Goal: Communication & Community: Answer question/provide support

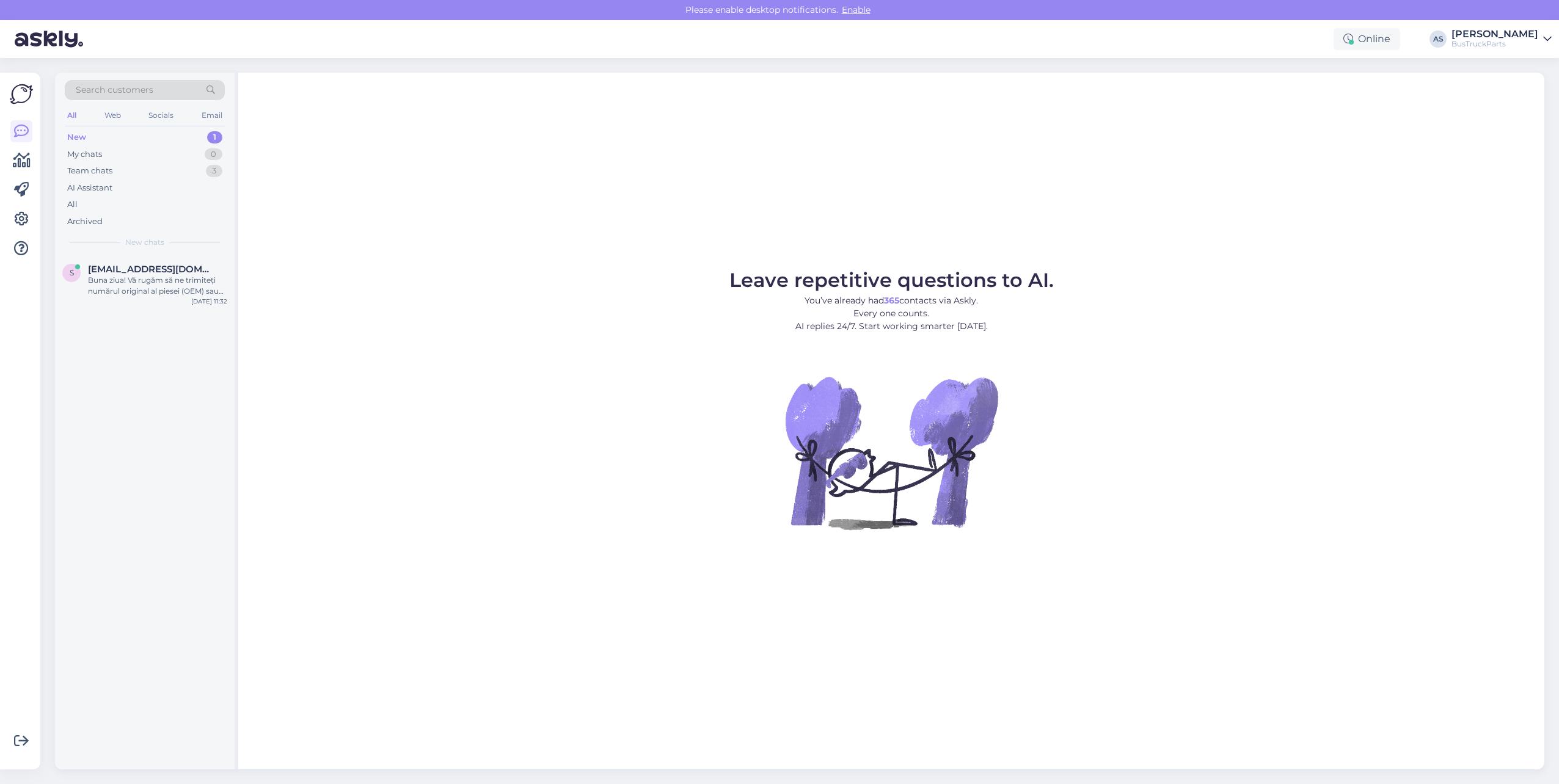
click at [131, 133] on div "New 1" at bounding box center [145, 138] width 160 height 18
drag, startPoint x: 124, startPoint y: 297, endPoint x: 136, endPoint y: 301, distance: 12.6
click at [124, 297] on div "s [EMAIL_ADDRESS][DOMAIN_NAME] Buna ziua! Vă rugăm să ne trimiteți numărul orig…" at bounding box center [145, 282] width 180 height 55
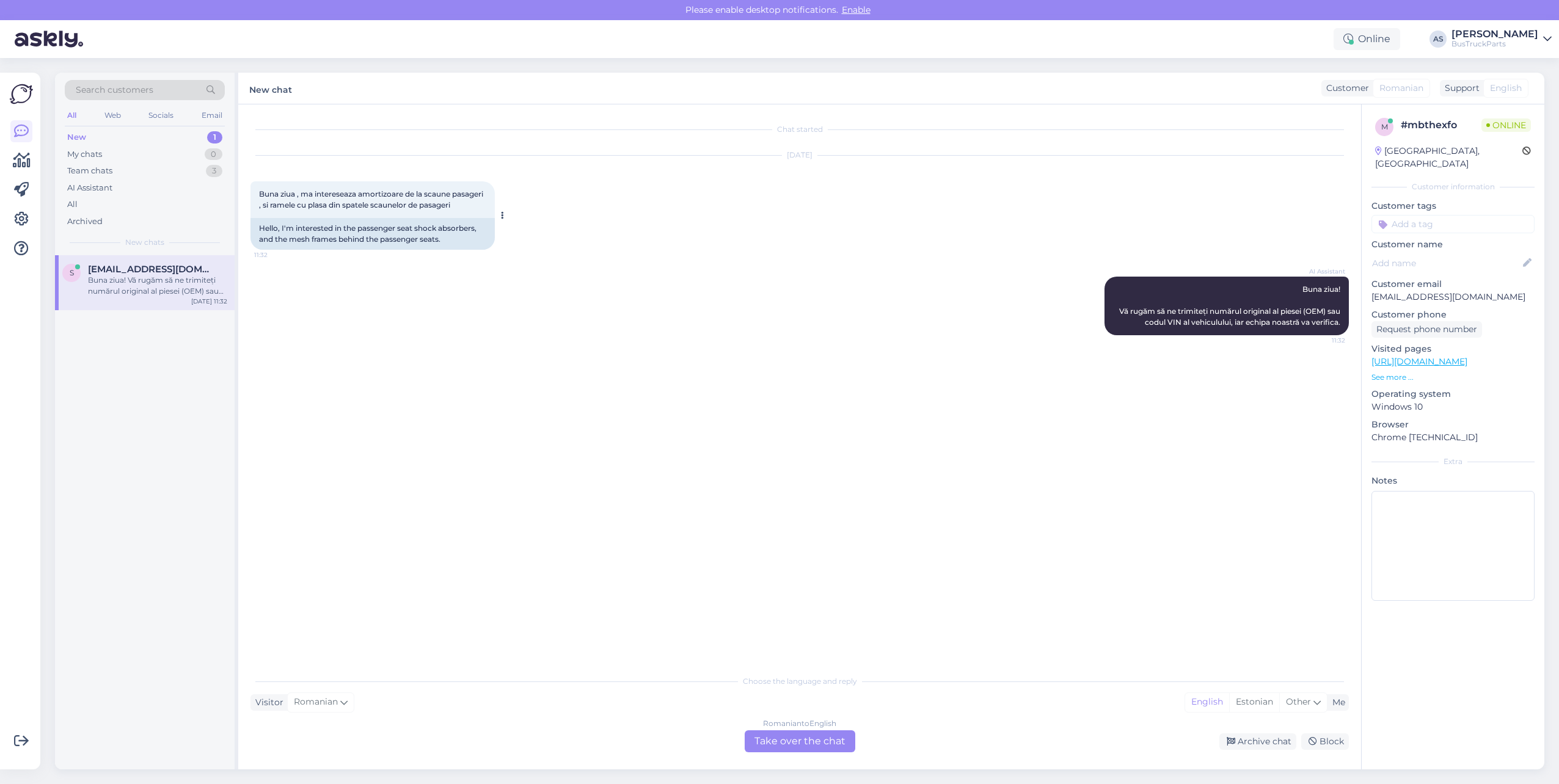
click at [390, 246] on div "Hello, I'm interested in the passenger seat shock absorbers, and the mesh frame…" at bounding box center [372, 234] width 244 height 32
click at [789, 734] on div "Romanian to English Take over the chat" at bounding box center [800, 741] width 110 height 22
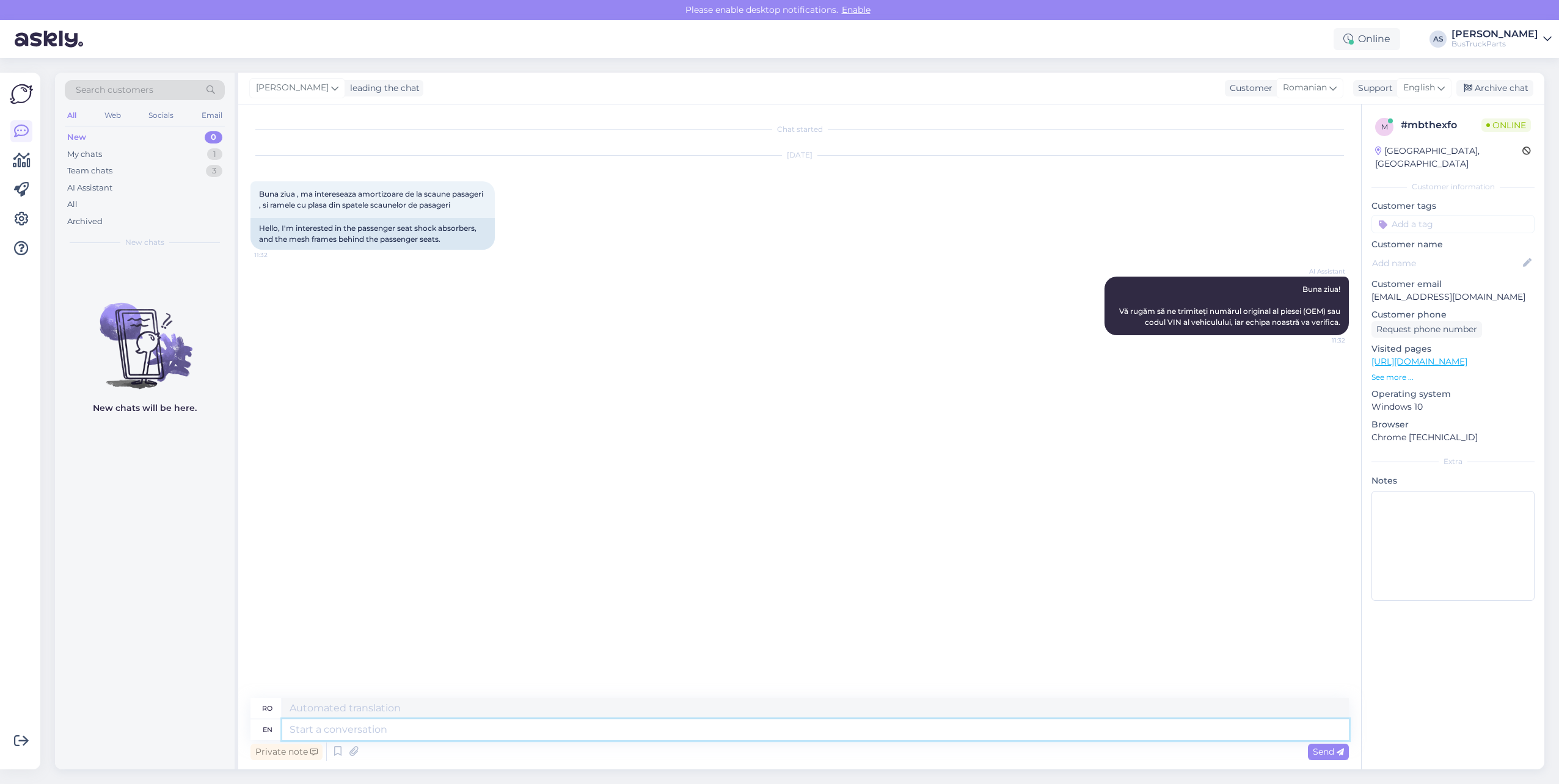
drag, startPoint x: 789, startPoint y: 734, endPoint x: 677, endPoint y: 732, distance: 112.0
click at [677, 732] on textarea at bounding box center [815, 730] width 1066 height 21
type textarea "Hello,"
type textarea "Buna ziua,"
type textarea "Hello, thank"
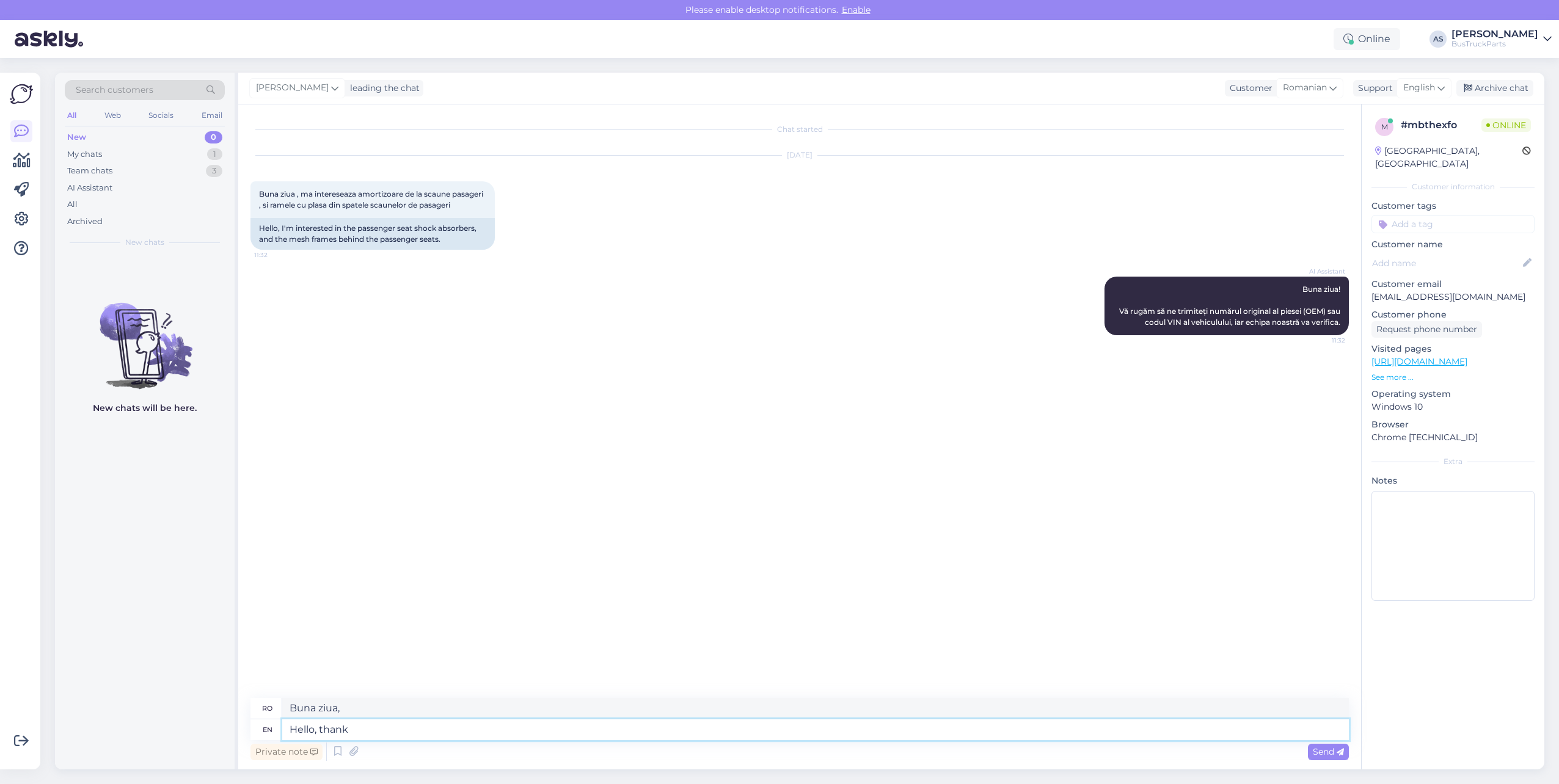
type textarea "Bună ziua, mulțumesc"
type textarea "Hello,"
type textarea "Buna ziua,"
type textarea "Hello, do y"
type textarea "Salut, fă"
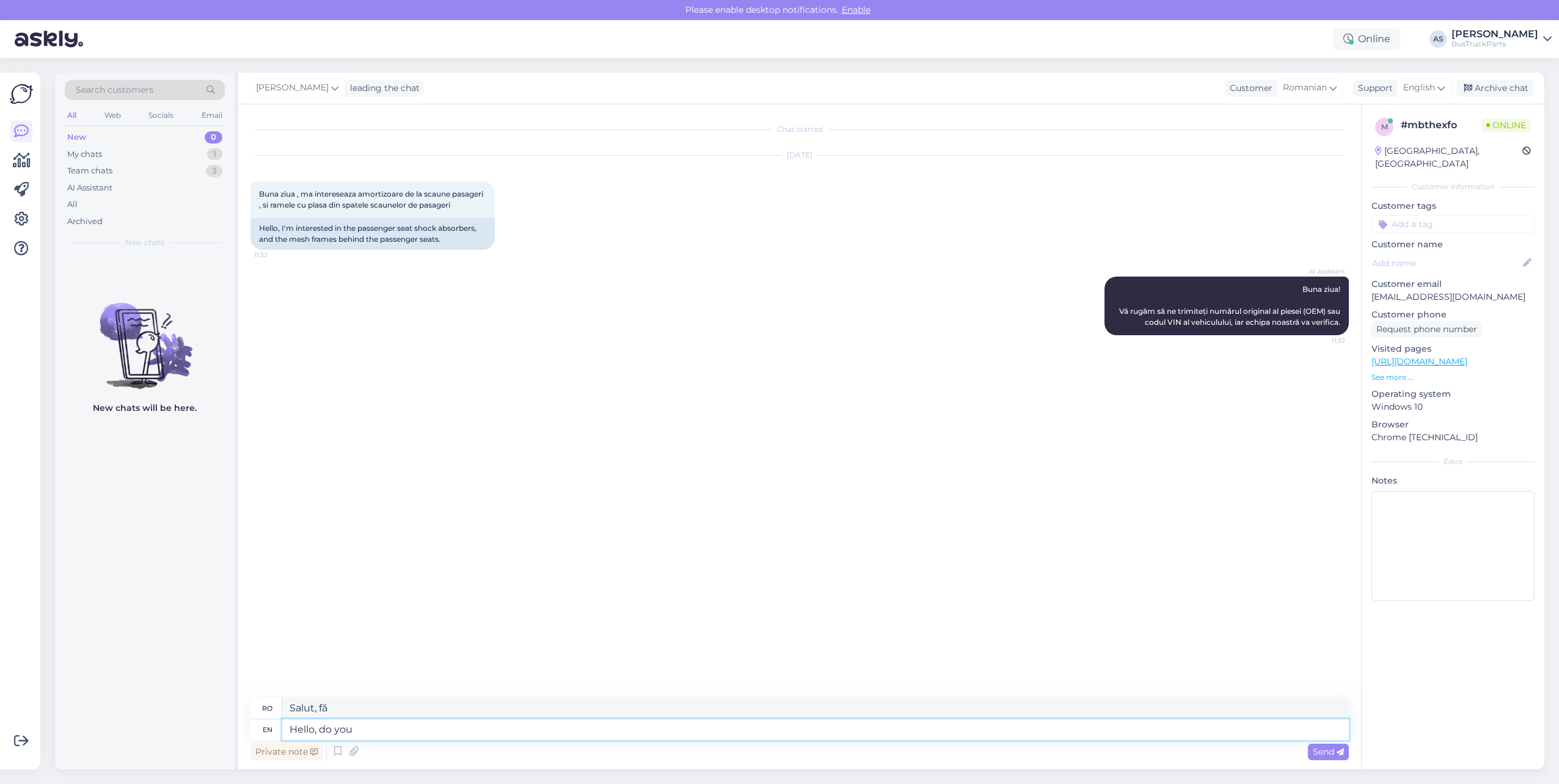
type textarea "Hello, do you"
type textarea "Bună ziua, faci"
type textarea "Hello, do you happen t"
type textarea "Salut, ți s-a întâmplat?"
type textarea "Hello, do you happen to ha"
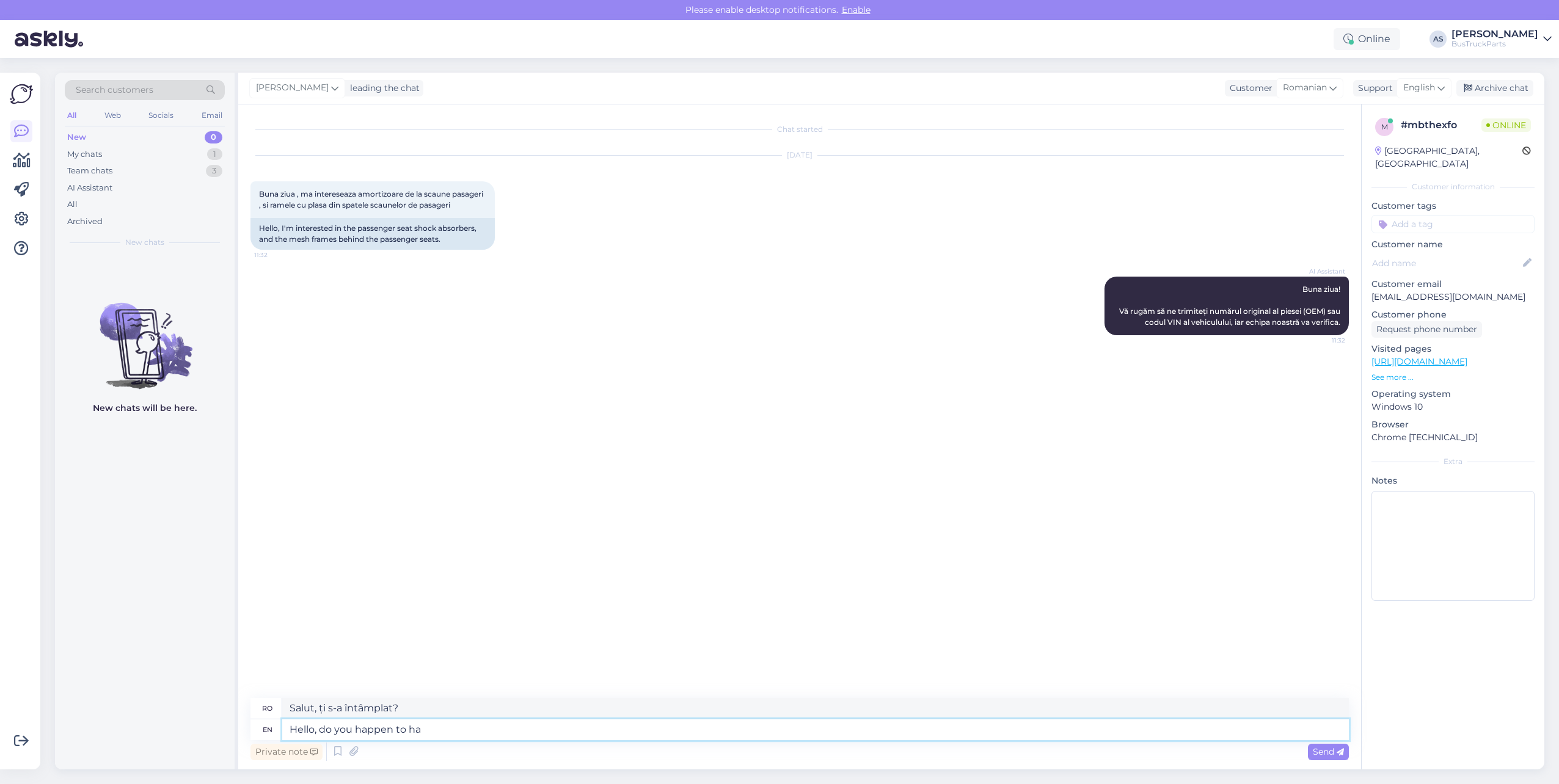
type textarea "Salut, ți se întâmplă să"
type textarea "Hello, do you happen to have an"
type textarea "Bună ziua, se întâmplă să aveți"
type textarea "Hello, do you happen to have an o"
type textarea "Bună ziua, se întâmplă să aveți un/o"
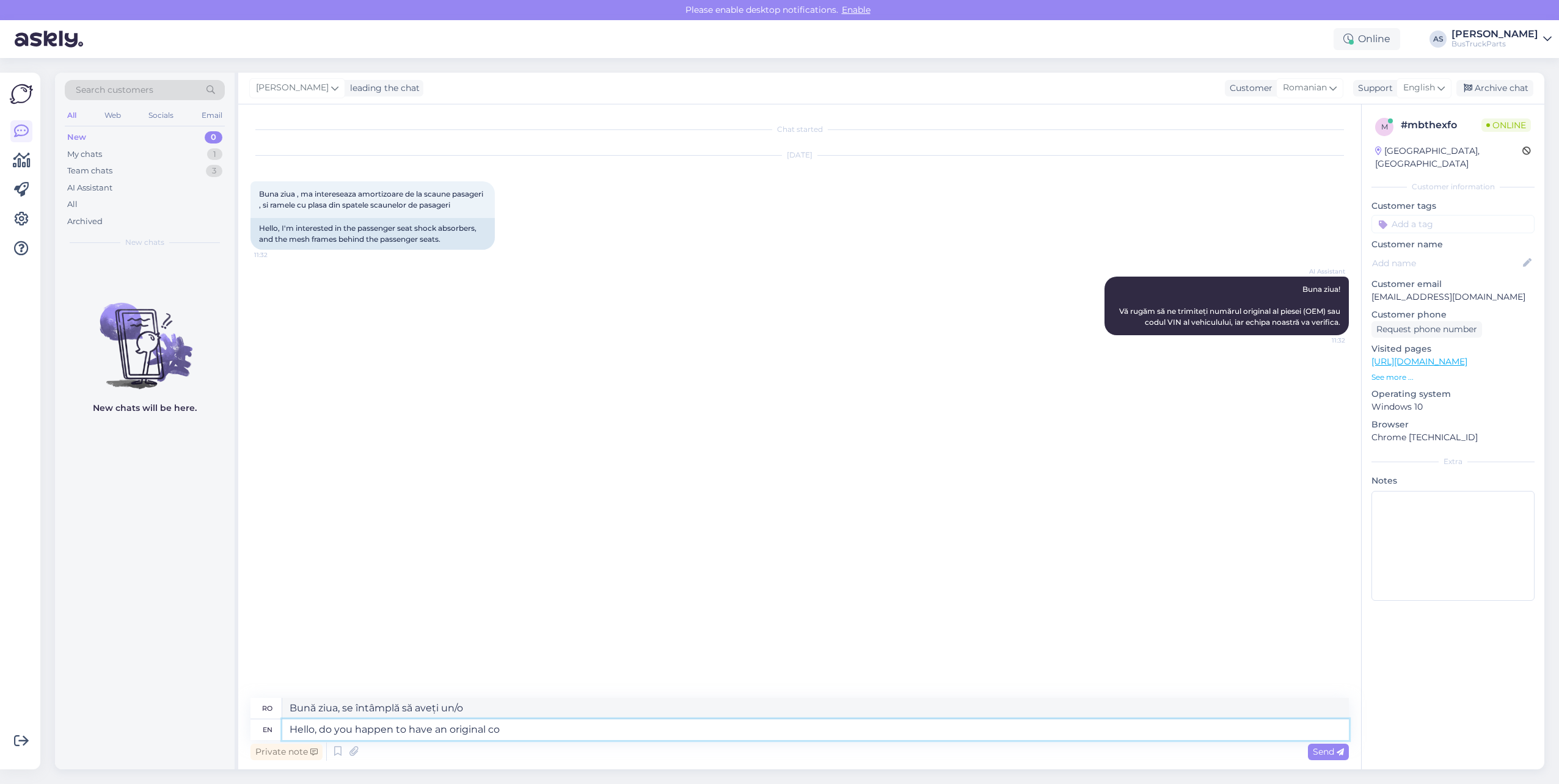
type textarea "Hello, do you happen to have an original cod"
type textarea "Bună ziua, aveți cumva un original?"
type textarea "Hello, do you happen to have an original code fo"
type textarea "Salut, ai cumva un cod original?"
type textarea "Hello, do you happen to have an original code for it"
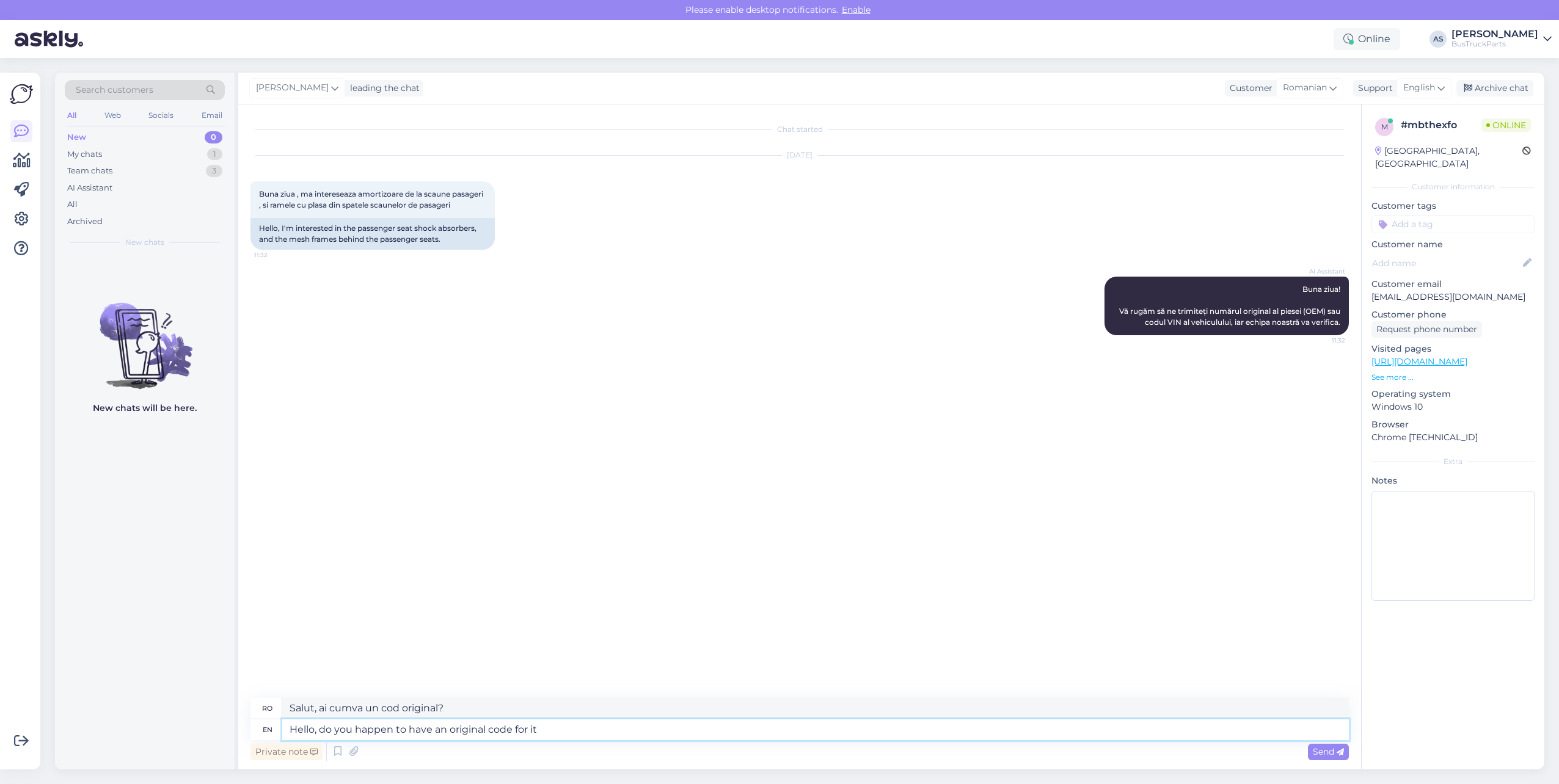
type textarea "Salut, ai cumva un cod original pentru"
type textarea "Hello, do you happen to have an original code for it?"
type textarea "Salut, ai cumva un cod original pentru el?"
type textarea "Hello, do you happen to have an original code for it?"
click at [1335, 754] on span "Send" at bounding box center [1329, 752] width 32 height 11
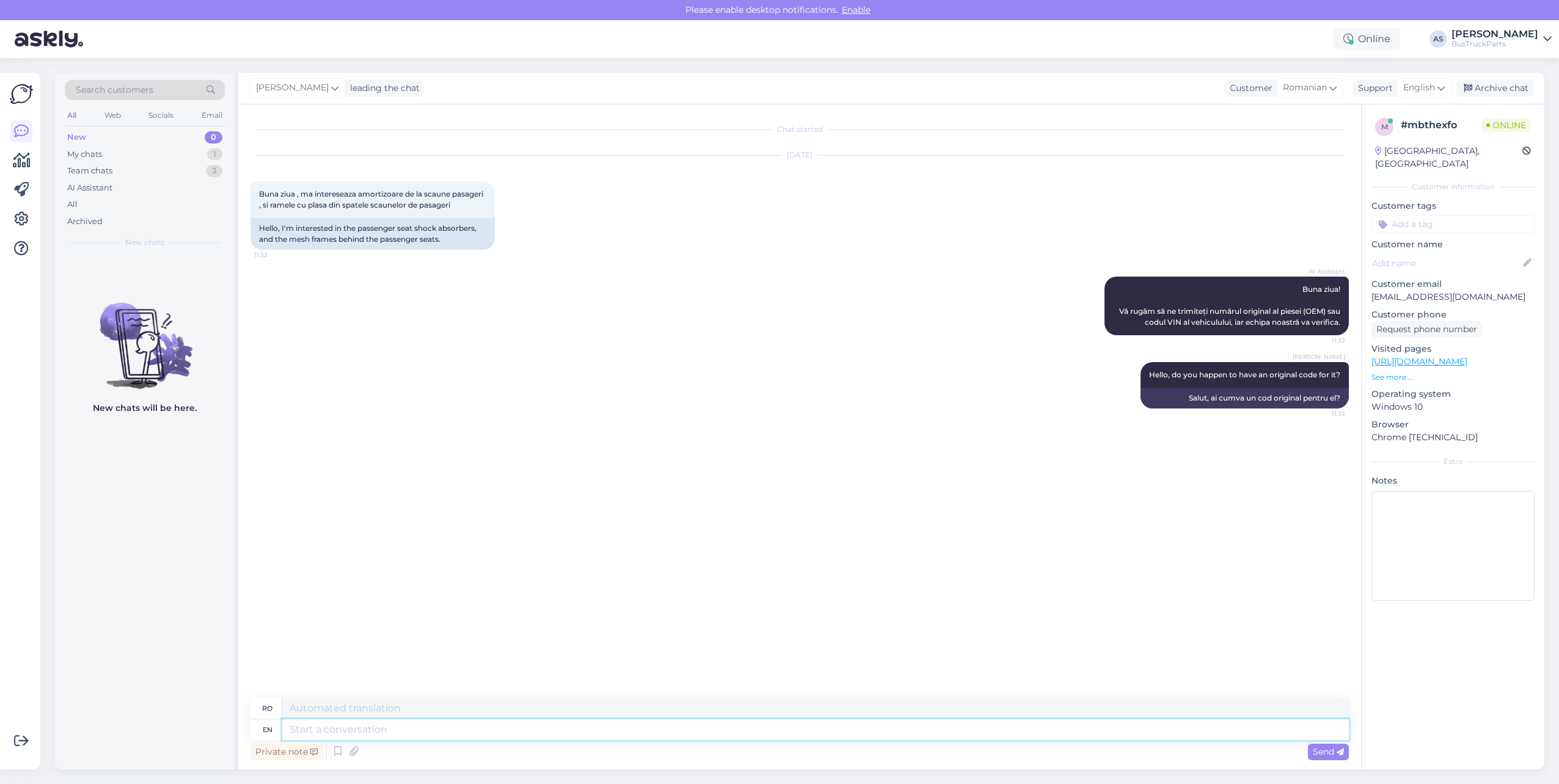
click at [383, 731] on textarea at bounding box center [815, 730] width 1066 height 21
click at [1481, 215] on input at bounding box center [1453, 223] width 163 height 18
type input "rum"
click at [1451, 253] on span "[GEOGRAPHIC_DATA]" at bounding box center [1453, 257] width 82 height 7
click at [1475, 232] on input at bounding box center [1453, 241] width 163 height 18
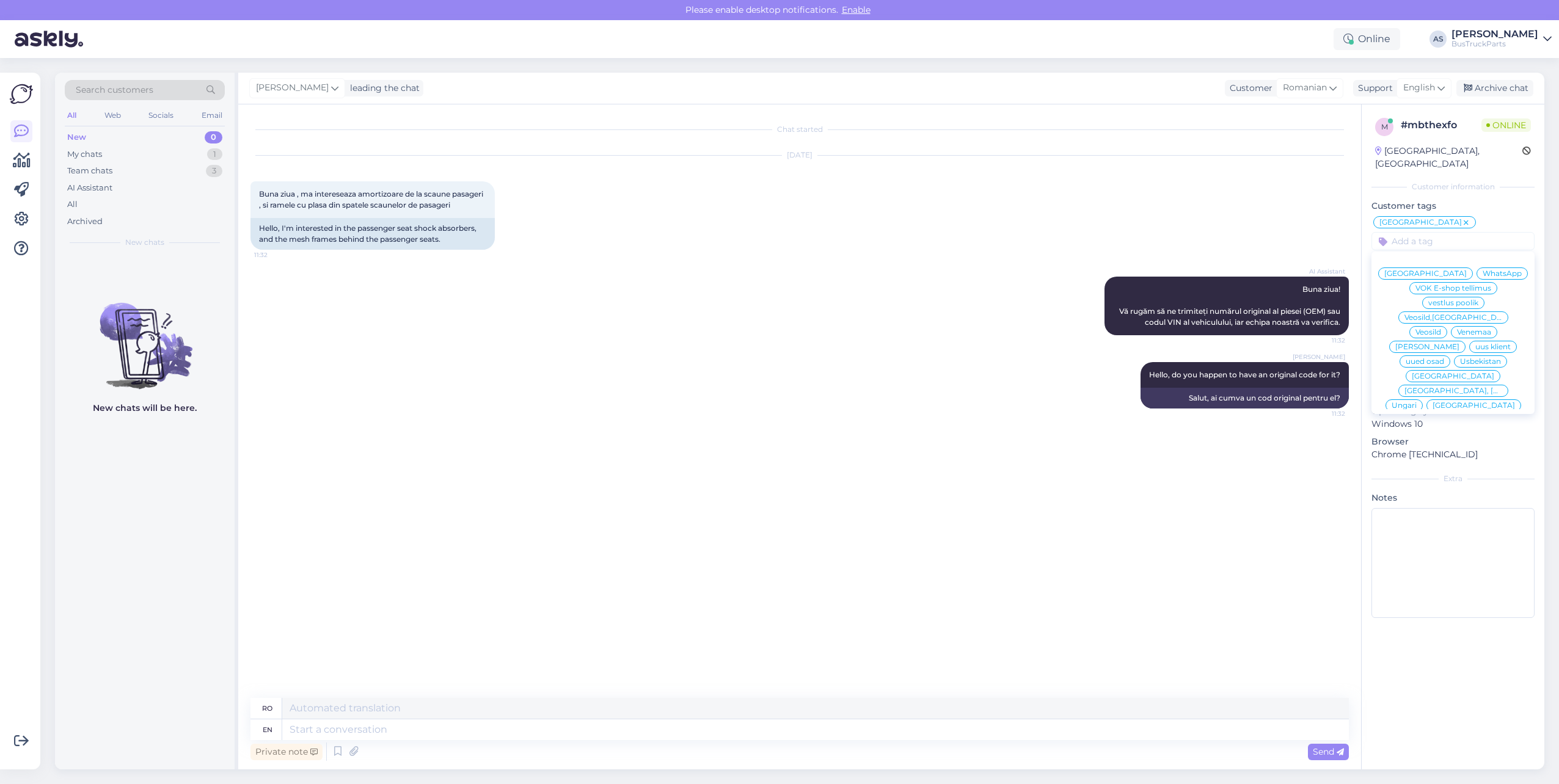
click at [696, 521] on div "Chat started [DATE] Buna ziua , ma intereseaza amortizoare de la scaune pasager…" at bounding box center [805, 401] width 1109 height 570
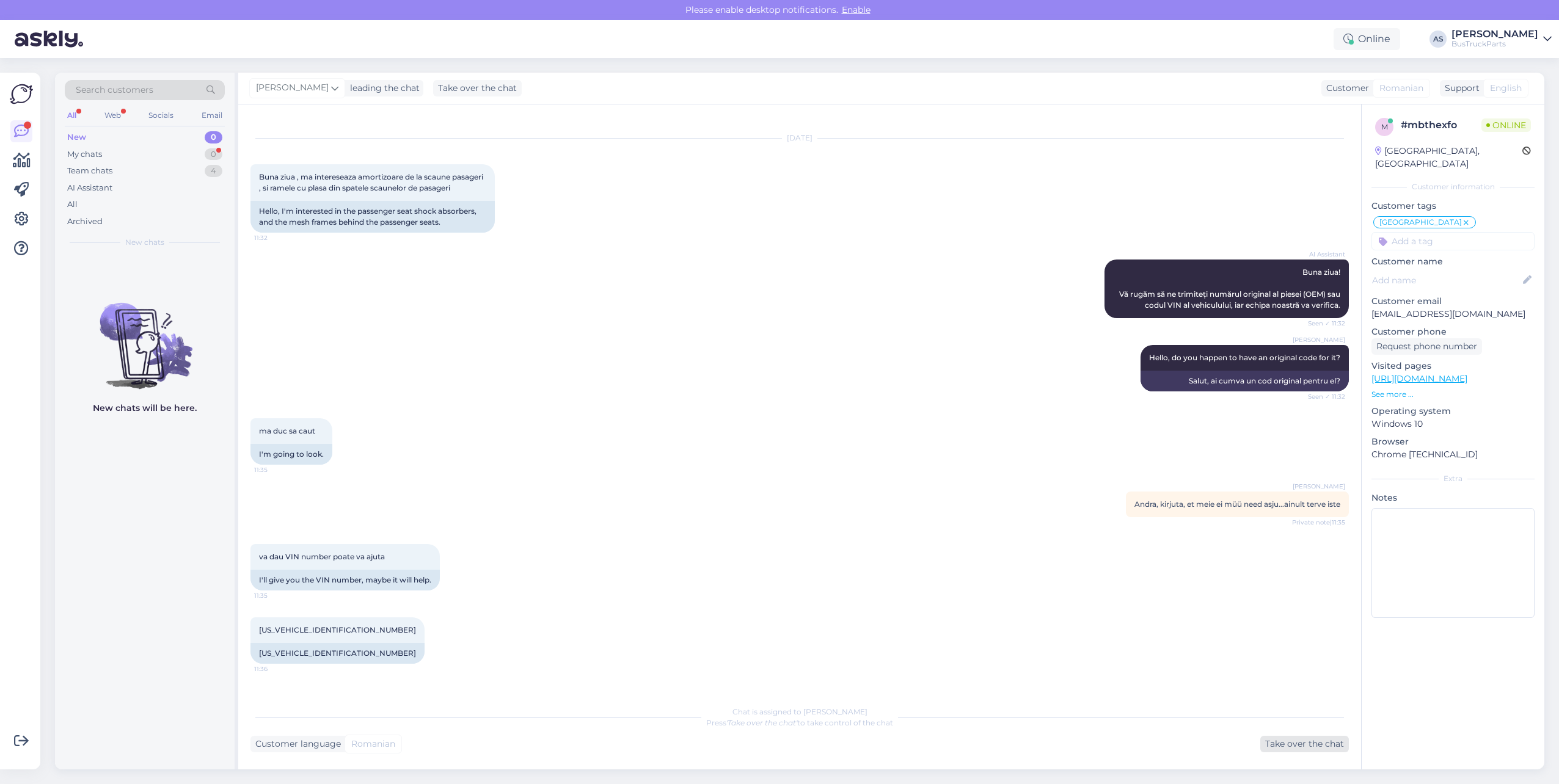
scroll to position [90, 0]
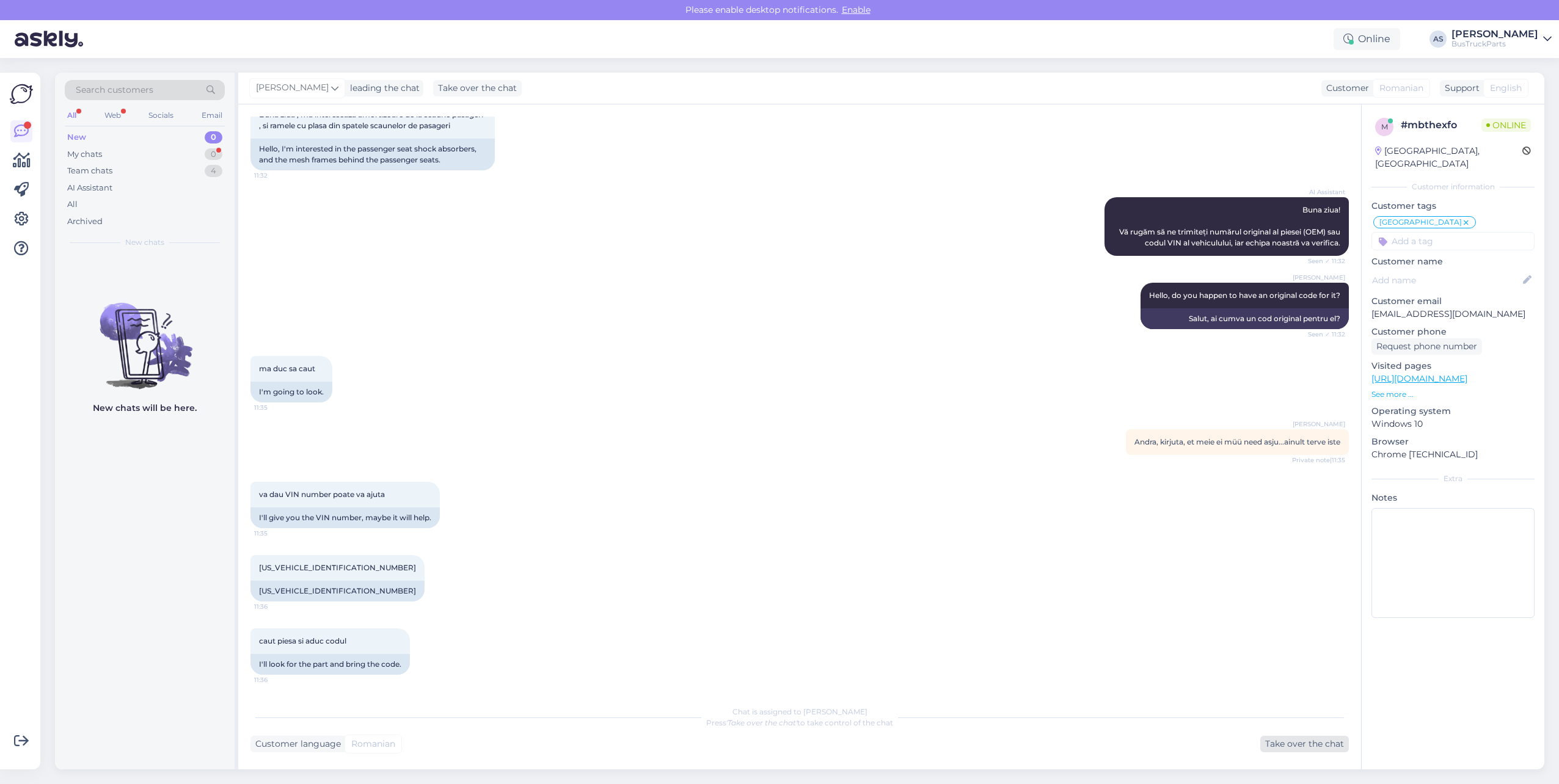
click at [1303, 745] on div "Take over the chat" at bounding box center [1304, 744] width 89 height 17
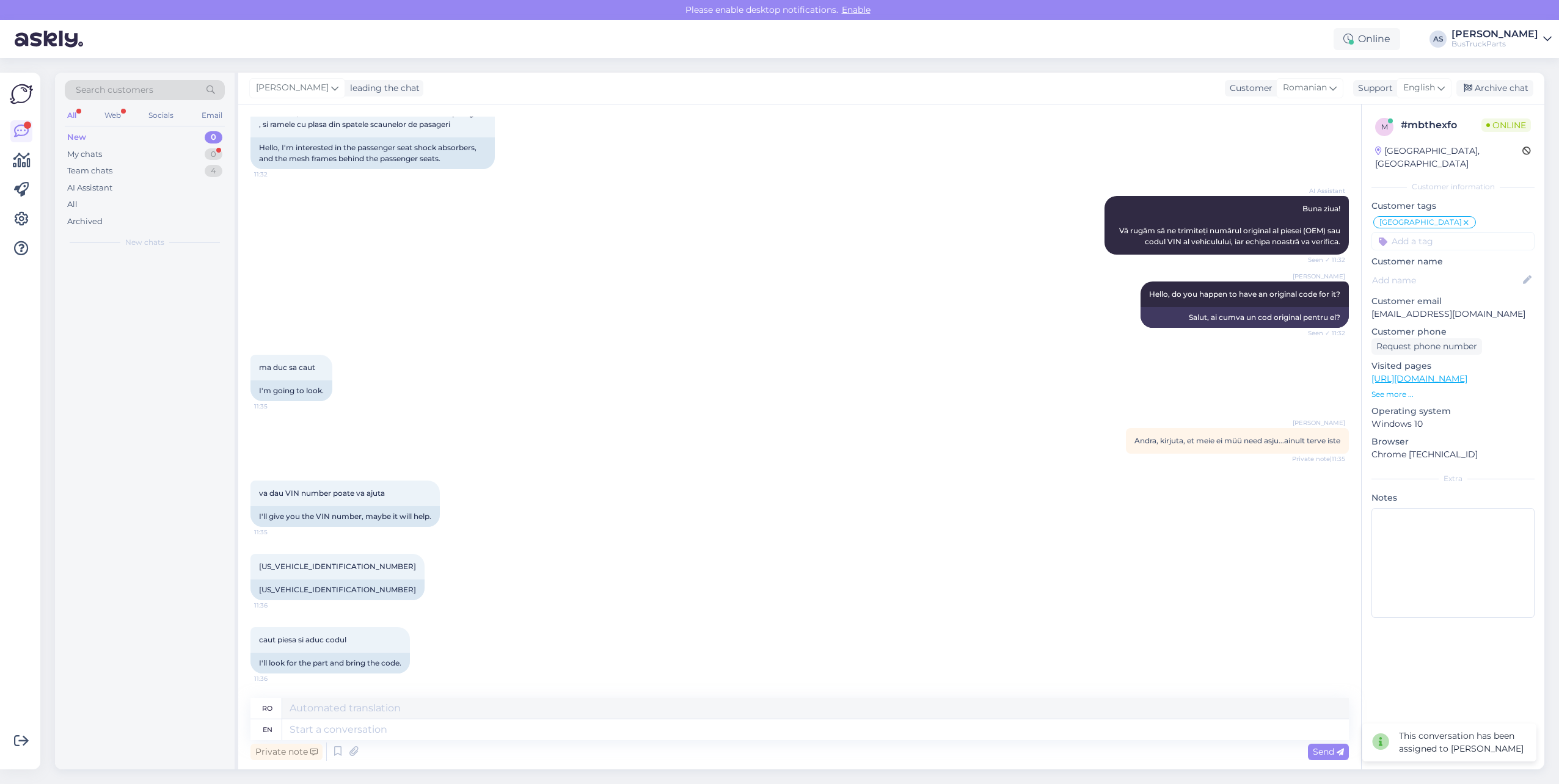
scroll to position [92, 0]
click at [537, 732] on textarea at bounding box center [815, 730] width 1066 height 21
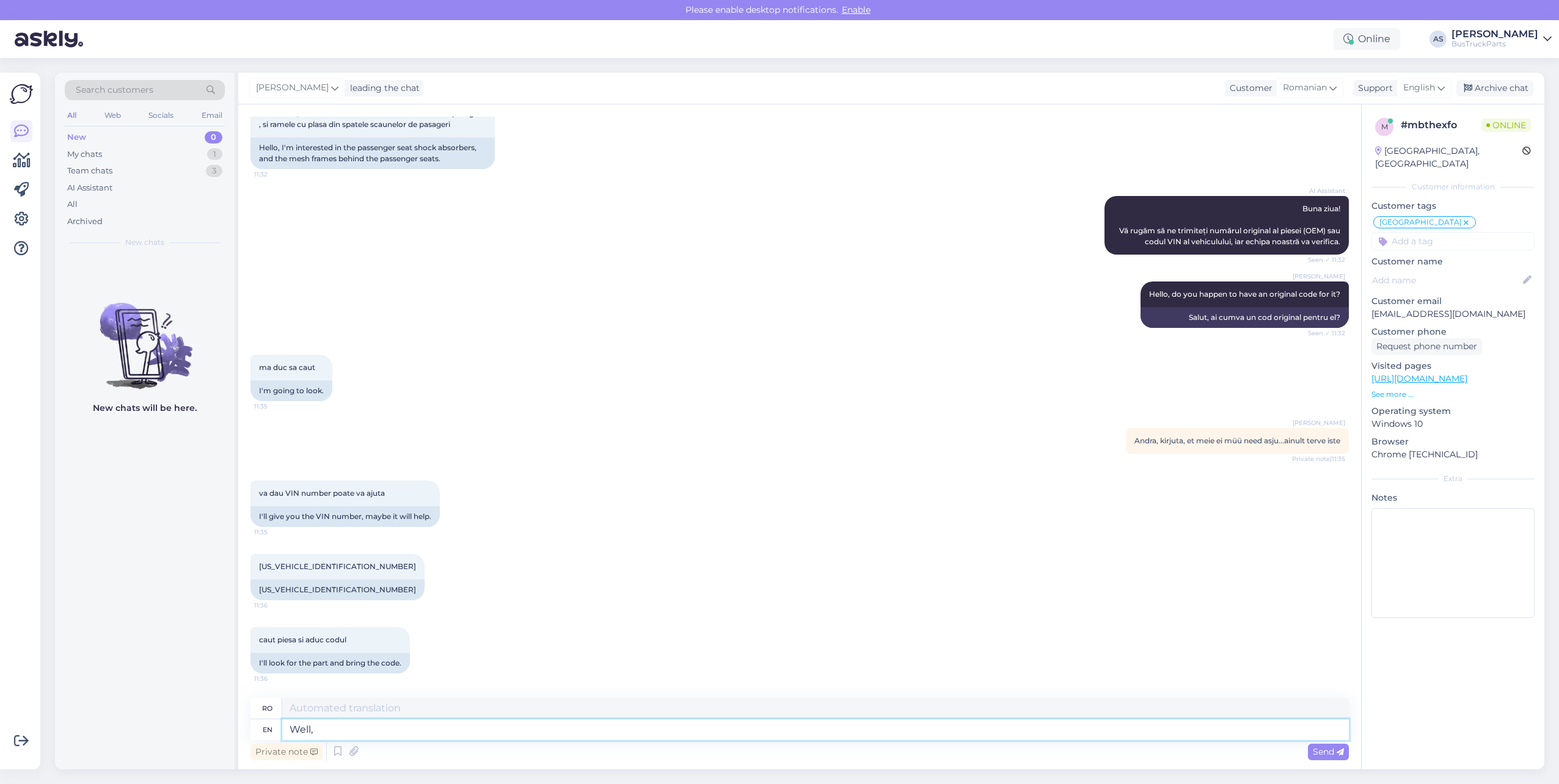
type textarea "Well, w"
type textarea "Bine,"
type textarea "Well, we"
type textarea "Ei bine, noi"
type textarea "Well, we sell"
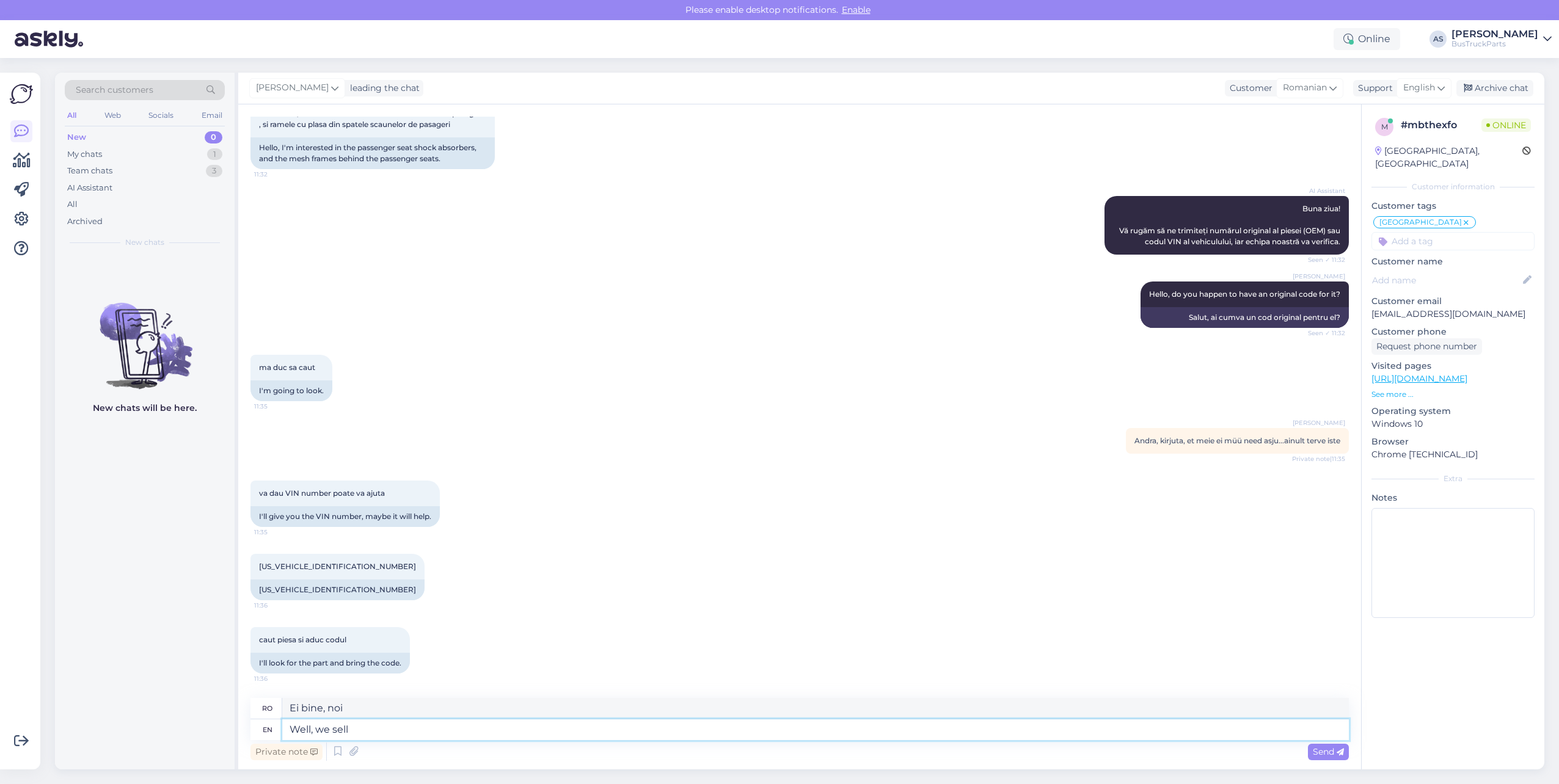
type textarea "Ei bine, vedem"
type textarea "Well, we sell"
type textarea "Ei bine, noi vindem"
type textarea "Well, we sell the whole s"
type textarea "Ei bine, vindem totul"
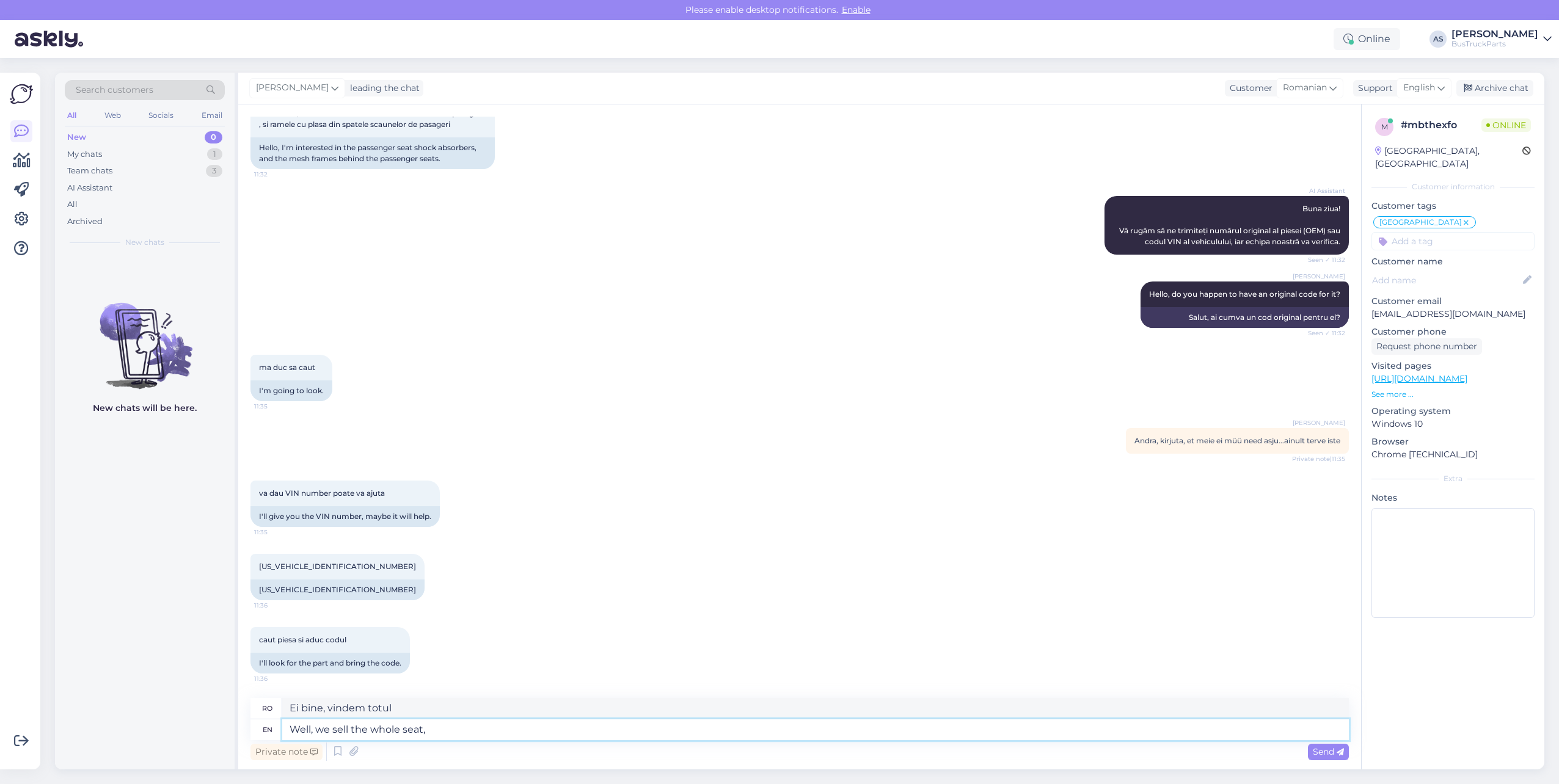
type textarea "Well, we sell the whole seat,"
type textarea "Ei bine, vindem tot scaunul,"
type textarea "Well, we sell the whole seat, unfortunately we"
type textarea "Ei bine, din păcate, vindem tot scaunul."
type textarea "Well, we sell the whole seat, unfortunately we do"
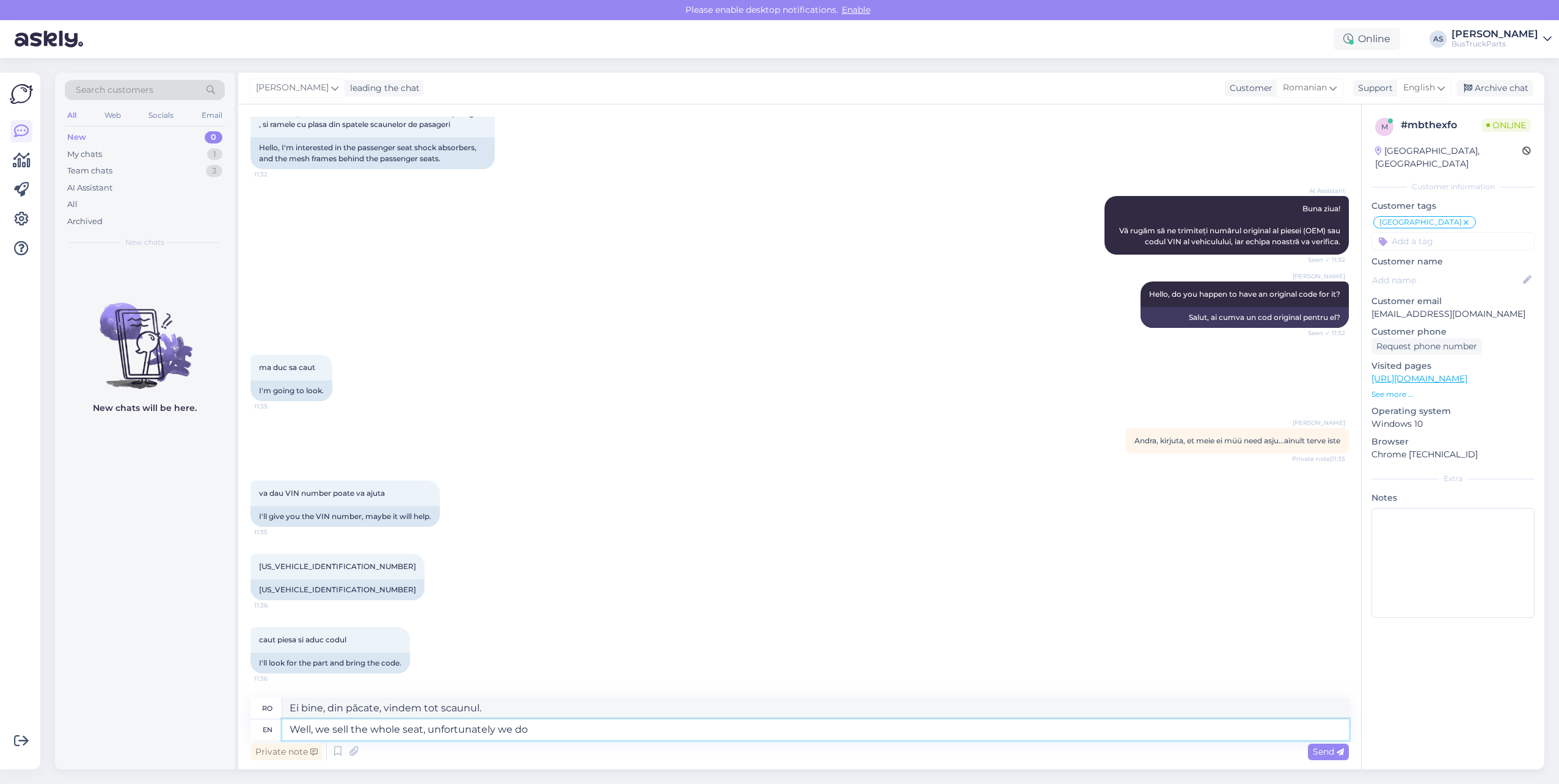
type textarea "Ei bine, vindem tot scaunul, din păcate..."
type textarea "Well, we sell the whole seat, unfortunately we do n"
type textarea "Ei bine, vindem tot scaunul, din păcate vindem."
type textarea "Well, we sell the whole seat, unfortunately we do not h"
type textarea "Ei bine, vindem tot scaunul, din păcate nu"
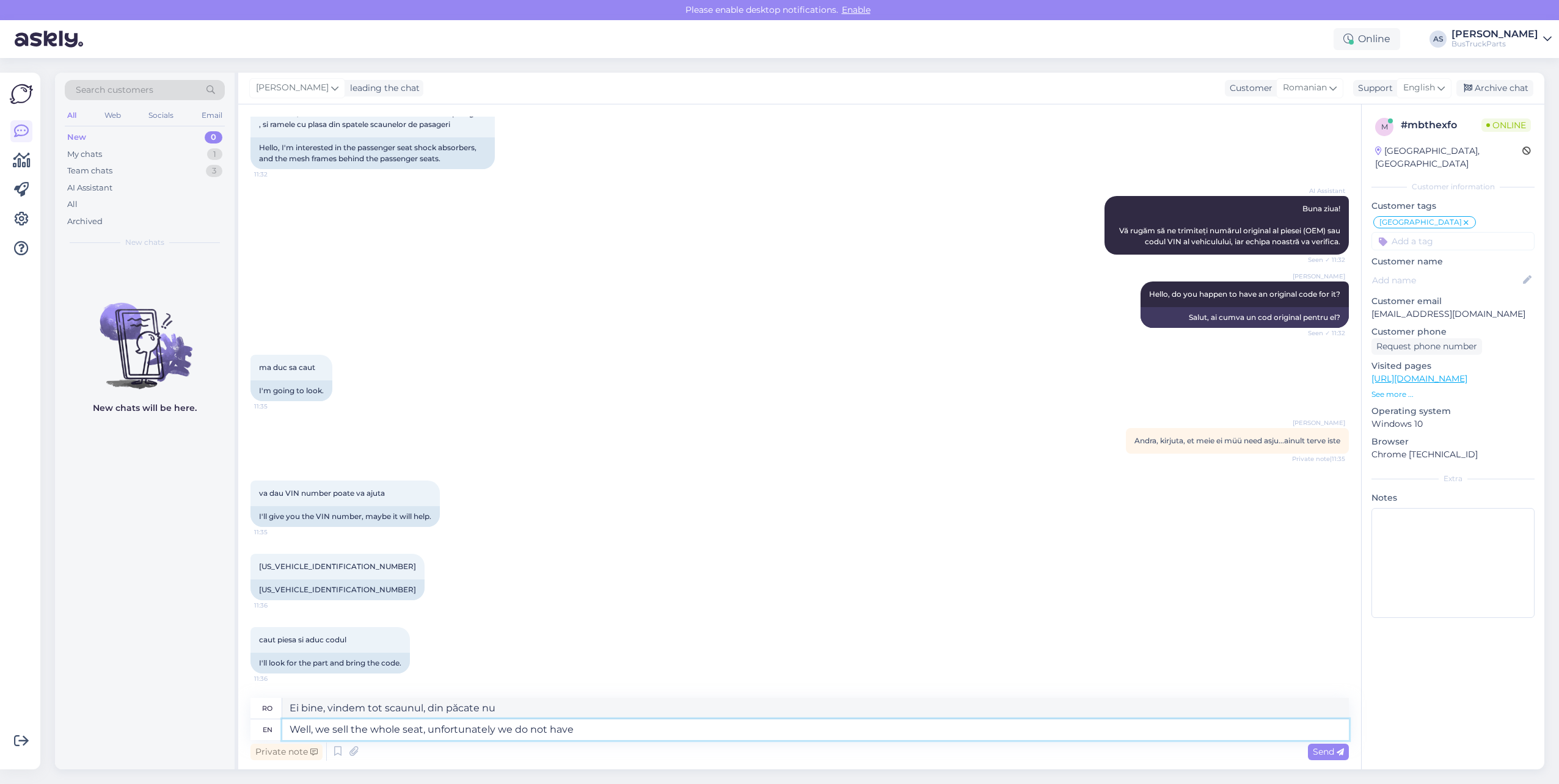
type textarea "Well, we sell the whole seat, unfortunately we do not have"
type textarea "Ei bine, vindem tot scaunul, din păcate nu avem"
type textarea "Well, we sell the whole seat, unfortunately we do not have seat"
type textarea "Ei bine, vindem tot locul, din păcate nu avem loc."
type textarea "Well, we sell the whole seat, unfortunately we do not have seat spare p"
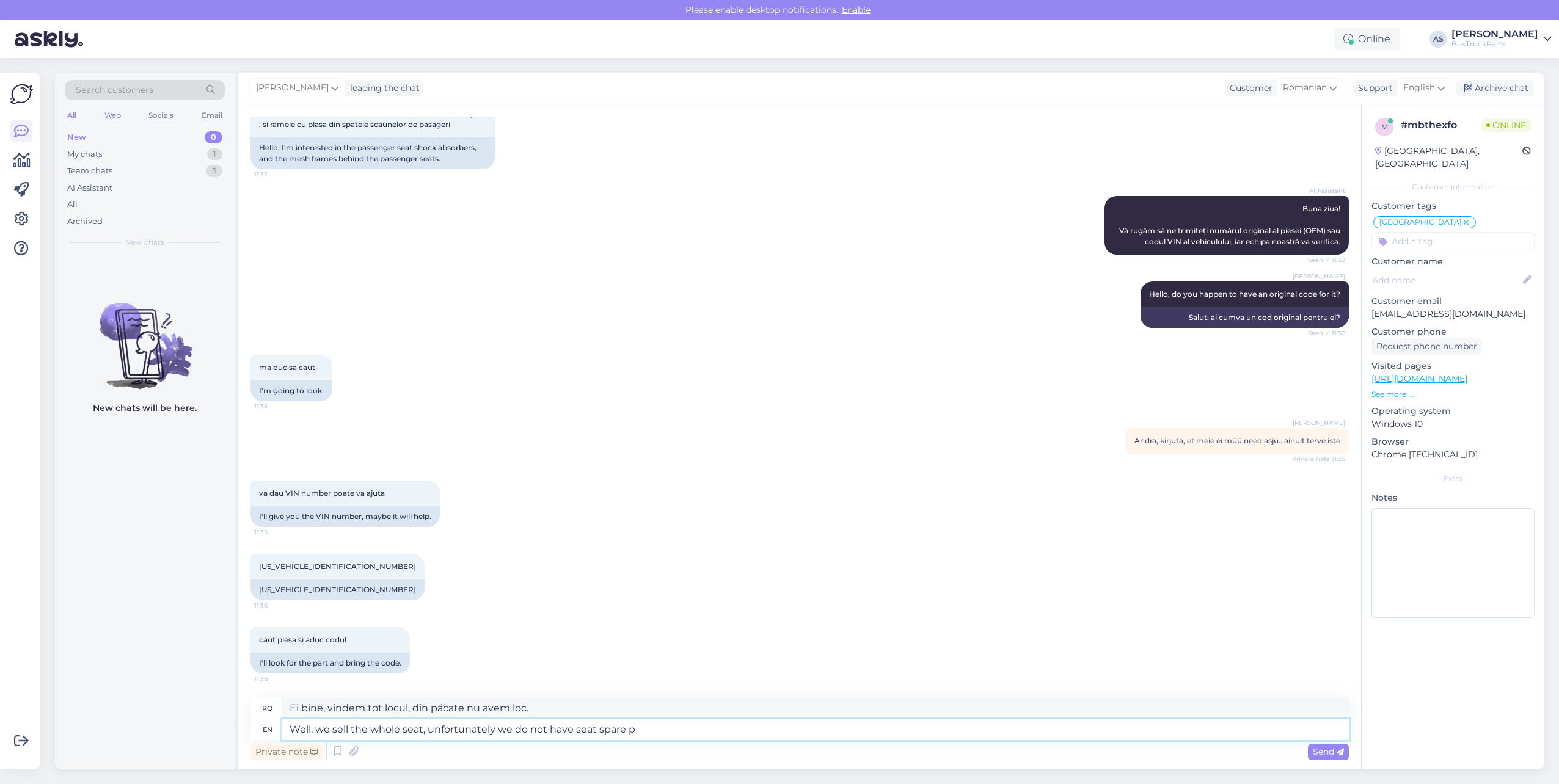
type textarea "Ei bine, vindem tot locul, din păcate nu avem loc liber."
type textarea "Well, we sell the whole seat, unfortunately we do not have seat spare parts s"
type textarea "Ei bine, vindem întregul scaun, din păcate nu avem piese de schimb pentru scaun."
type textarea "Well, we sell the whole seat, unfortunately we do not have seat spare parts sepa"
type textarea "Ei bine, vindem întregul scaun, din păcate nu avem piese de schimb pentru scaun…"
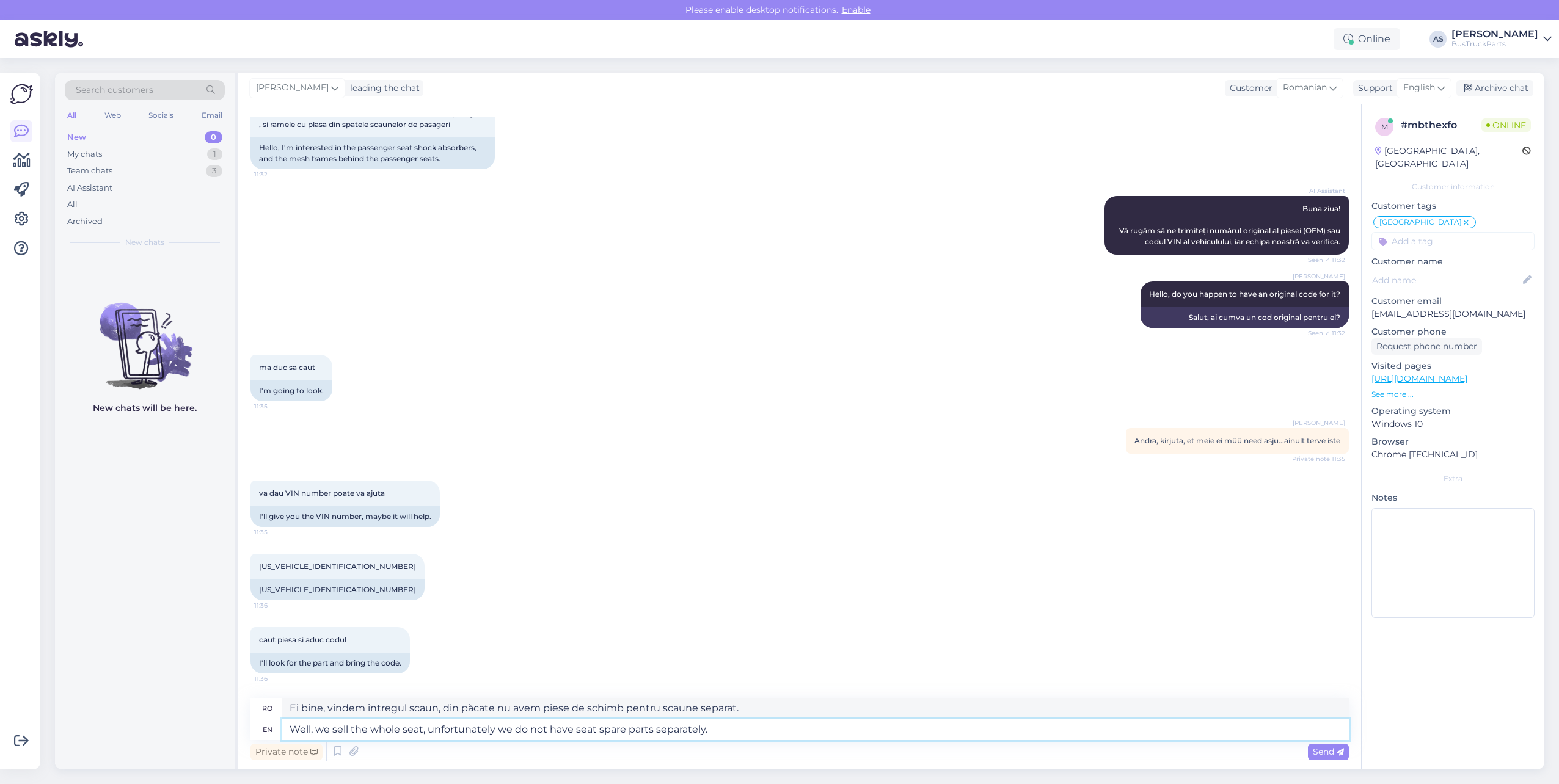
type textarea "Well, we sell the whole seat, unfortunately we do not have seat spare parts sep…"
type textarea "Ei bine, vindem scaunul întreg, din păcate nu avem piese de schimb pentru scaun…"
type textarea "Well, we sell the whole seat, unfortunately we do not have seat spare parts sep…"
type textarea "Ei bine, vindem întregul scaun, din păcate nu avem piese de schimb separat pent…"
type textarea "Well, we sell the whole seat, unfortunately we do not have seat spare parts sep…"
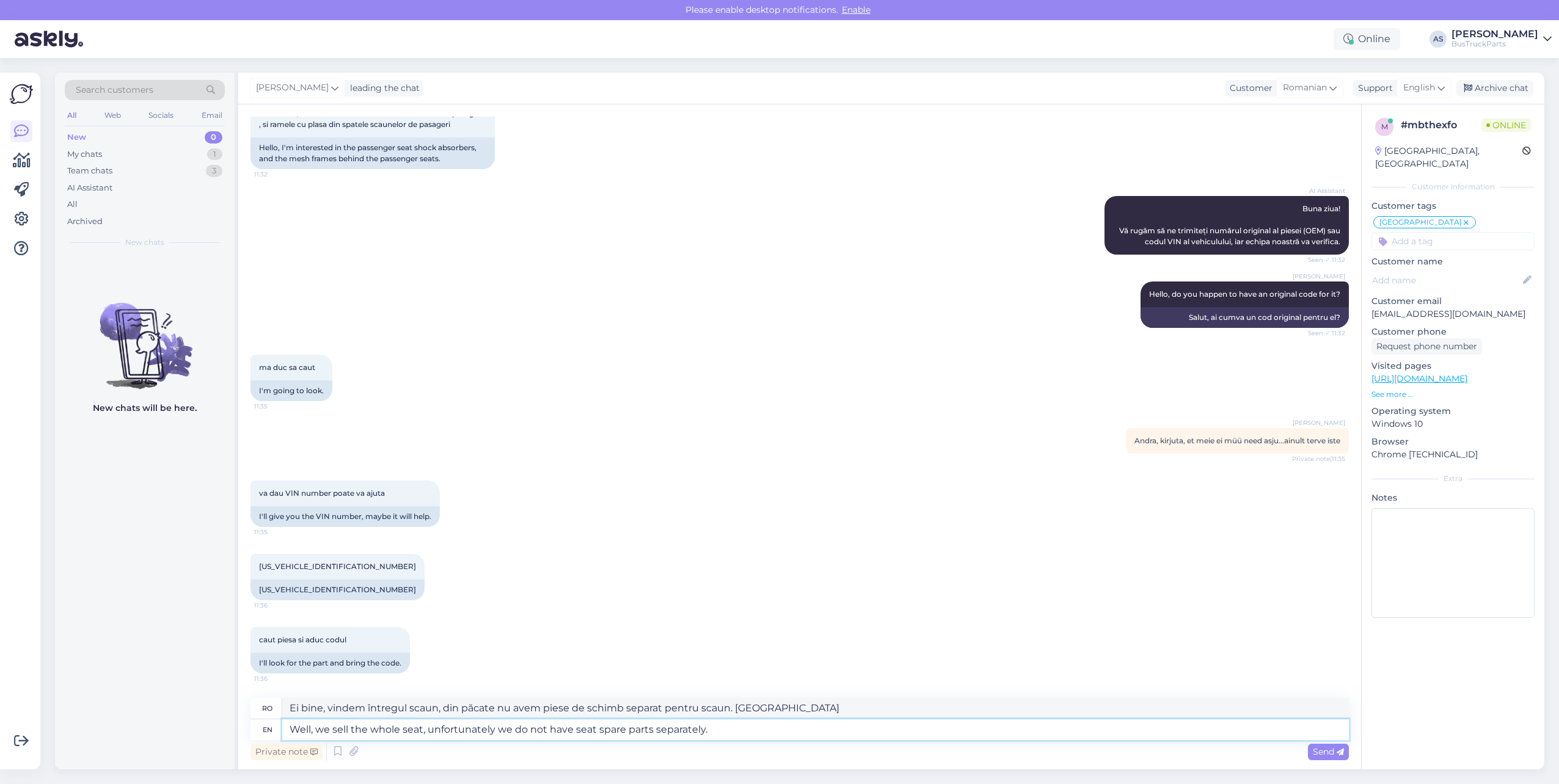
type textarea "Ei bine, vindem scaunul întreg, din păcate nu avem piese de schimb pentru scaun…"
type textarea "Well, we sell the whole seat, unfortunately we do not have seat spare parts sep…"
type textarea "Ei bine, vindem întregul scaun, din păcate nu avem piese de schimb separat pent…"
type textarea "Well, we sell the whole seat, unfortunately we do not have seat spare parts sep…"
type textarea "Ei bine, vindem întregul scaun, din păcate nu avem piese de schimb pentru scaun…"
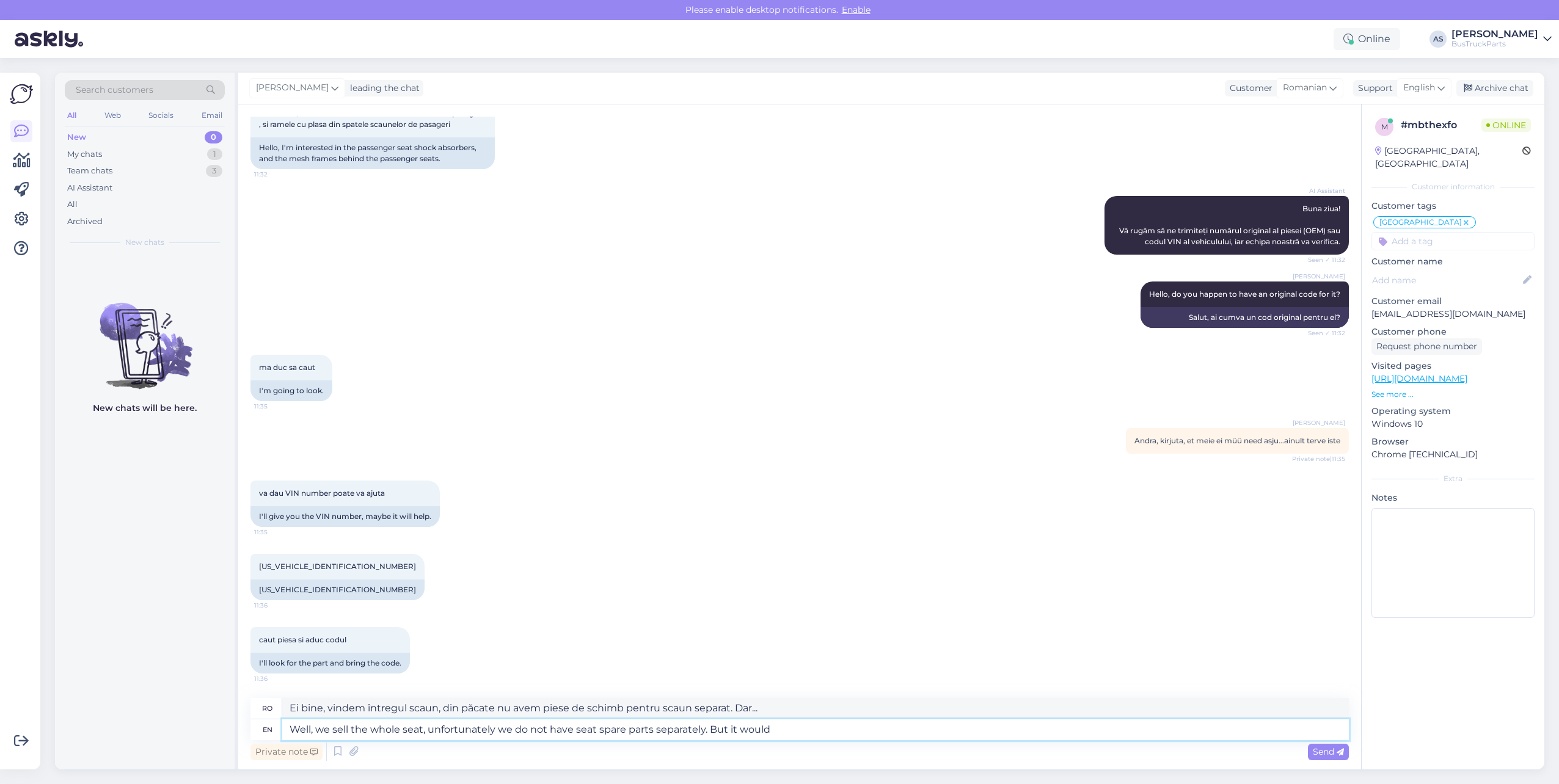
type textarea "Well, we sell the whole seat, unfortunately we do not have seat spare parts sep…"
type textarea "Ei bine, vindem întregul scaun, din păcate nu avem piese de schimb pentru scaun…"
type textarea "Well, we sell the whole seat, unfortunately we do not have seat spare parts sep…"
type textarea "Ei bine, vindem întregul scaun, din păcate nu avem piese de schimb separat pent…"
type textarea "Well, we sell the whole seat, unfortunately we do not have seat spare parts sep…"
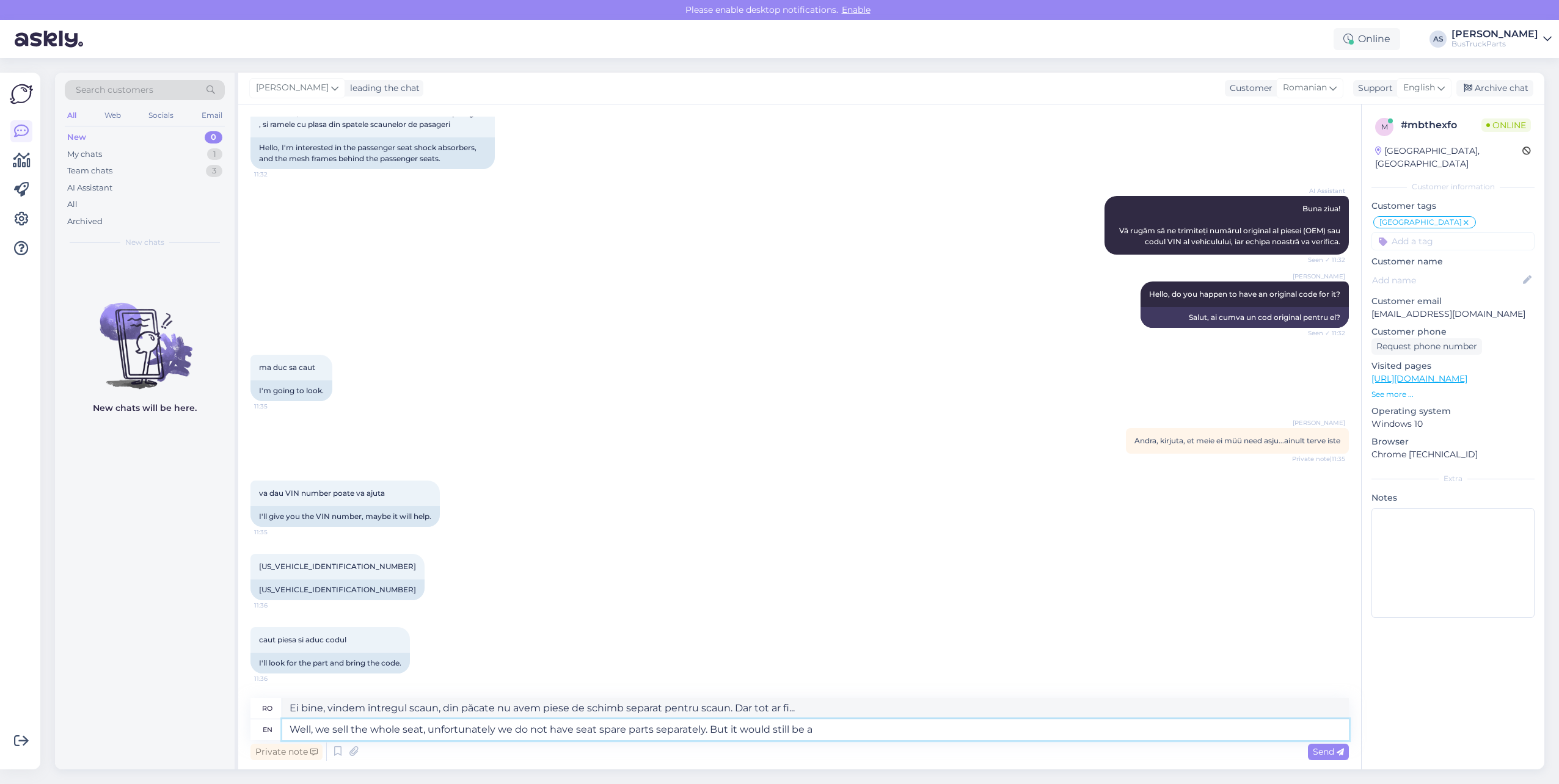
type textarea "Ei bine, vindem întregul scaun, din păcate nu avem piese de schimb separat pent…"
type textarea "Well, we sell the whole seat, unfortunately we do not have seat spare parts sep…"
type textarea "Ei bine, vindem întregul scaun, din păcate nu avem piese de schimb separat pent…"
type textarea "Well, we sell the whole seat, unfortunately we do not have seat spare parts sep…"
type textarea "Ei bine, vindem întregul scaun, din păcate nu avem piese de schimb separat pent…"
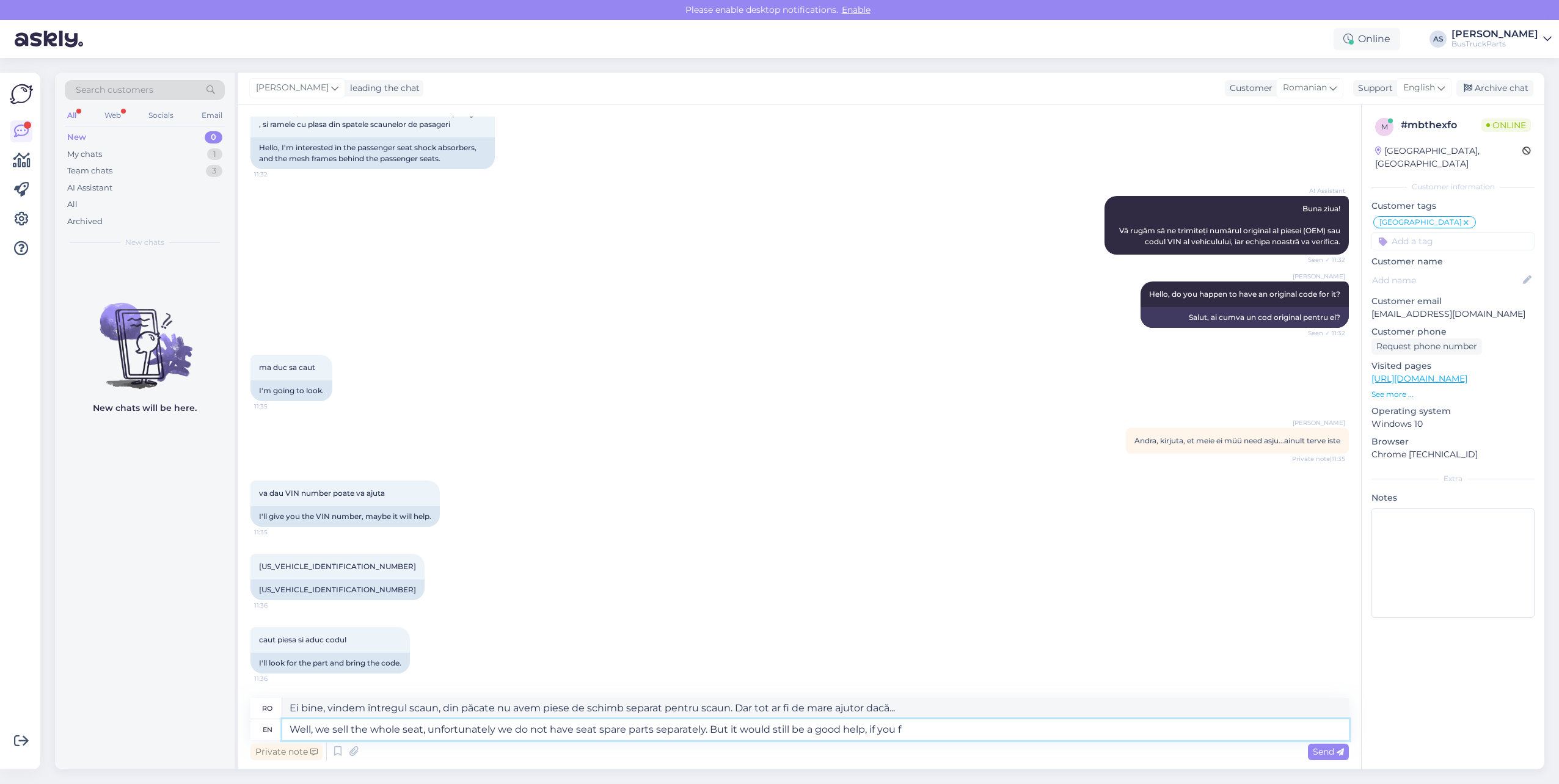
type textarea "Well, we sell the whole seat, unfortunately we do not have seat spare parts sep…"
type textarea "Ei bine, vindem întregul scaun, din păcate nu avem piese de schimb separat pent…"
type textarea "Well, we sell the whole seat, unfortunately we do not have seat spare parts sep…"
type textarea "Ei bine, vindem întregul scaun, din păcate nu avem piese de schimb separate pen…"
type textarea "Well, we sell the whole seat, unfortunately we do not have seat spare parts sep…"
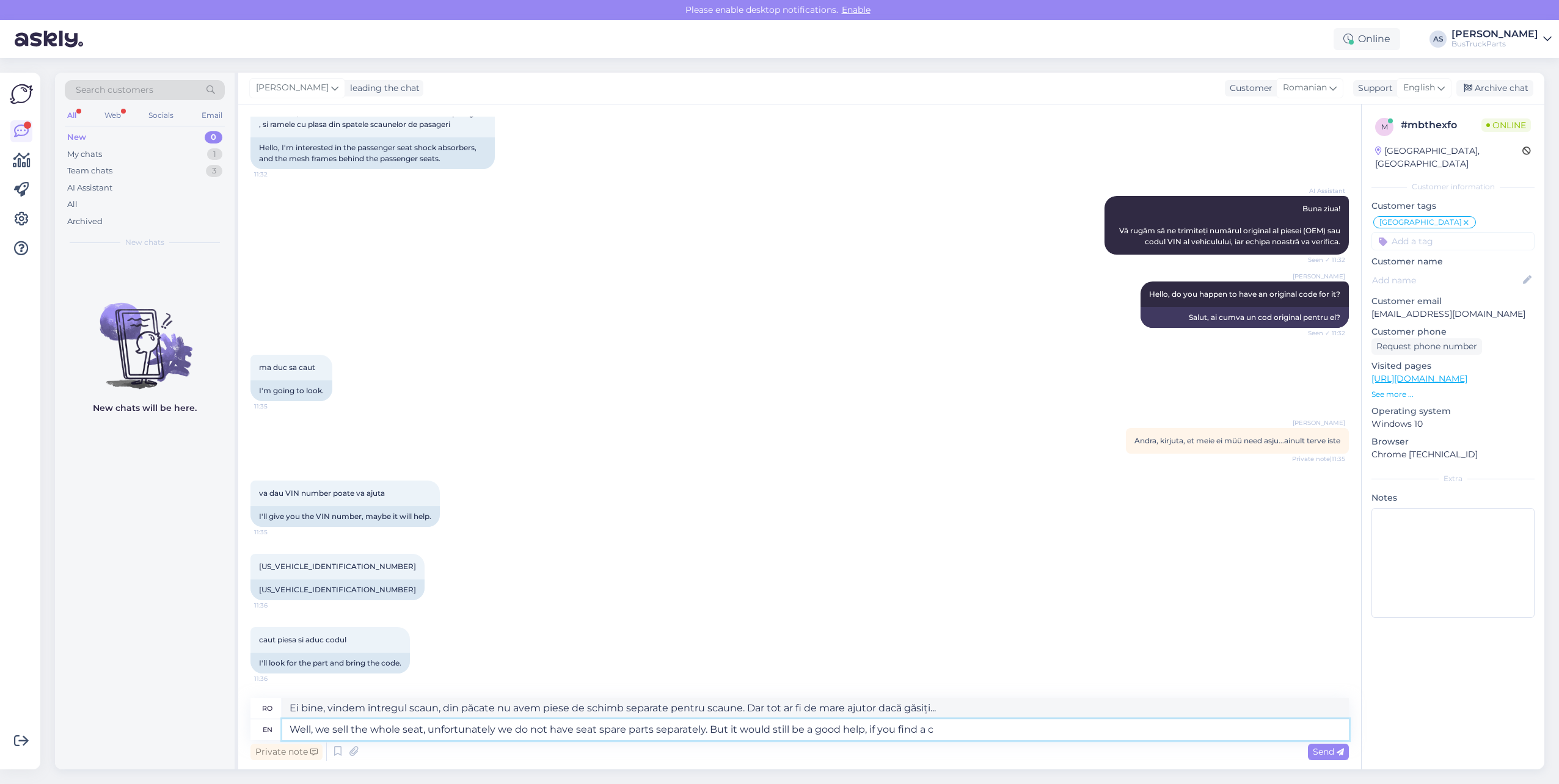
type textarea "Ei bine, vindem întregul scaun, din păcate nu avem piese de schimb separate pen…"
type textarea "Well, we sell the whole seat, unfortunately we do not have seat spare parts sep…"
type textarea "Ei bine, vindem întregul scaun, din păcate nu avem piese de schimb separat pent…"
type textarea "Well, we sell the whole seat, unfortunately we do not have seat spare parts sep…"
type textarea "Ei bine, vindem întregul scaun, din păcate nu avem piese de schimb separat pent…"
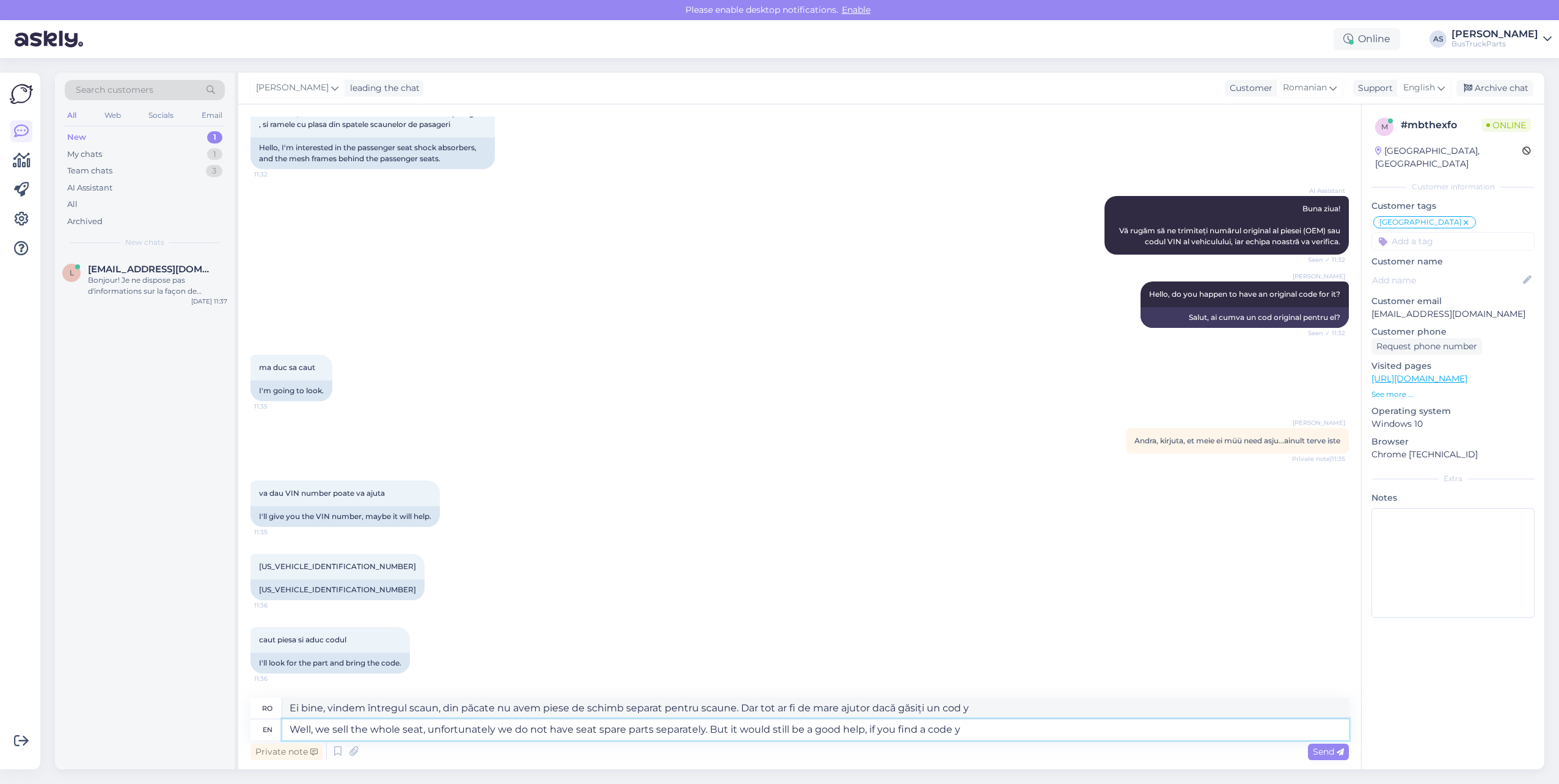
type textarea "Well, we sell the whole seat, unfortunately we do not have seat spare parts sep…"
type textarea "Ei bine, vindem întregul scaun, din păcate nu avem piese de schimb separat pent…"
type textarea "Well, we sell the whole seat, unfortunately we do not have seat spare parts sep…"
type textarea "Ei bine, vindem întregul scaun, din păcate nu avem piese de schimb separat pent…"
type textarea "Well, we sell the whole seat, unfortunately we do not have seat spare parts sep…"
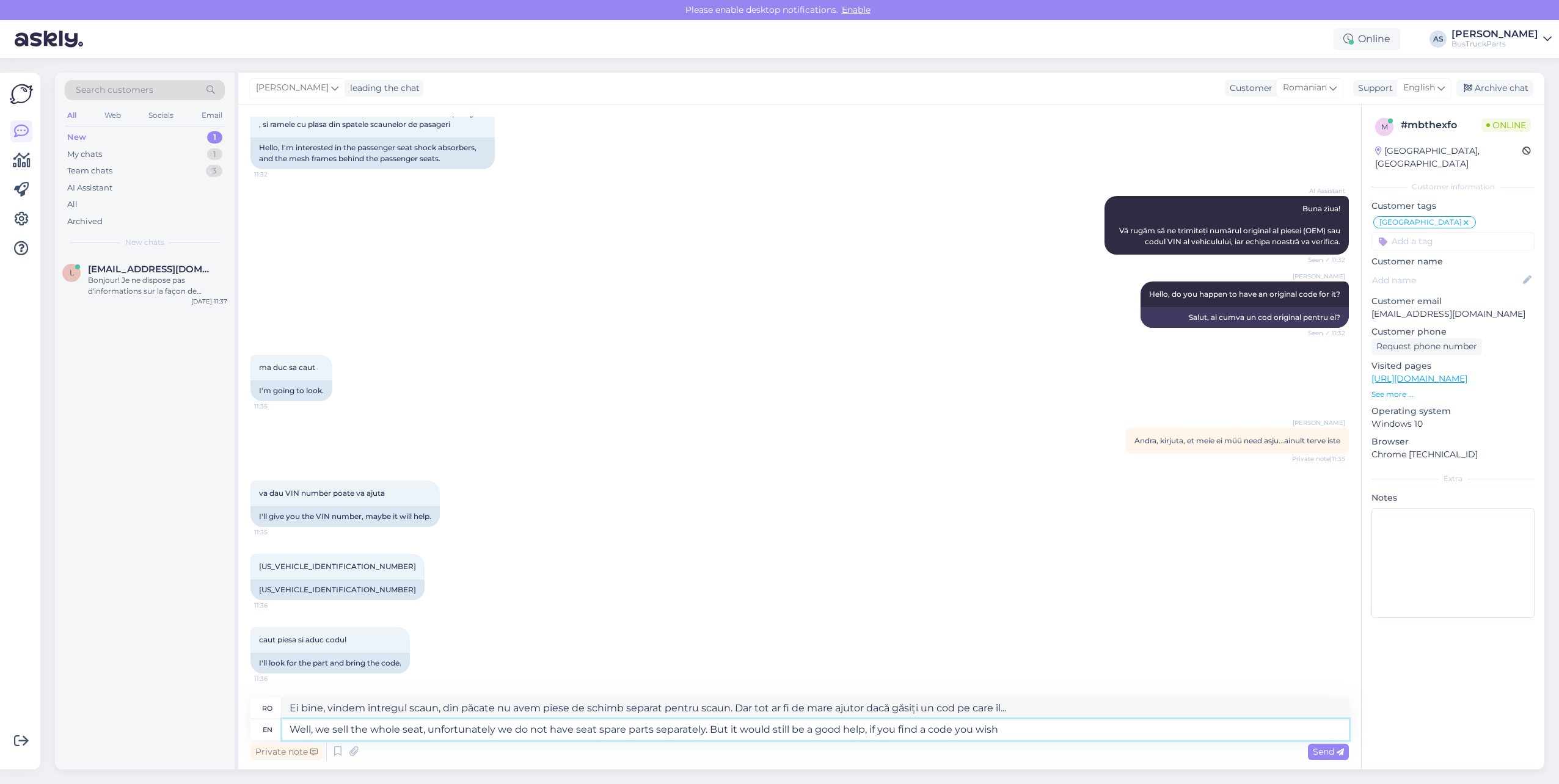
type textarea "Ei bine, vindem întregul scaun, din păcate nu avem piese de schimb separat pent…"
type textarea "Well, we sell the whole seat, unfortunately we do not have seat spare parts sep…"
type textarea "Ei bine, vindem întregul scaun, din păcate nu avem piese de schimb separat pent…"
click at [1072, 728] on textarea "Well, we sell the whole seat, unfortunately we do not have seat spare parts sep…" at bounding box center [815, 730] width 1066 height 21
click at [1008, 732] on textarea "Well, we sell the whole seat, unfortunately we do not have seat spare parts sep…" at bounding box center [815, 730] width 1066 height 21
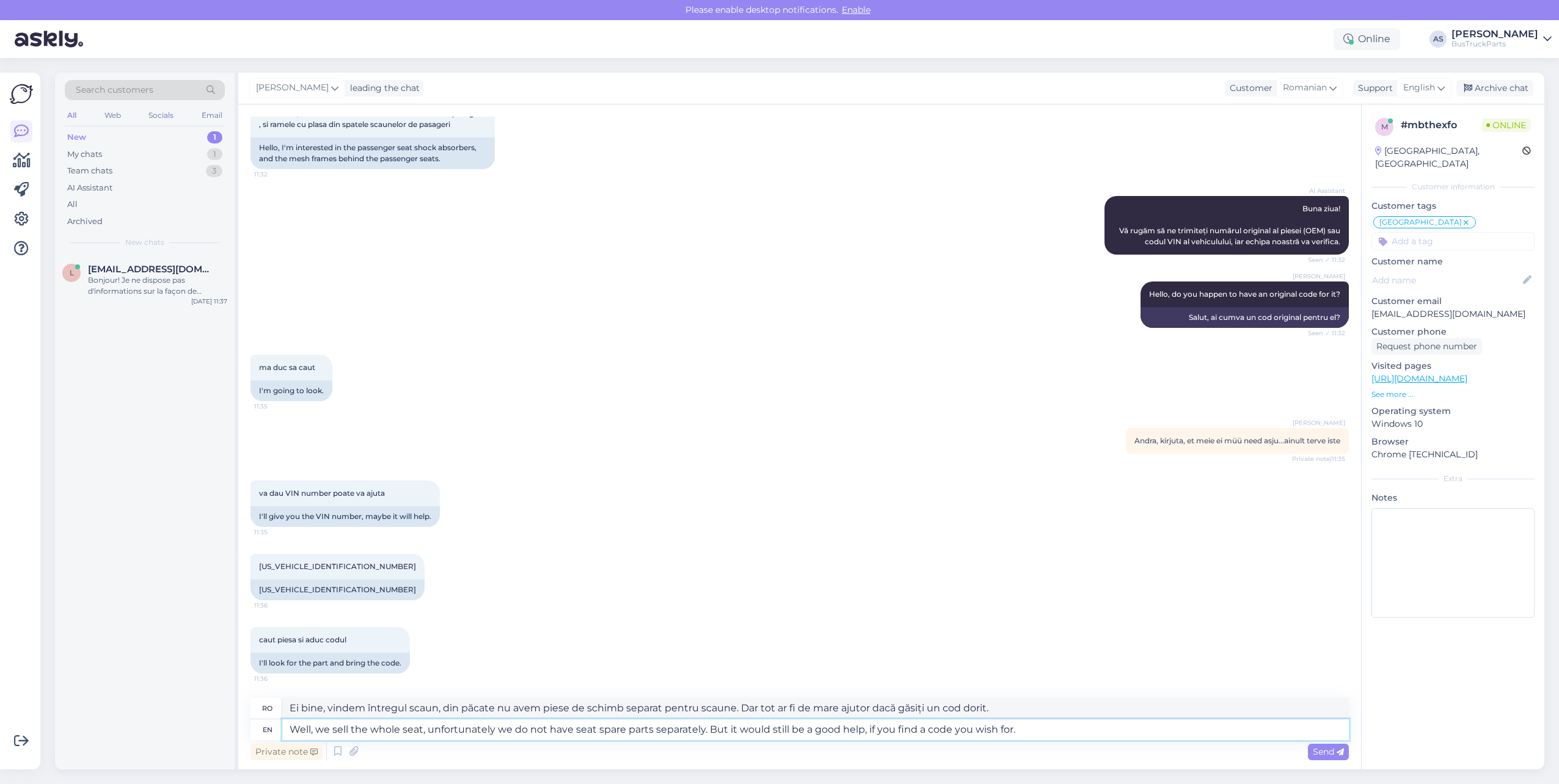
click at [1008, 732] on textarea "Well, we sell the whole seat, unfortunately we do not have seat spare parts sep…" at bounding box center [815, 730] width 1066 height 21
type textarea "Well, we sell the whole seat, unfortunately we do not have seat spare parts sep…"
type textarea "Ei bine, vindem întregul scaun, din păcate nu avem piese de schimb separat pent…"
type textarea "Well, we sell the whole seat, unfortunately we do not have seat spare parts sep…"
type textarea "Ei bine, vindem întregul scaun, din păcate nu avem piese de schimb separat pent…"
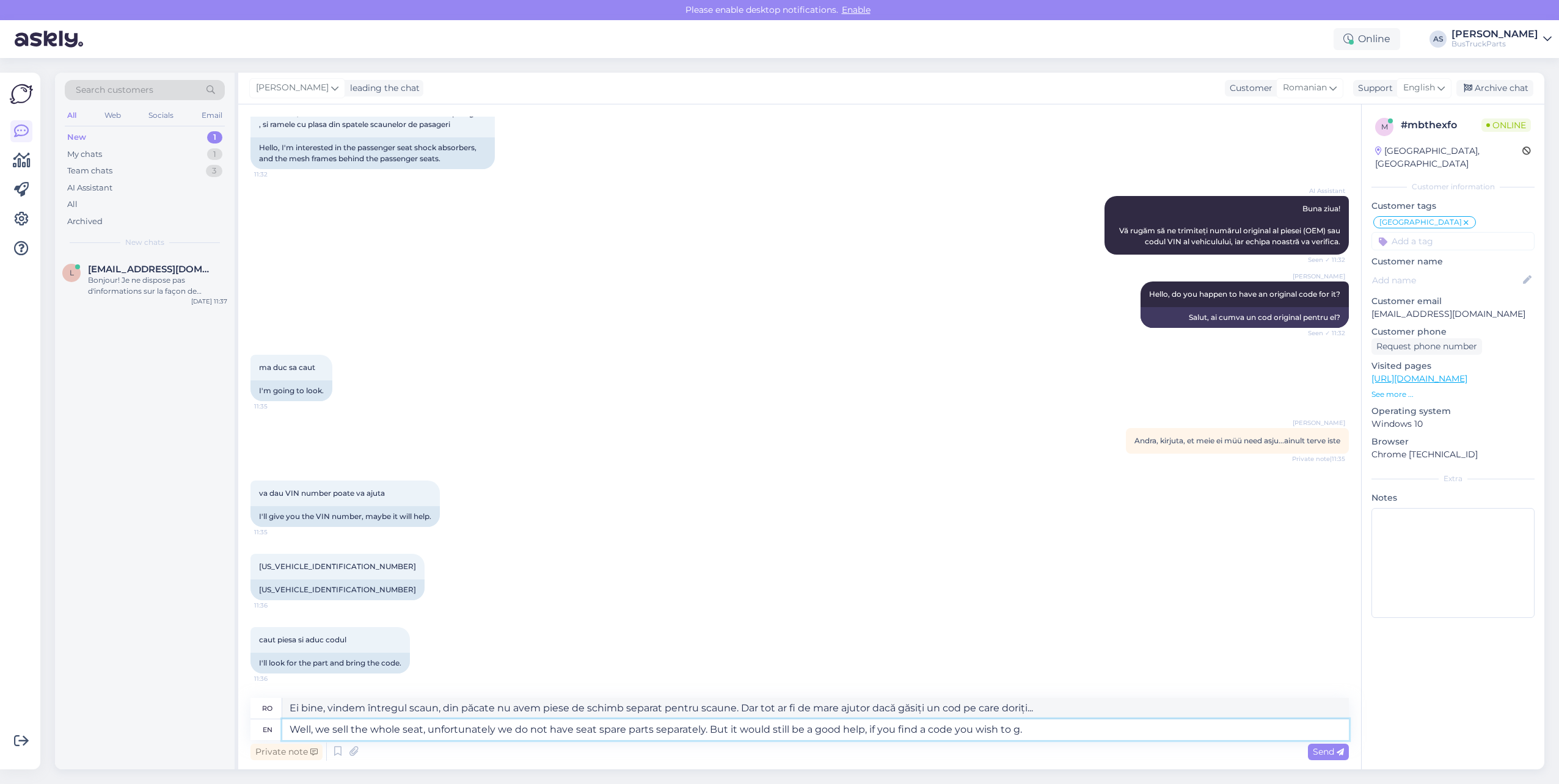
type textarea "Well, we sell the whole seat, unfortunately we do not have seat spare parts sep…"
type textarea "Ei bine, vindem întregul scaun, din păcate nu avem piese de schimb separat pent…"
type textarea "Well, we sell the whole seat, unfortunately we do not have seat spare parts sep…"
type textarea "Ei bine, vindem întregul scaun, din păcate nu avem piese de schimb separate pen…"
type textarea "Well, we sell the whole seat, unfortunately we do not have seat spare parts sep…"
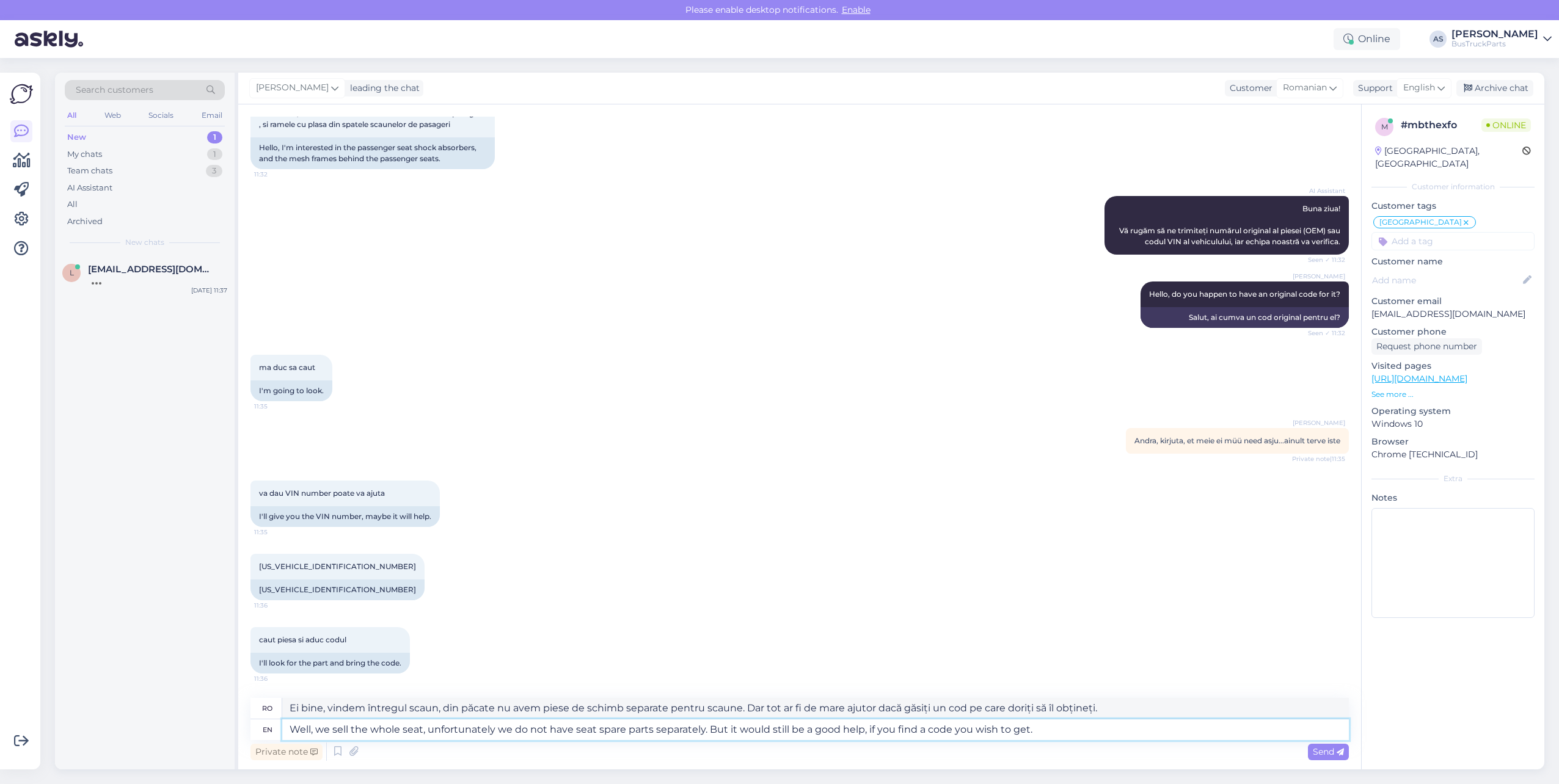
type textarea "Ei bine, vindem întregul scaun, din păcate nu avem piese de schimb separat pent…"
type textarea "Well, we sell the whole seat, unfortunately we do not have seat spare parts sep…"
type textarea "Ei bine, vindem întregul scaun, din păcate nu avem piese de schimb separat pent…"
type textarea "Well, we sell the whole seat, unfortunately we do not have seat spare parts sep…"
type textarea "Ei bine, vindem întregul scaun, din păcate nu avem piese de schimb separat pent…"
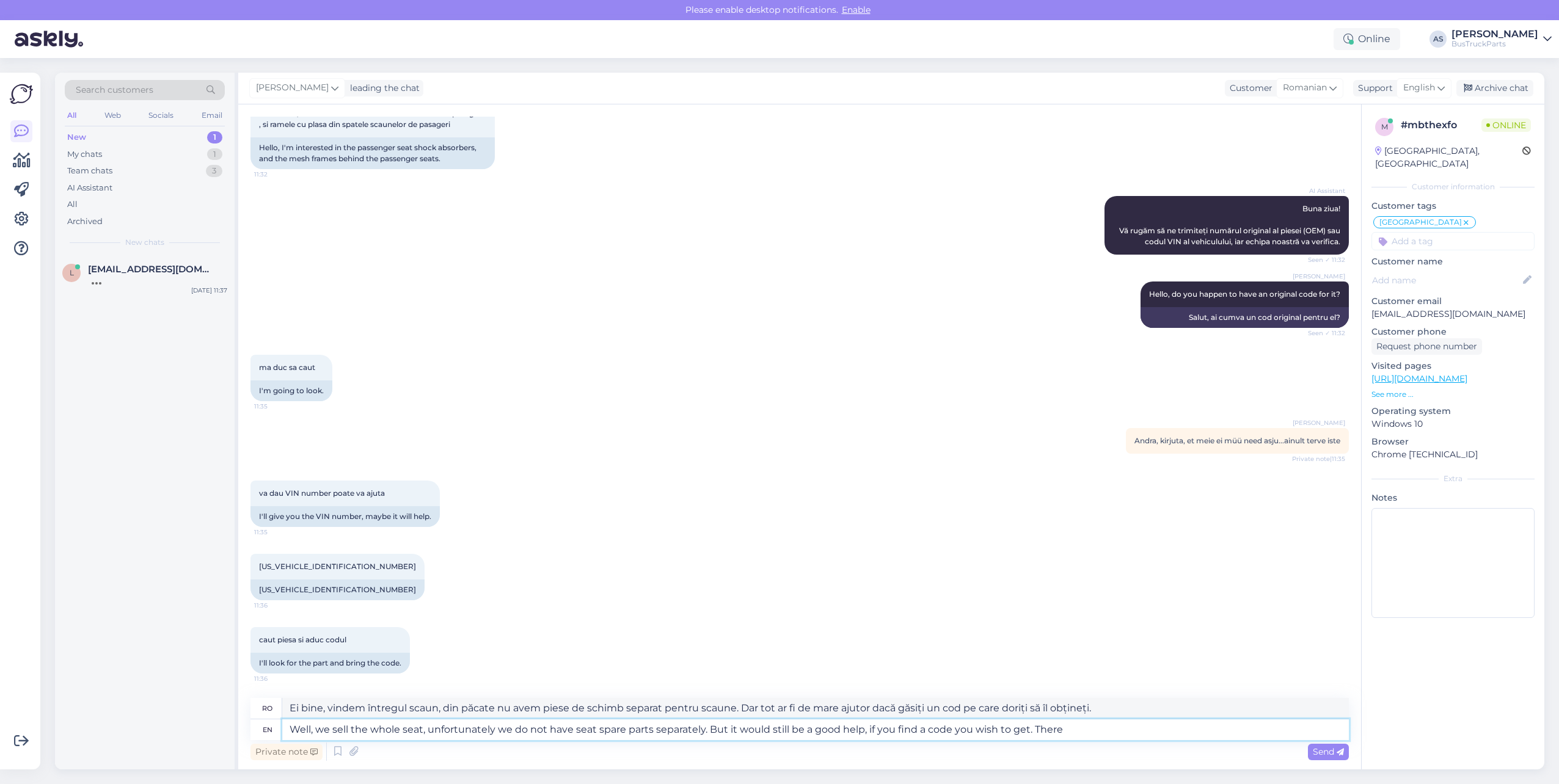
type textarea "Well, we sell the whole seat, unfortunately we do not have seat spare parts sep…"
type textarea "Ei bine, vindem întregul scaun, din păcate nu avem piese de schimb separat pent…"
type textarea "Well, we sell the whole seat, unfortunately we do not have seat spare parts sep…"
type textarea "Ei bine, vindem întregul scaun, din păcate nu avem piese de schimb separat pent…"
type textarea "Well, we sell the whole seat, unfortunately we do not have seat spare parts sep…"
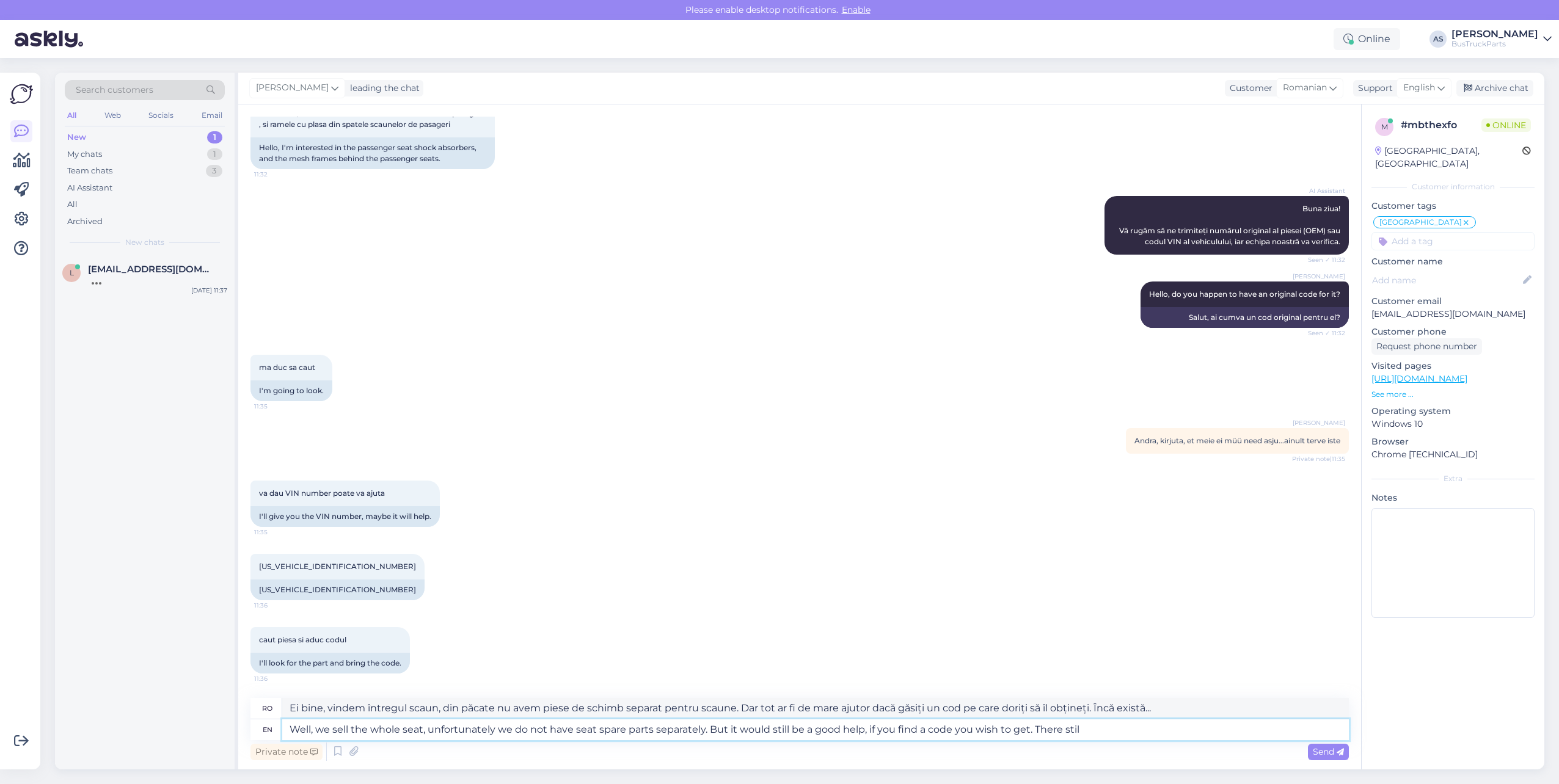
type textarea "Ei bine, vindem întregul scaun, din păcate nu avem piese de schimb separat pent…"
type textarea "Well, we sell the whole seat, unfortunately we do not have seat spare parts sep…"
type textarea "Ei bine, vindem întregul scaun, din păcate nu avem piese de schimb separate pen…"
type textarea "Well, we sell the whole seat, unfortunately we do not have seat spare parts sep…"
type textarea "Ei bine, vindem întregul scaun, din păcate nu avem piese de schimb separat pent…"
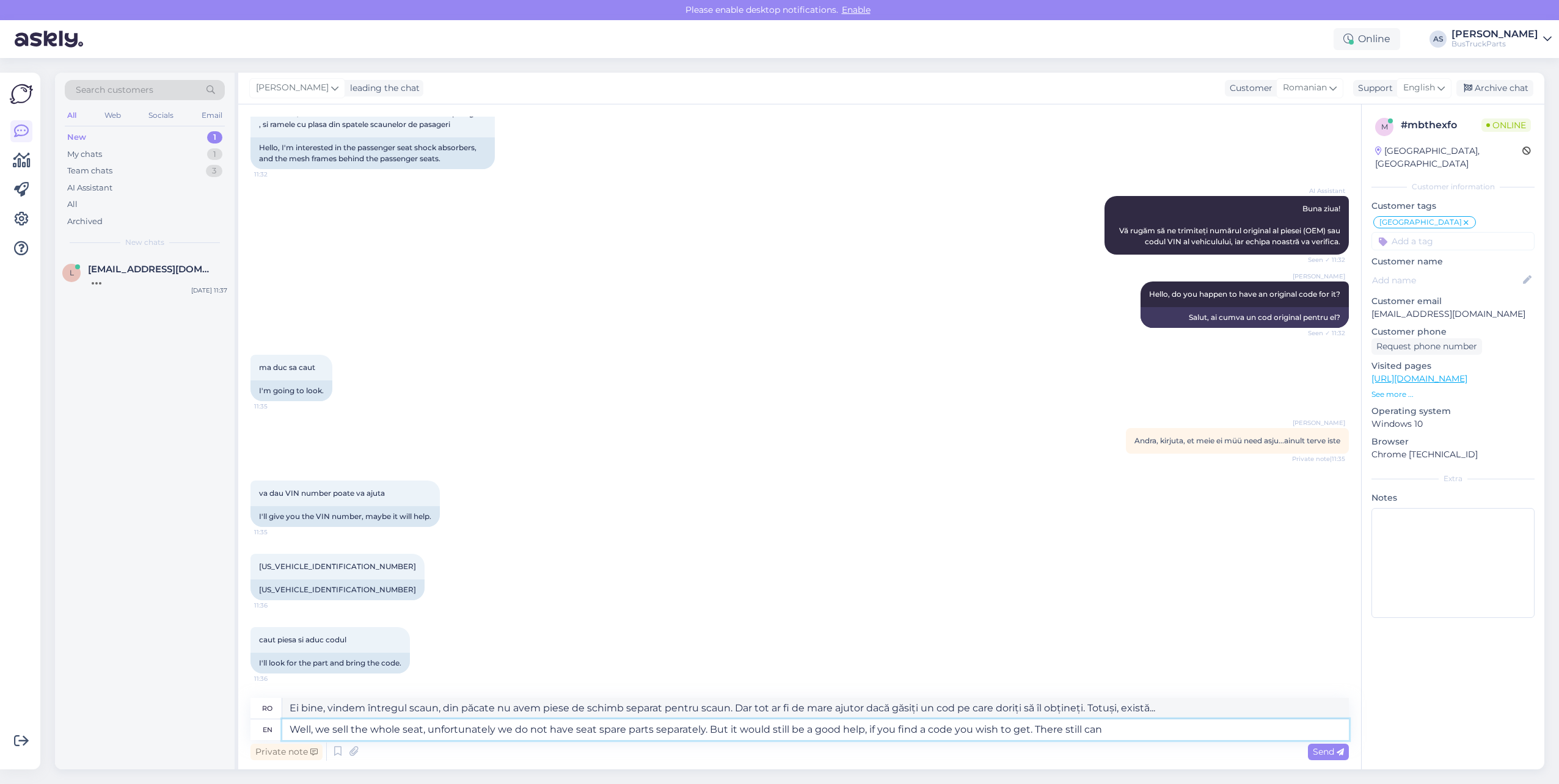
type textarea "Well, we sell the whole seat, unfortunately we do not have seat spare parts sep…"
type textarea "Ei bine, vindem întregul scaun, din păcate nu avem piese de schimb separate pen…"
type textarea "Well, we sell the whole seat, unfortunately we do not have seat spare parts sep…"
type textarea "Ei bine, vindem întregul scaun, din păcate nu avem piese de schimb separate pen…"
type textarea "Well, we sell the whole seat, unfortunately we do not have seat spare parts sep…"
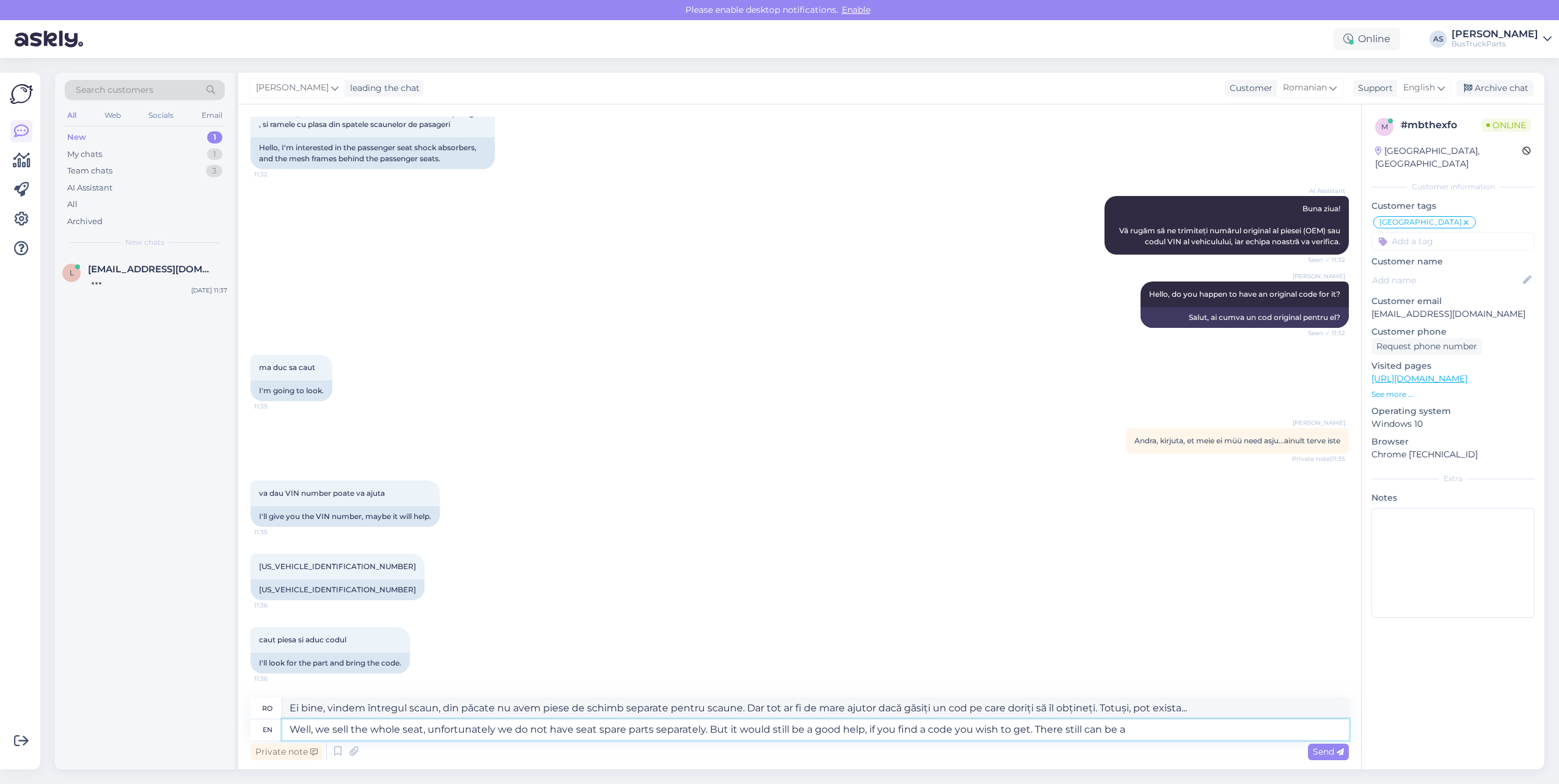
type textarea "Ei bine, vindem întregul scaun, din păcate nu avem piese de schimb separat pent…"
type textarea "Well, we sell the whole seat, unfortunately we do not have seat spare parts sep…"
type textarea "Ei bine, vindem întregul scaun, din păcate nu avem piese de schimb separat pent…"
type textarea "Well, we sell the whole seat, unfortunately we do not have seat spare parts sep…"
type textarea "Ei bine, vindem întregul scaun, din păcate nu avem piese de schimb separat pent…"
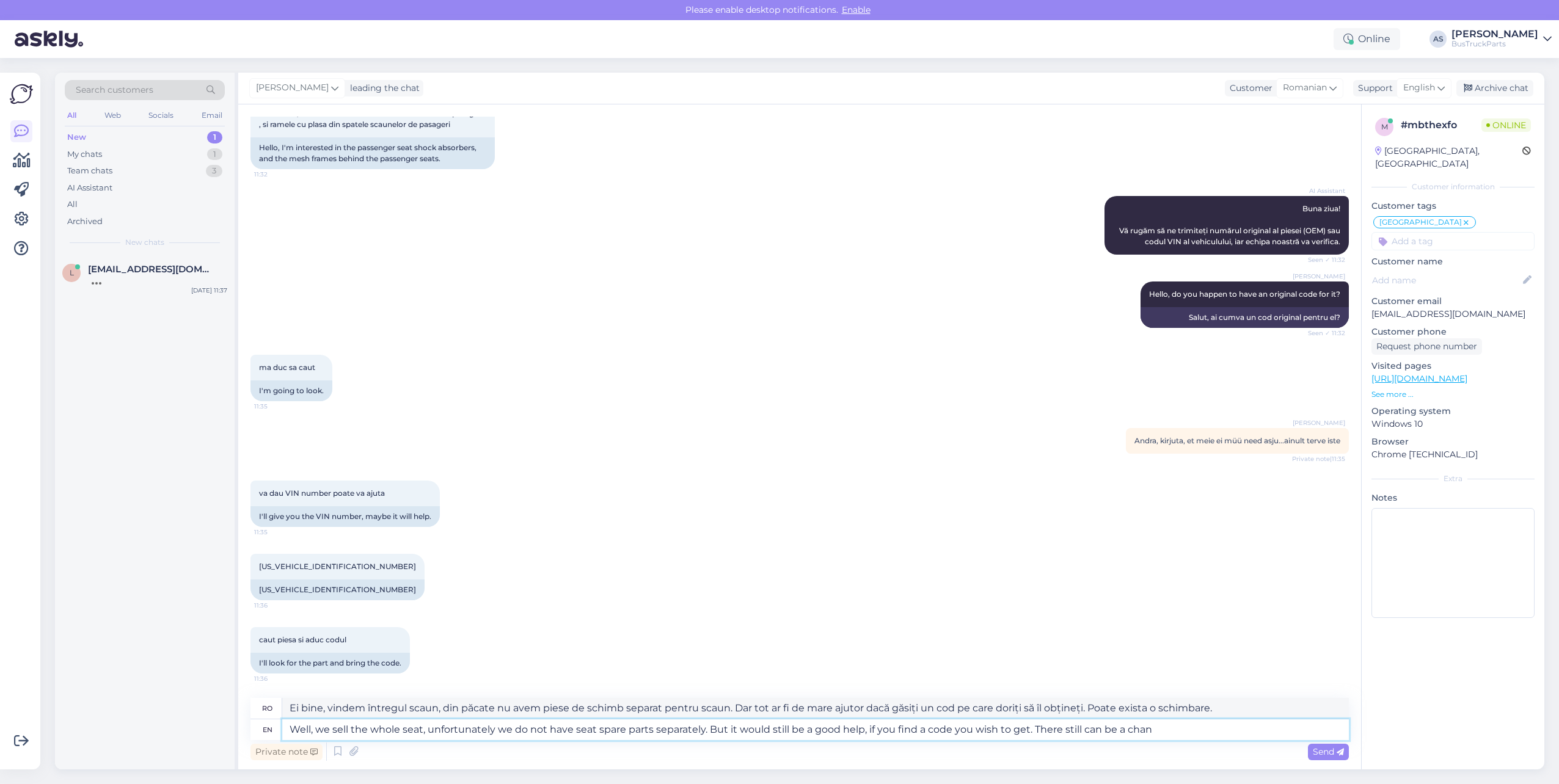
type textarea "Well, we sell the whole seat, unfortunately we do not have seat spare parts sep…"
type textarea "Ei bine, vindem întregul scaun, din păcate nu avem piese de schimb separat pent…"
type textarea "Well, we sell the whole seat, unfortunately we do not have seat spare parts sep…"
type textarea "Ei bine, vindem întregul scaun, din păcate nu avem piese de schimb separat pent…"
type textarea "Well, we sell the whole seat, unfortunately we do not have seat spare parts sep…"
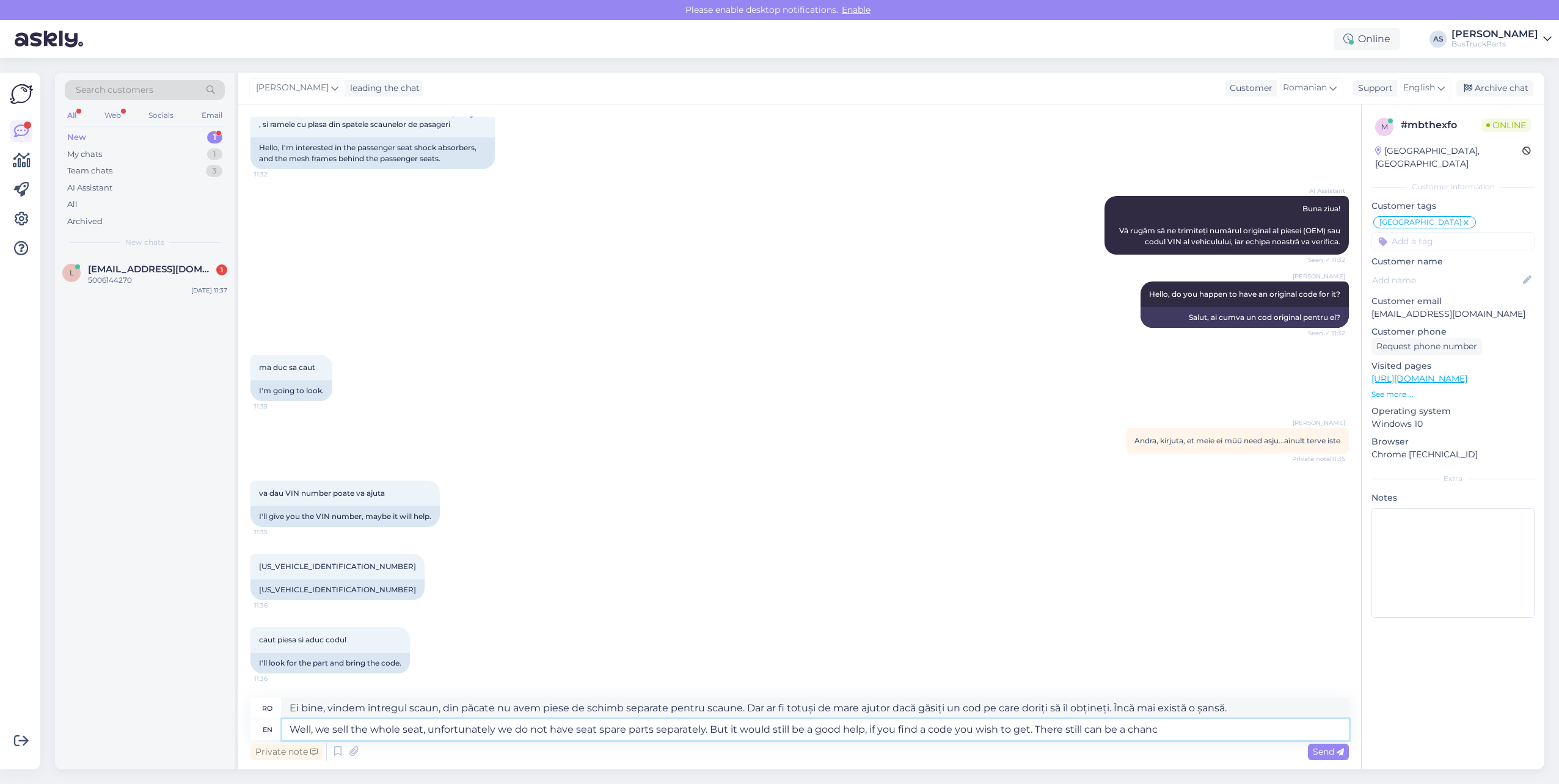
type textarea "Ei bine, vindem întregul scaun, din păcate nu avem piese de schimb separat pent…"
type textarea "Well, we sell the whole seat, unfortunately we do not have seat spare parts sep…"
type textarea "Ei bine, vindem întregul scaun, din păcate nu avem piese de schimb separate pen…"
type textarea "Well, we sell the whole seat, unfortunately we do not have seat spare parts sep…"
type textarea "Ei bine, vindem întregul scaun, din păcate nu avem piese de schimb separat pent…"
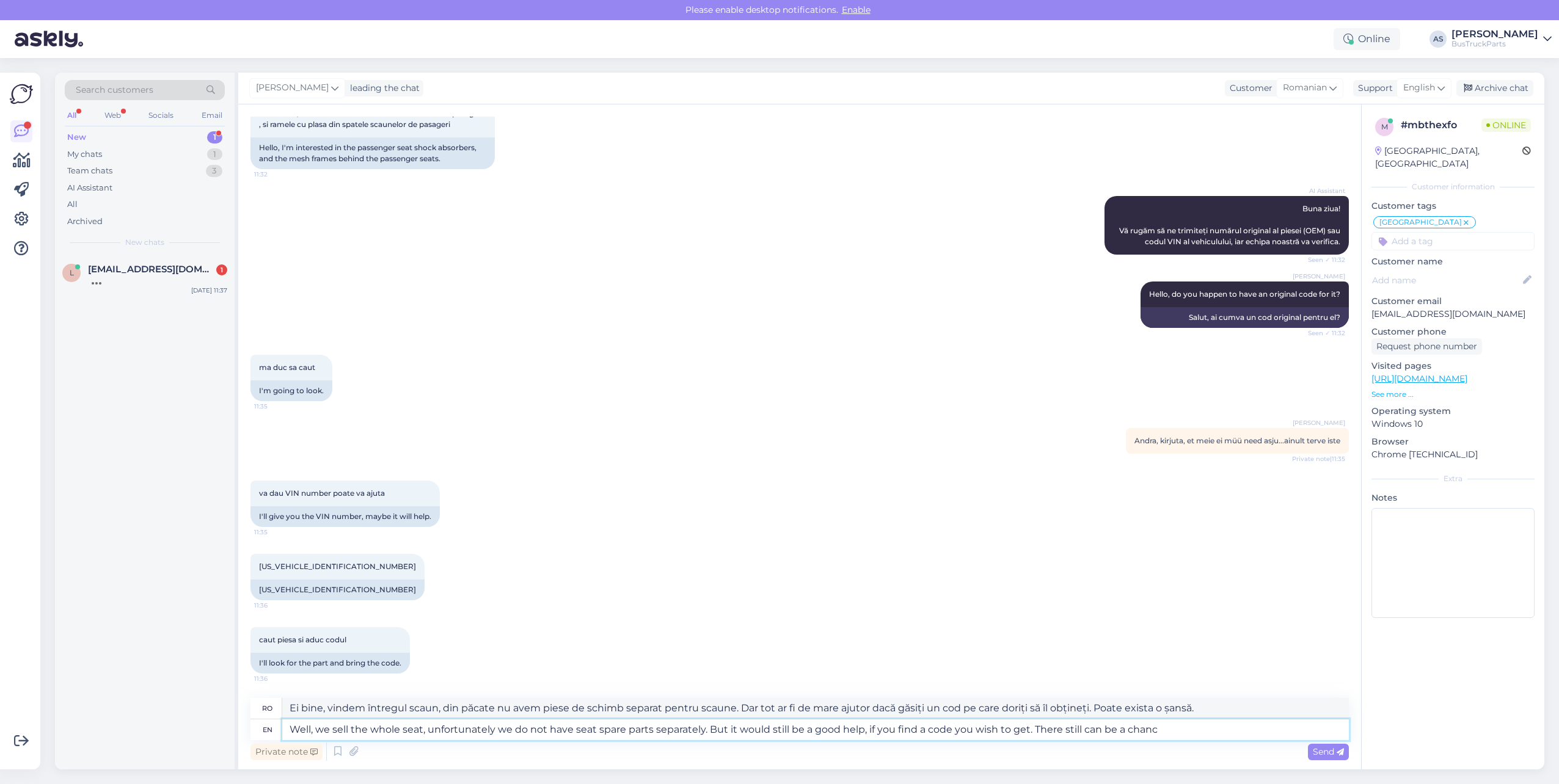
type textarea "Well, we sell the whole seat, unfortunately we do not have seat spare parts sep…"
type textarea "Ei bine, vindem întregul scaun, din păcate nu avem piese de schimb separate pen…"
type textarea "Well, we sell the whole seat, unfortunately we do not have seat spare parts sep…"
type textarea "Ei bine, vindem întregul scaun, din păcate nu avem piese de schimb separat pent…"
type textarea "Well, we sell the whole seat, unfortunately we do not have seat spare parts sep…"
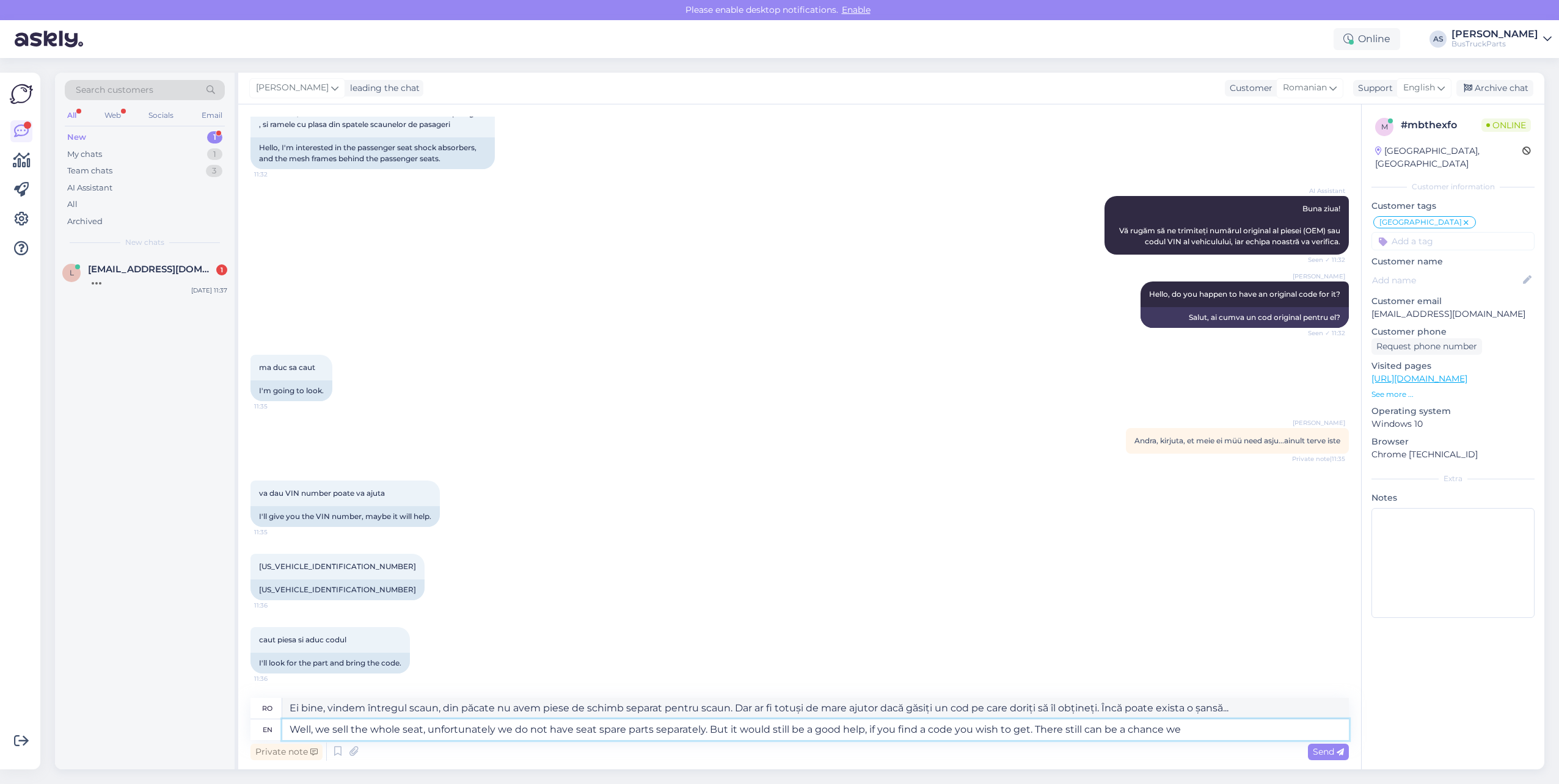
type textarea "Ei bine, vindem întregul scaun, din păcate nu avem piese de schimb separate pen…"
type textarea "Well, we sell the whole seat, unfortunately we do not have seat spare parts sep…"
type textarea "Ei bine, vindem întregul scaun, din păcate nu avem piese de schimb separat pent…"
type textarea "Well, we sell the whole seat, unfortunately we do not have seat spare parts sep…"
type textarea "Ei bine, vindem întregul scaun, din păcate nu avem piese de schimb separate pen…"
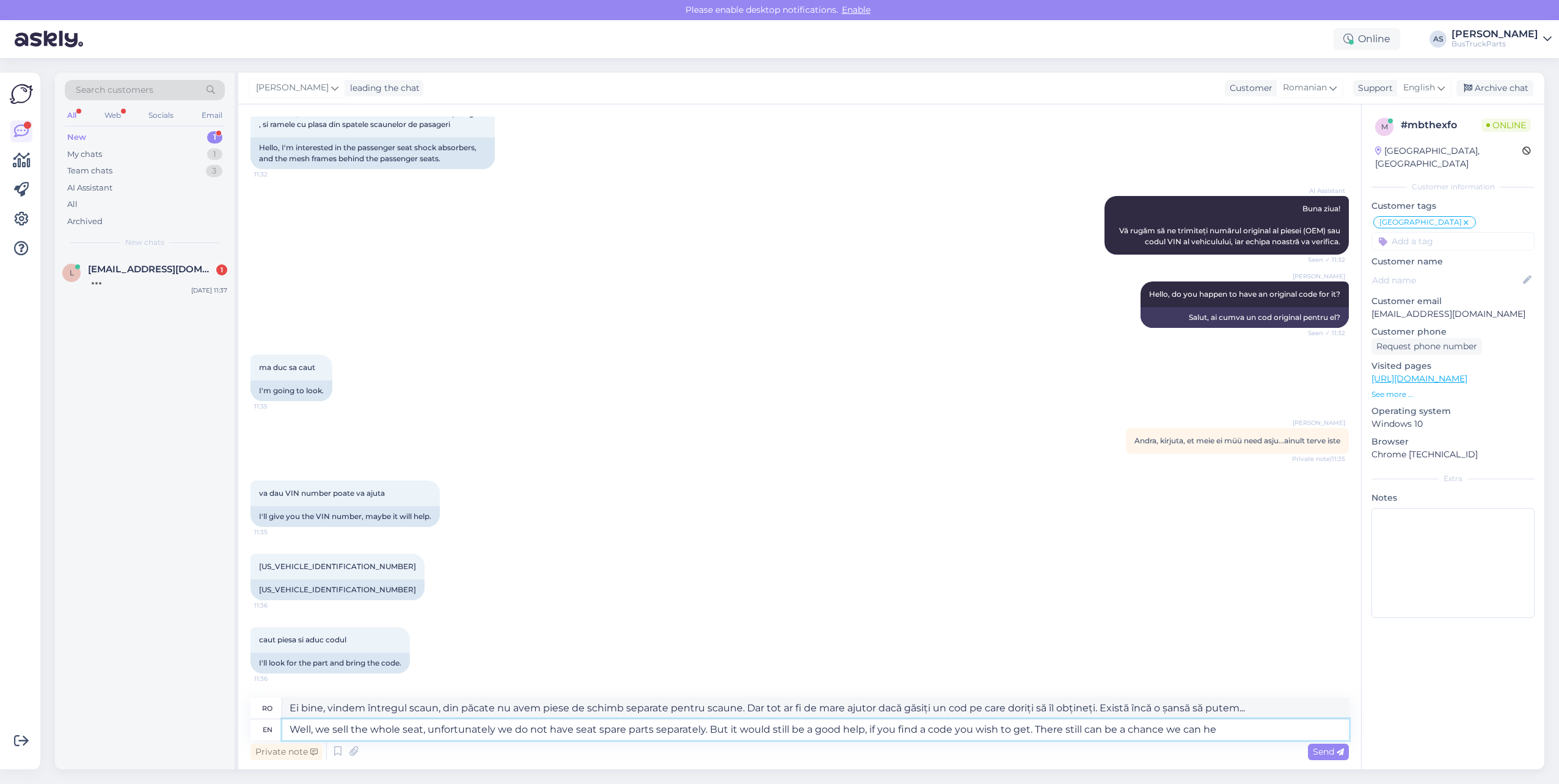
type textarea "Well, we sell the whole seat, unfortunately we do not have seat spare parts sep…"
type textarea "Ei bine, vindem întregul scaun, din păcate nu avem piese de schimb separate pen…"
type textarea "Well, we sell the whole seat, unfortunately we do not have seat spare parts sep…"
type textarea "Ei bine, vindem întregul scaun, din păcate nu avem piese de schimb separate pen…"
type textarea "Well, we sell the whole seat, unfortunately we do not have seat spare parts sep…"
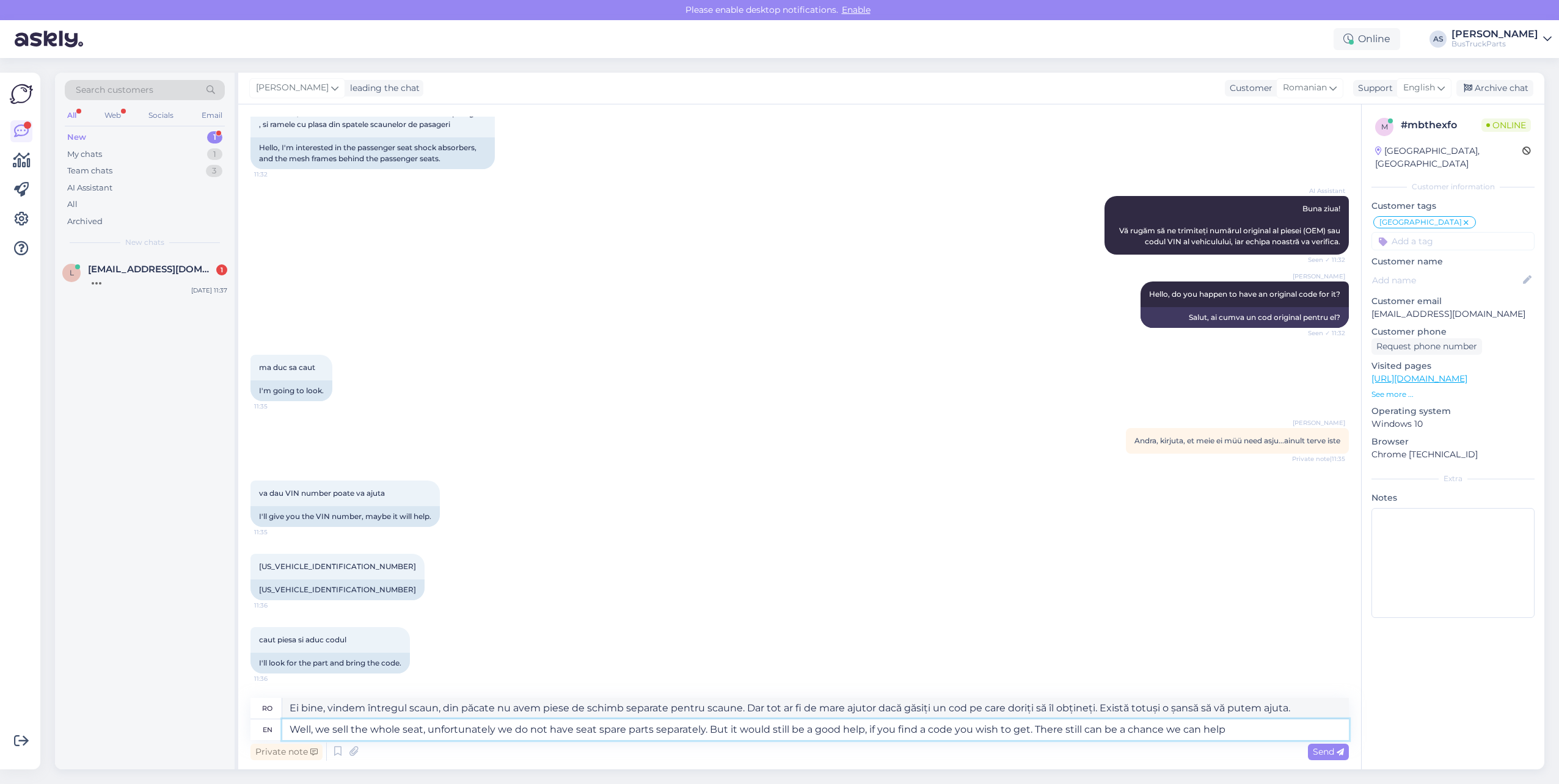
type textarea "Ei bine, vindem întregul scaun, din păcate nu avem piese de schimb separate pen…"
type textarea "Well, we sell the whole seat, unfortunately we do not have seat spare parts sep…"
type textarea "Ei bine, vindem întregul scaun, din păcate nu avem piese de schimb separat pent…"
type textarea "Well, we sell the whole seat, unfortunately we do not have seat spare parts sep…"
type textarea "Ei bine, vindem întregul scaun, din păcate nu avem piese de schimb separate pen…"
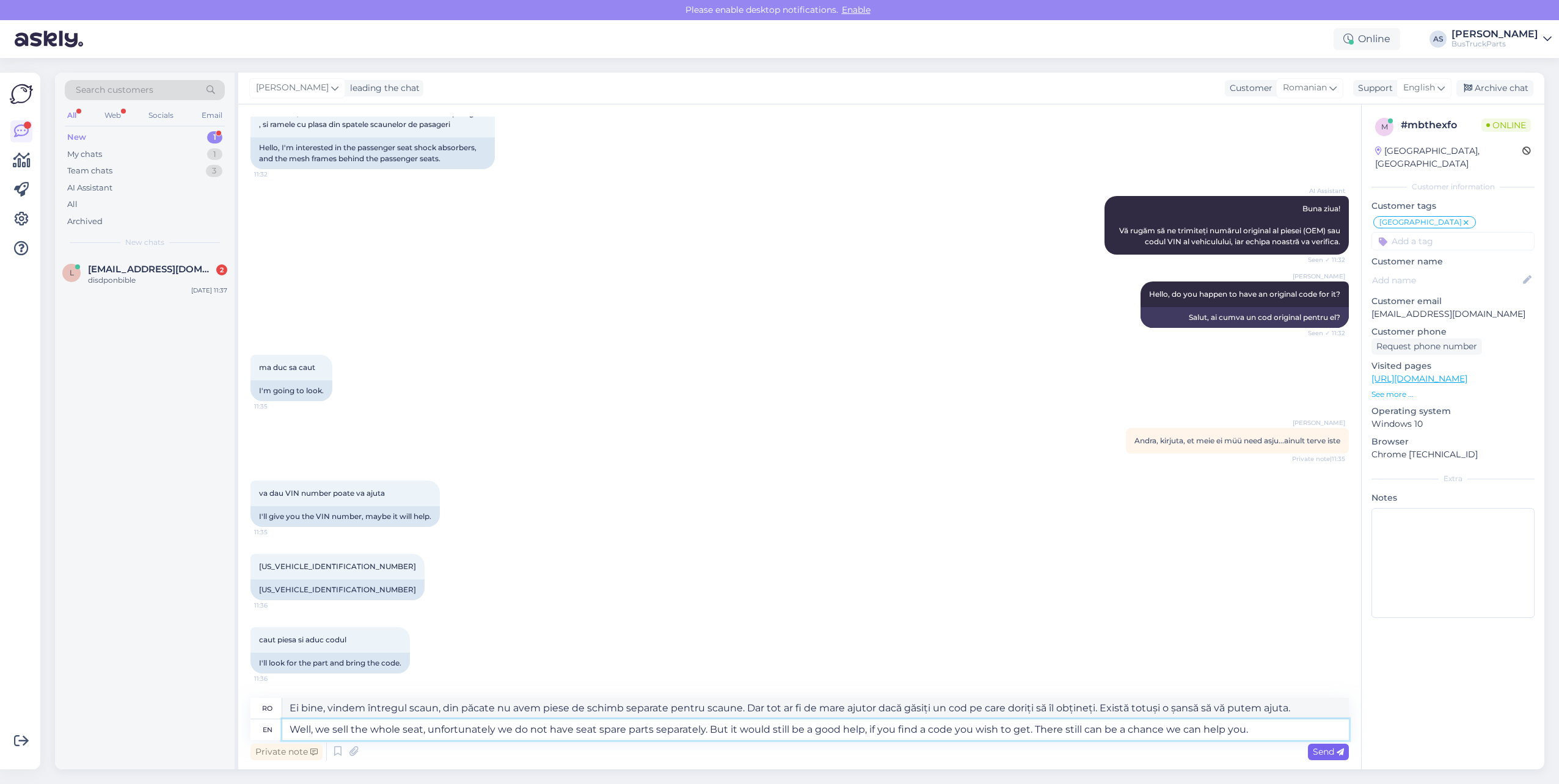
type textarea "Well, we sell the whole seat, unfortunately we do not have seat spare parts sep…"
click at [1339, 751] on icon at bounding box center [1340, 752] width 7 height 7
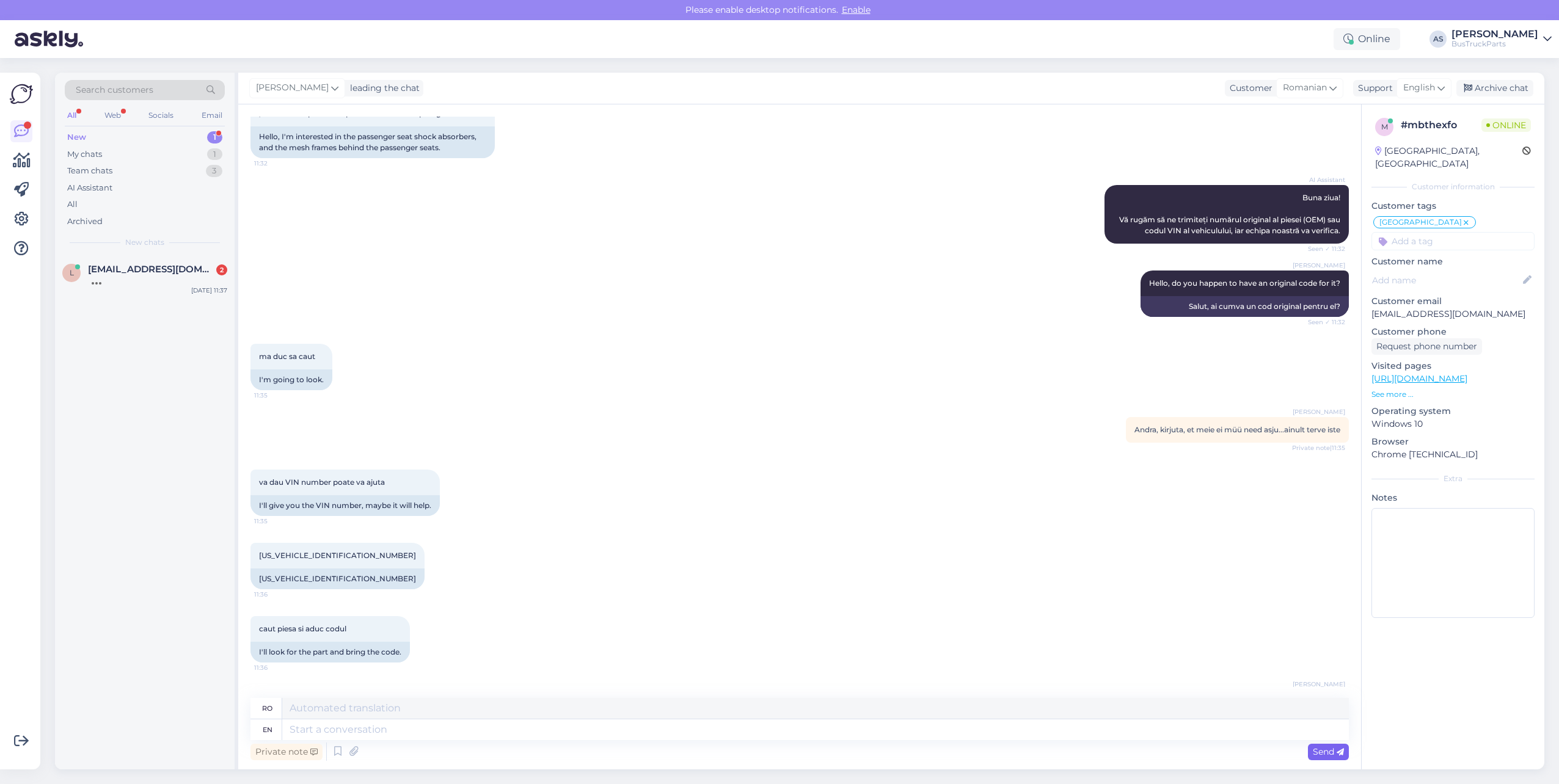
scroll to position [230, 0]
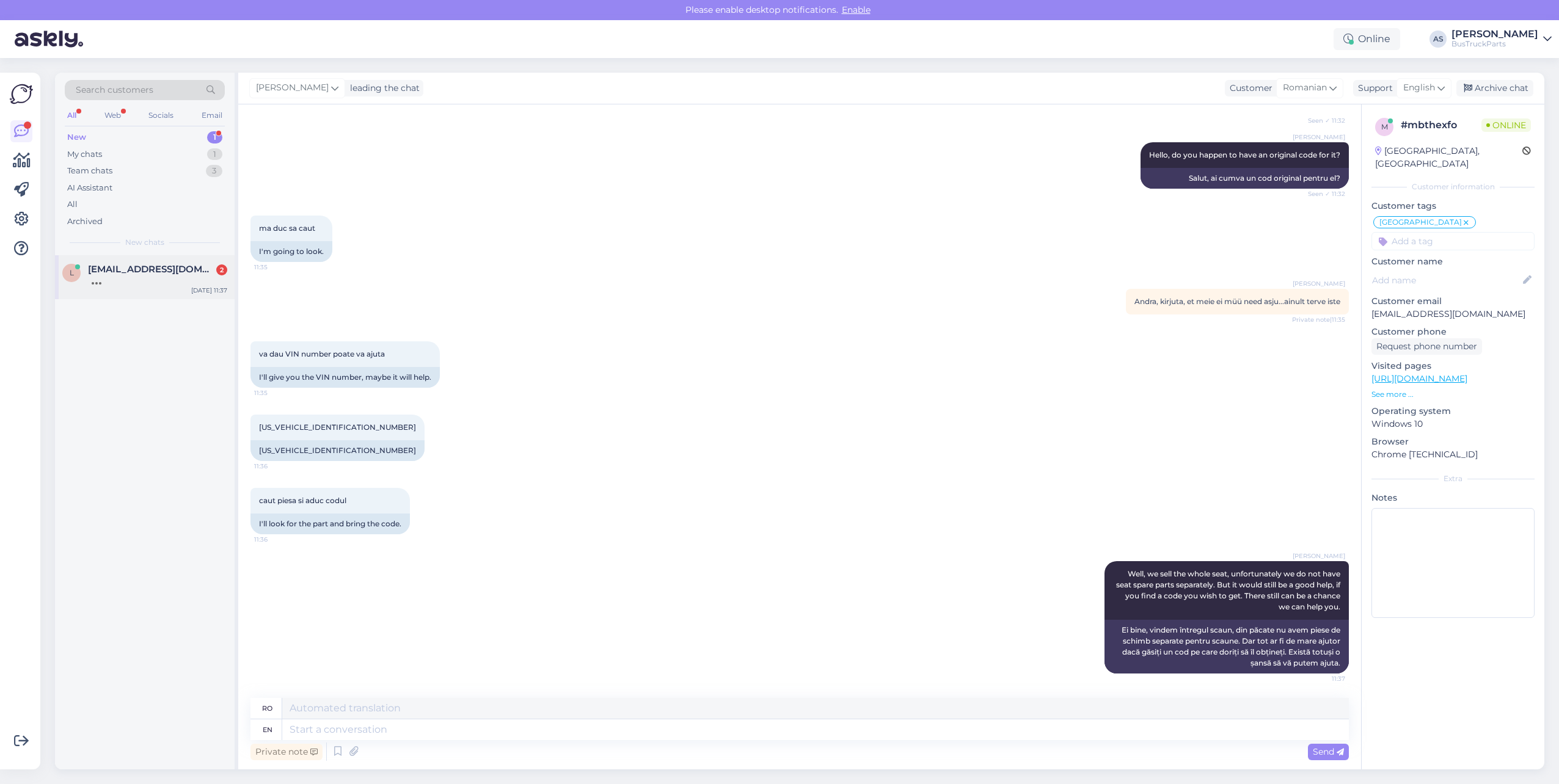
click at [138, 286] on div "l [EMAIL_ADDRESS][DOMAIN_NAME] 2 [DATE] 11:37" at bounding box center [145, 277] width 180 height 44
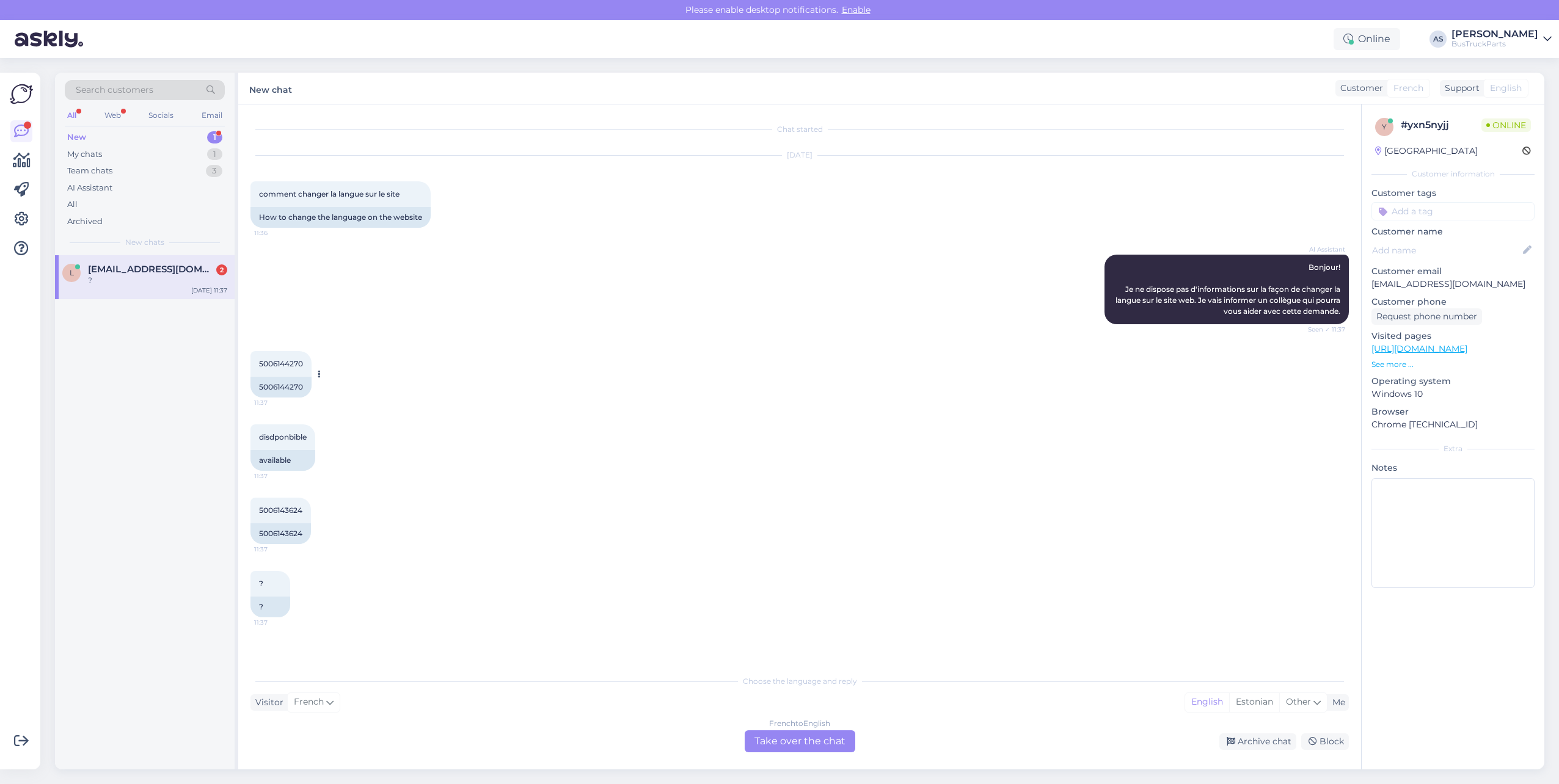
click at [281, 386] on div "5006144270" at bounding box center [281, 387] width 61 height 21
copy div "5006144270"
click at [274, 531] on div "5006143624" at bounding box center [280, 533] width 60 height 21
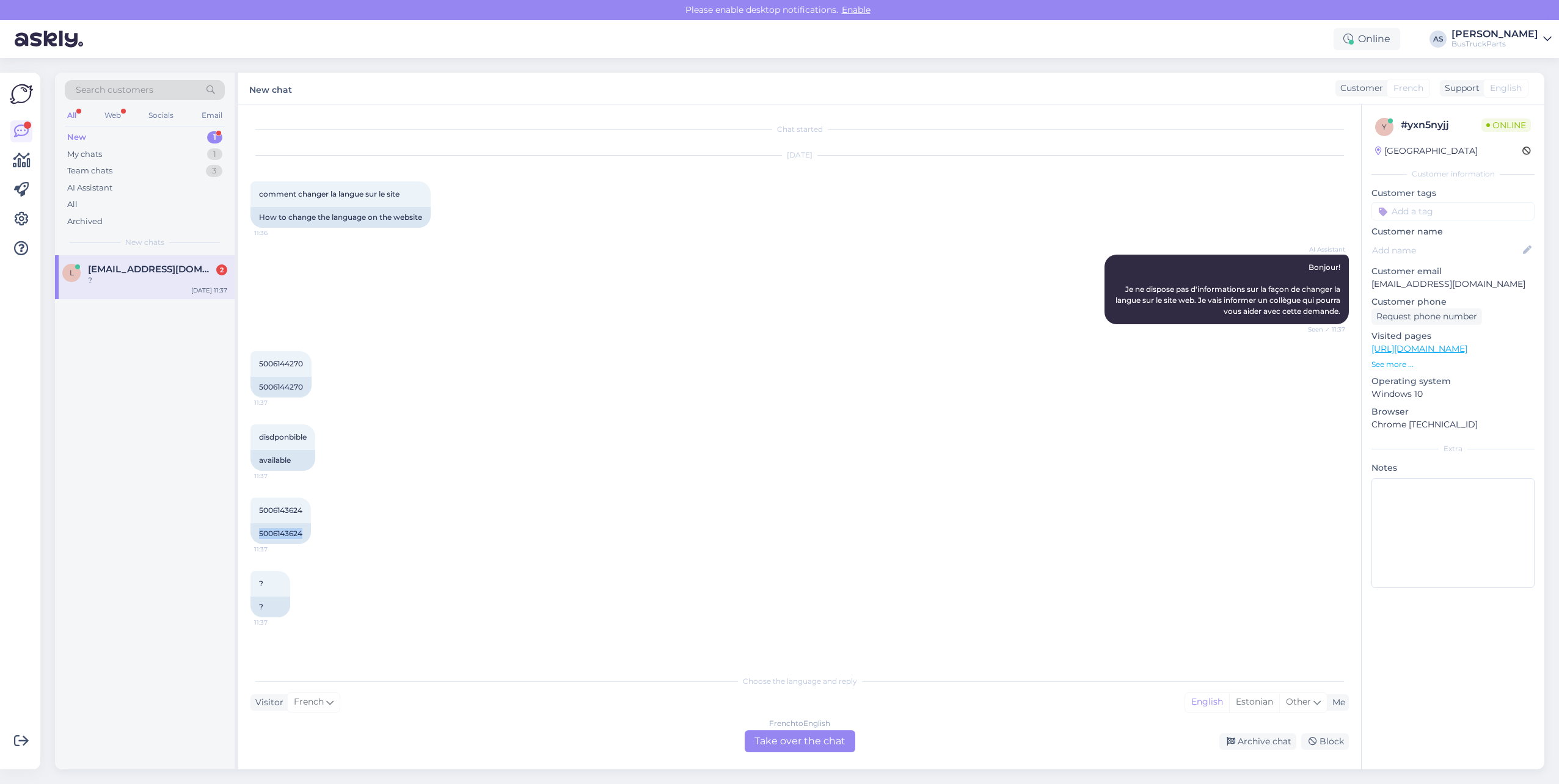
copy div "5006143624"
click at [801, 738] on div "French to English Take over the chat" at bounding box center [800, 741] width 110 height 22
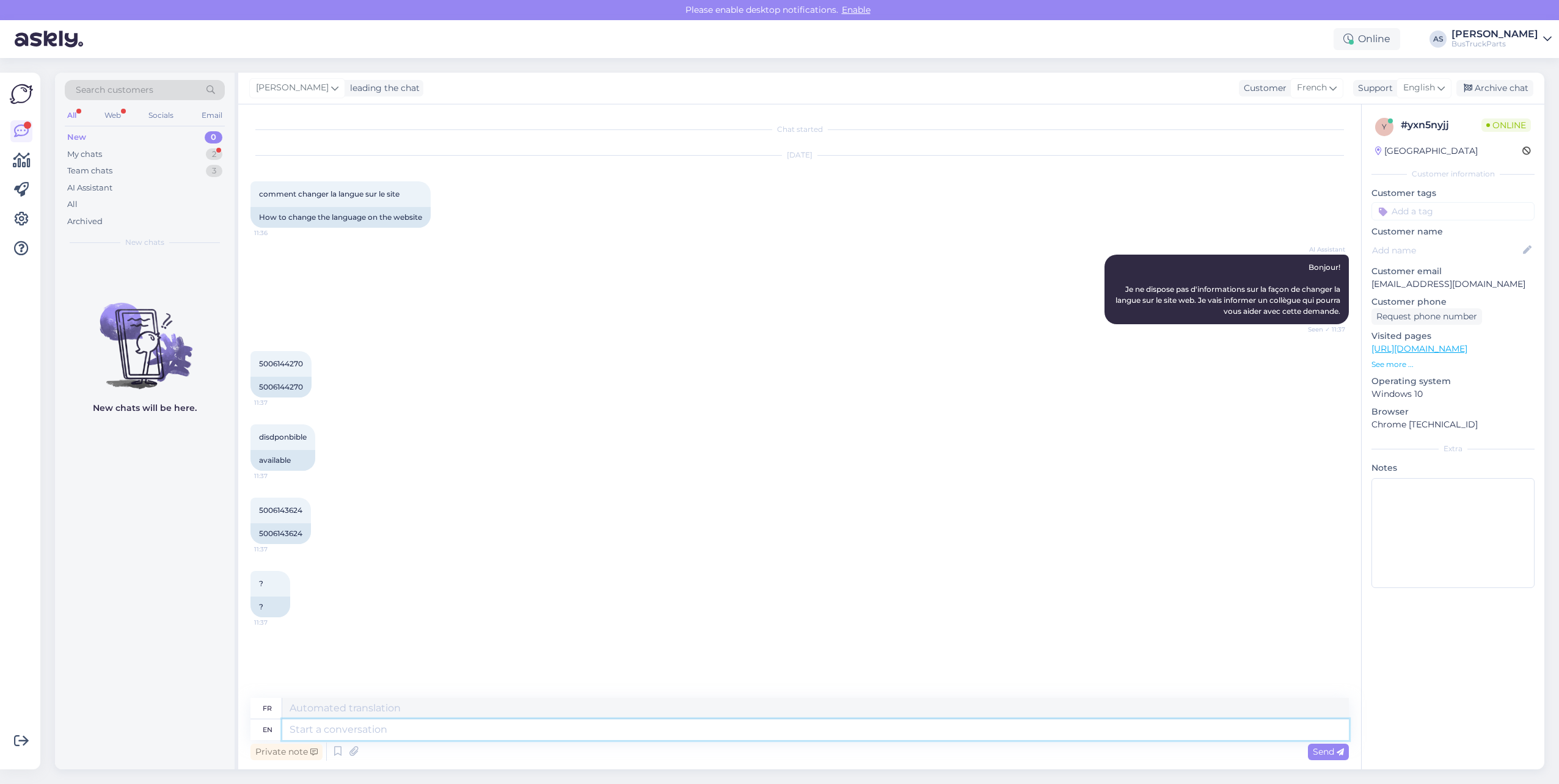
click at [666, 734] on textarea at bounding box center [815, 730] width 1066 height 21
type textarea "Hello,"
type textarea "Bonjour,"
type textarea "Hello, did yo"
type textarea "Bonjour, est-ce que"
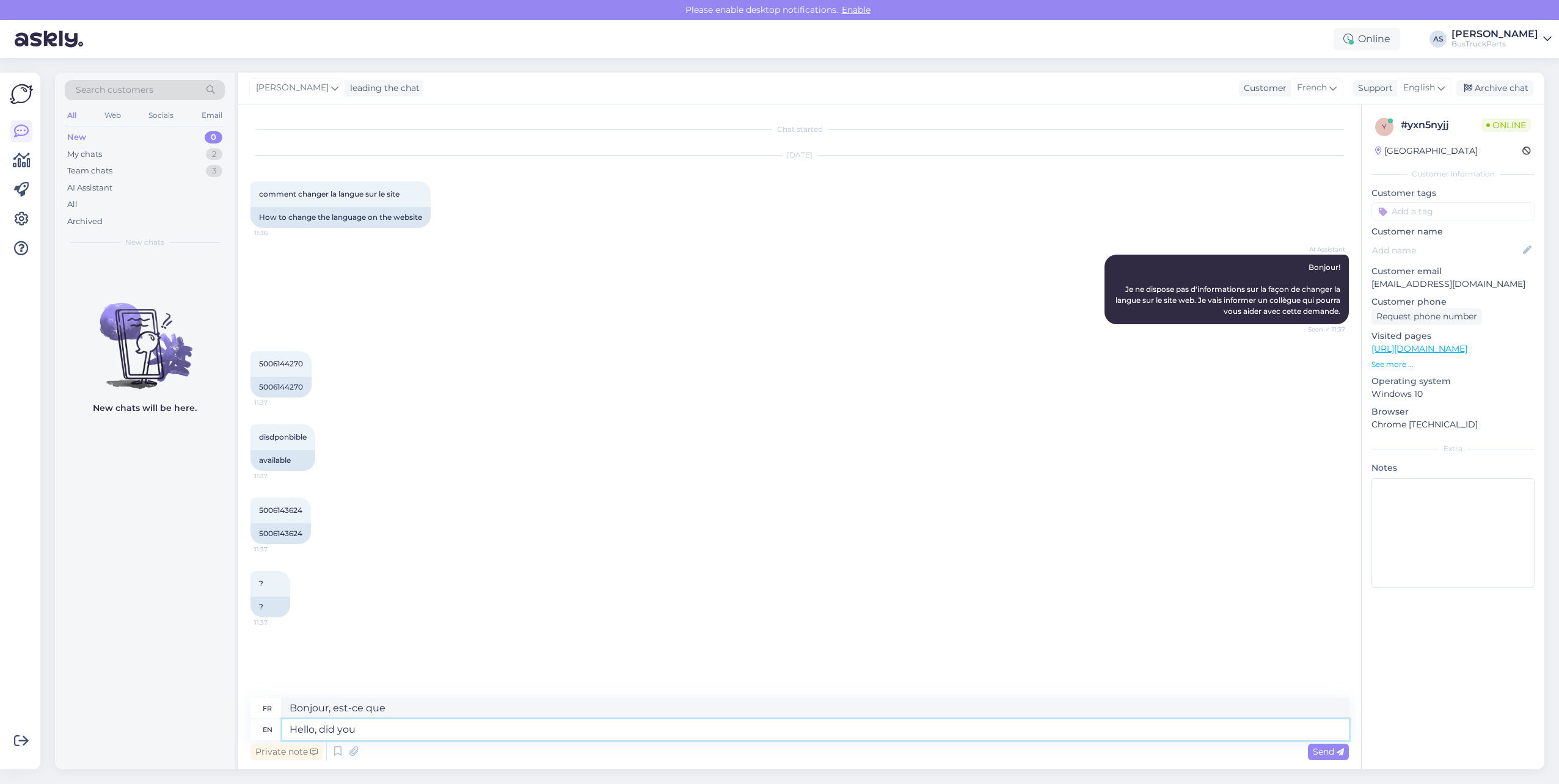
type textarea "Hello, did you"
type textarea "Bonjour, avez-vous"
type textarea "Hello, did you get"
type textarea "Bonjour, avez-vous reçu"
type textarea "Hello, did y"
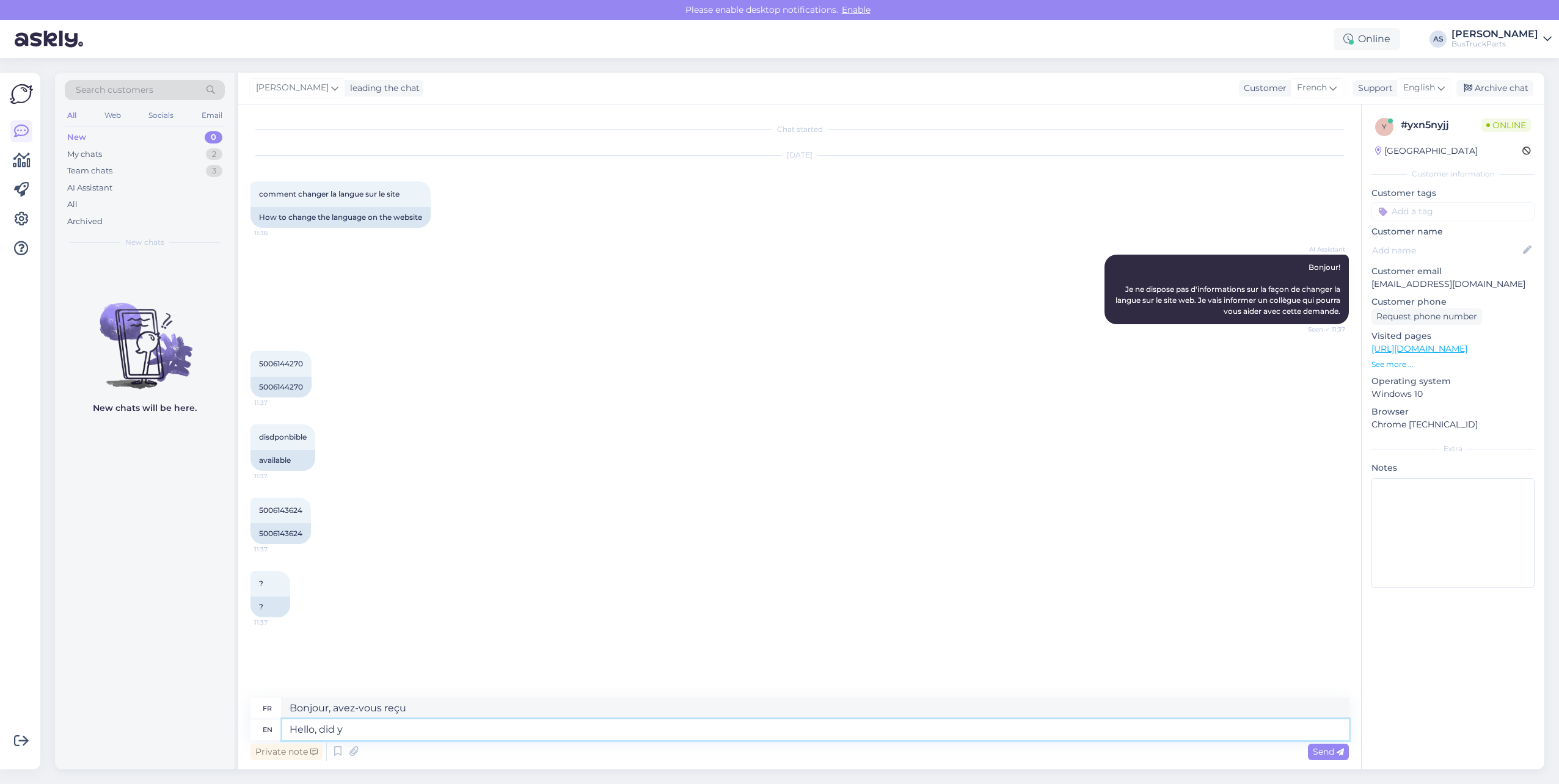
type textarea "Bonjour, avez-vous"
type textarea "Hello, did"
type textarea "Bonjour, est-ce que"
type textarea "Hello, t"
type textarea "Bonjour,"
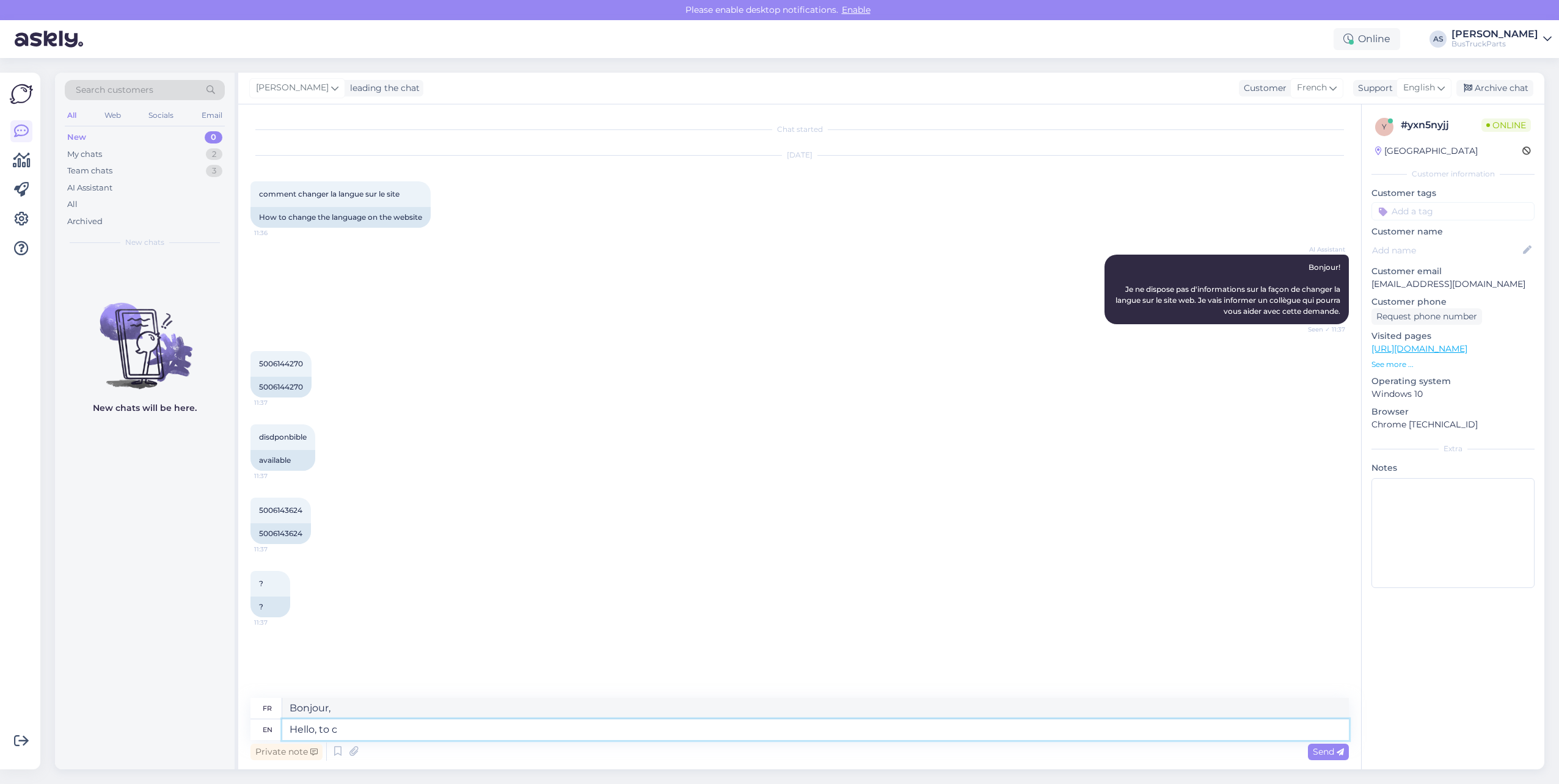
type textarea "Hello, to ch"
type textarea "Bonjour à"
type textarea "Hello, to change t"
type textarea "Bonjour, pour changer"
type textarea "Hello, to change the"
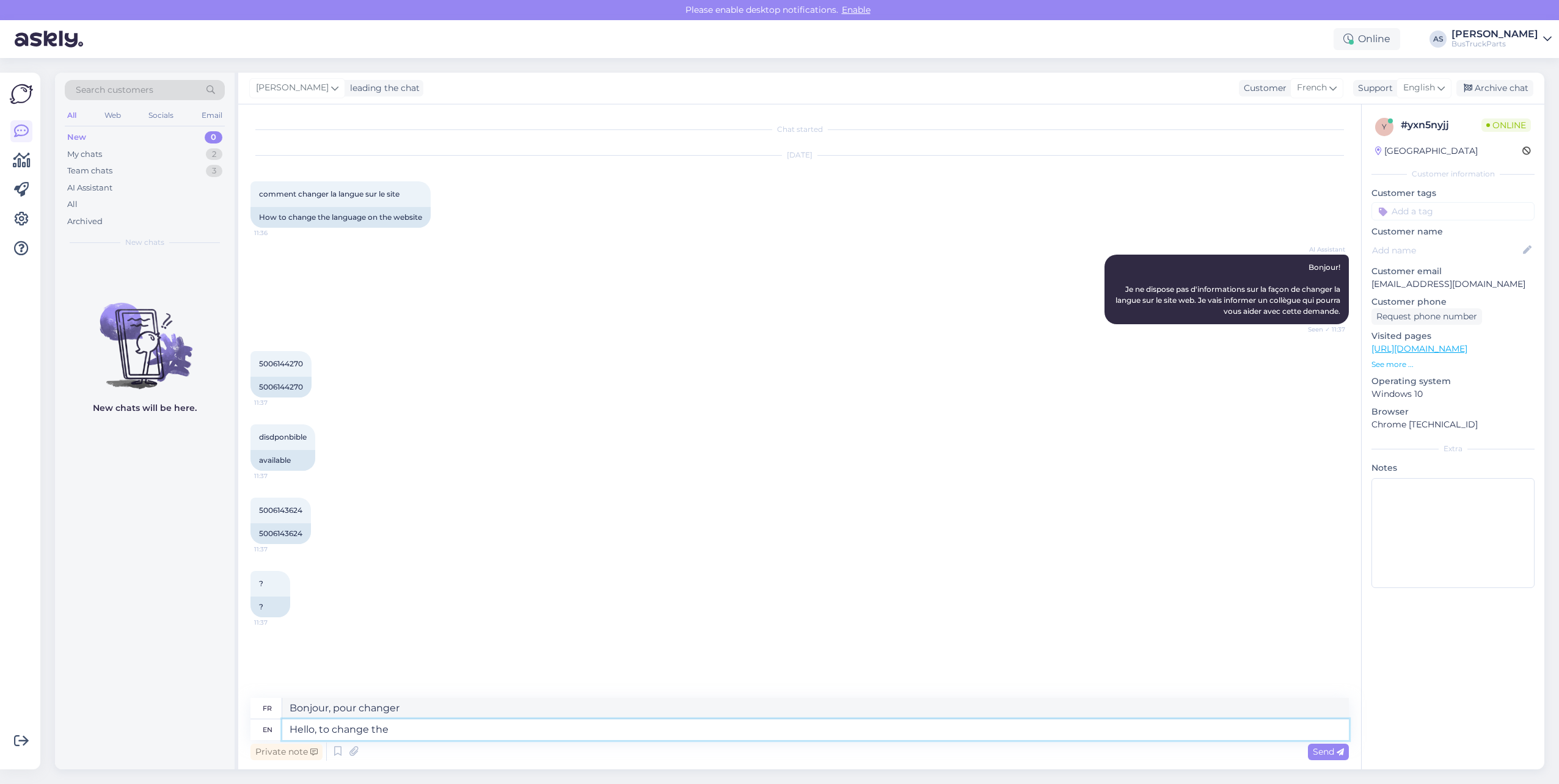
type textarea "Bonjour, pour changer le"
type textarea "Hello, to change the language p"
type textarea "Bonjour, pour changer la langue"
type textarea "Hello, to change the language please"
type textarea "Bonjour, pour changer la langue s'il vous plaît"
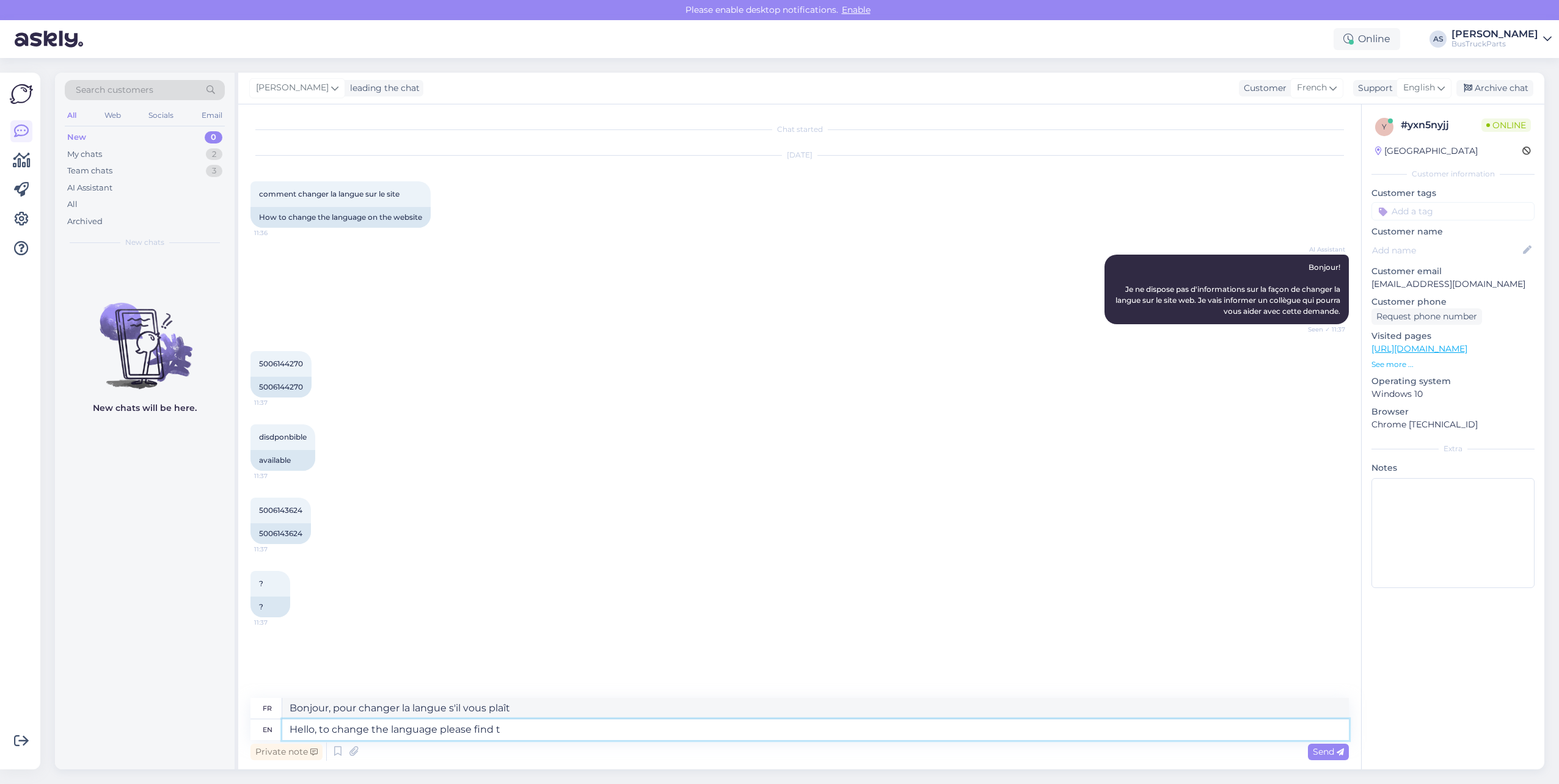
type textarea "Hello, to change the language please find th"
type textarea "Bonjour, pour changer la langue veuillez trouver"
type textarea "Hello, to change the language please find the"
type textarea "Bonjour, pour changer la langue veuillez trouver le"
type textarea "Hello, to change the language please find the flags o"
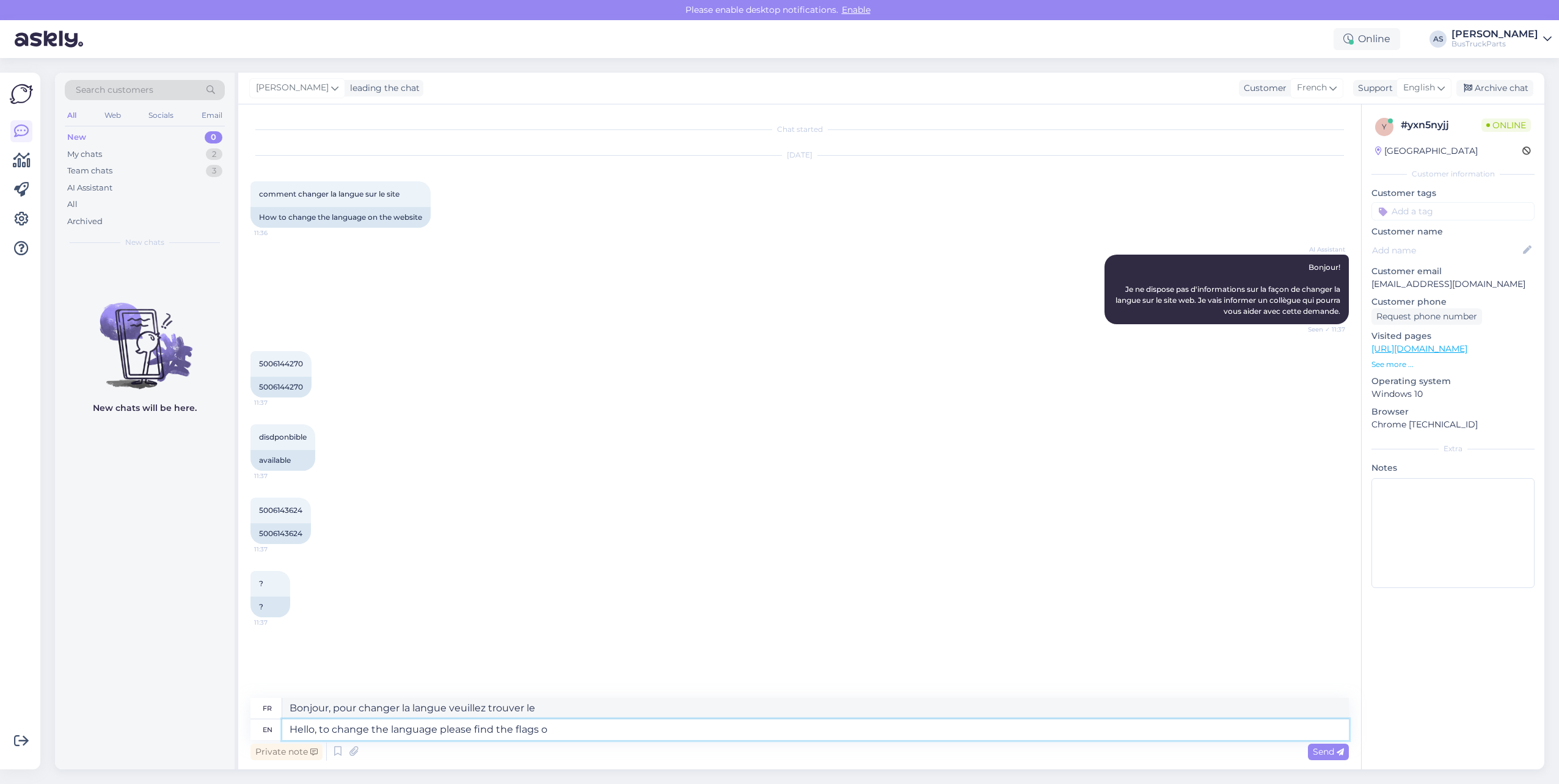
type textarea "Bonjour, pour changer la langue veuillez trouver les drapeaux"
type textarea "Hello, to change the language please find the flags on t"
type textarea "Bonjour, pour changer la langue veuillez trouver les drapeaux sur"
type textarea "Hello, to change the language please find the flags on top o"
type textarea "Bonjour, pour changer la langue veuillez trouver les drapeaux en haut"
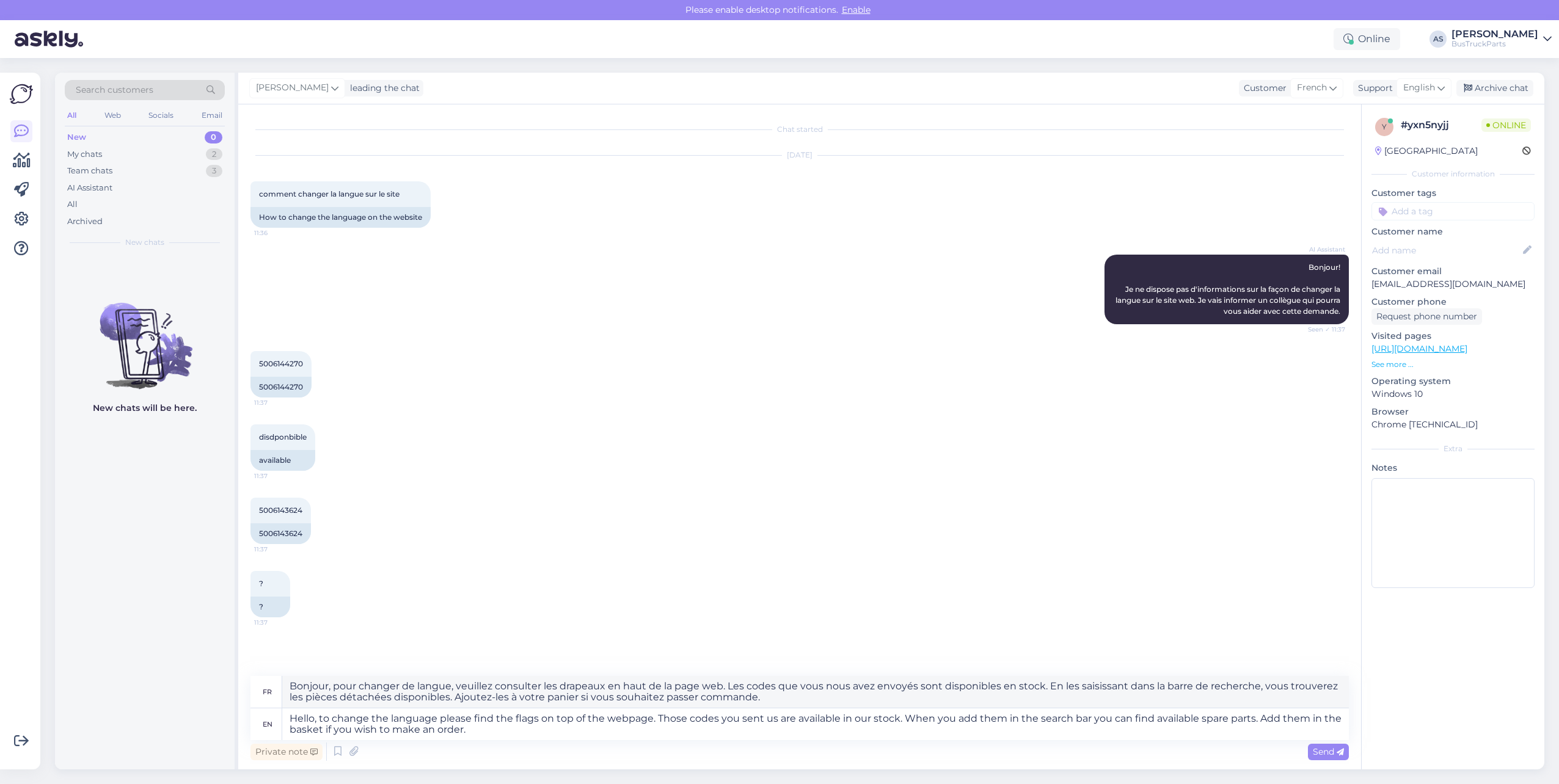
click at [1336, 752] on span "Send" at bounding box center [1329, 752] width 32 height 11
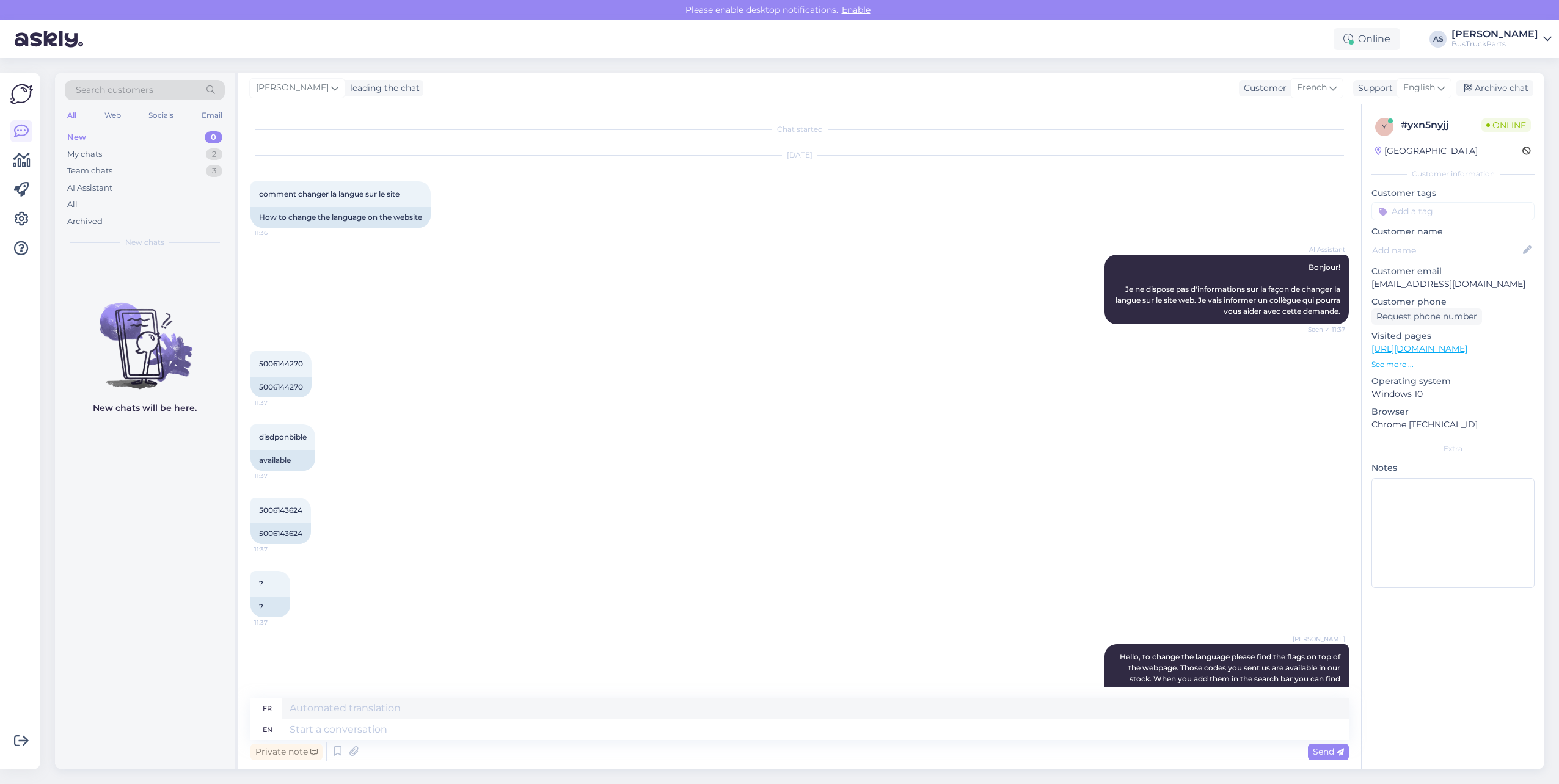
scroll to position [116, 0]
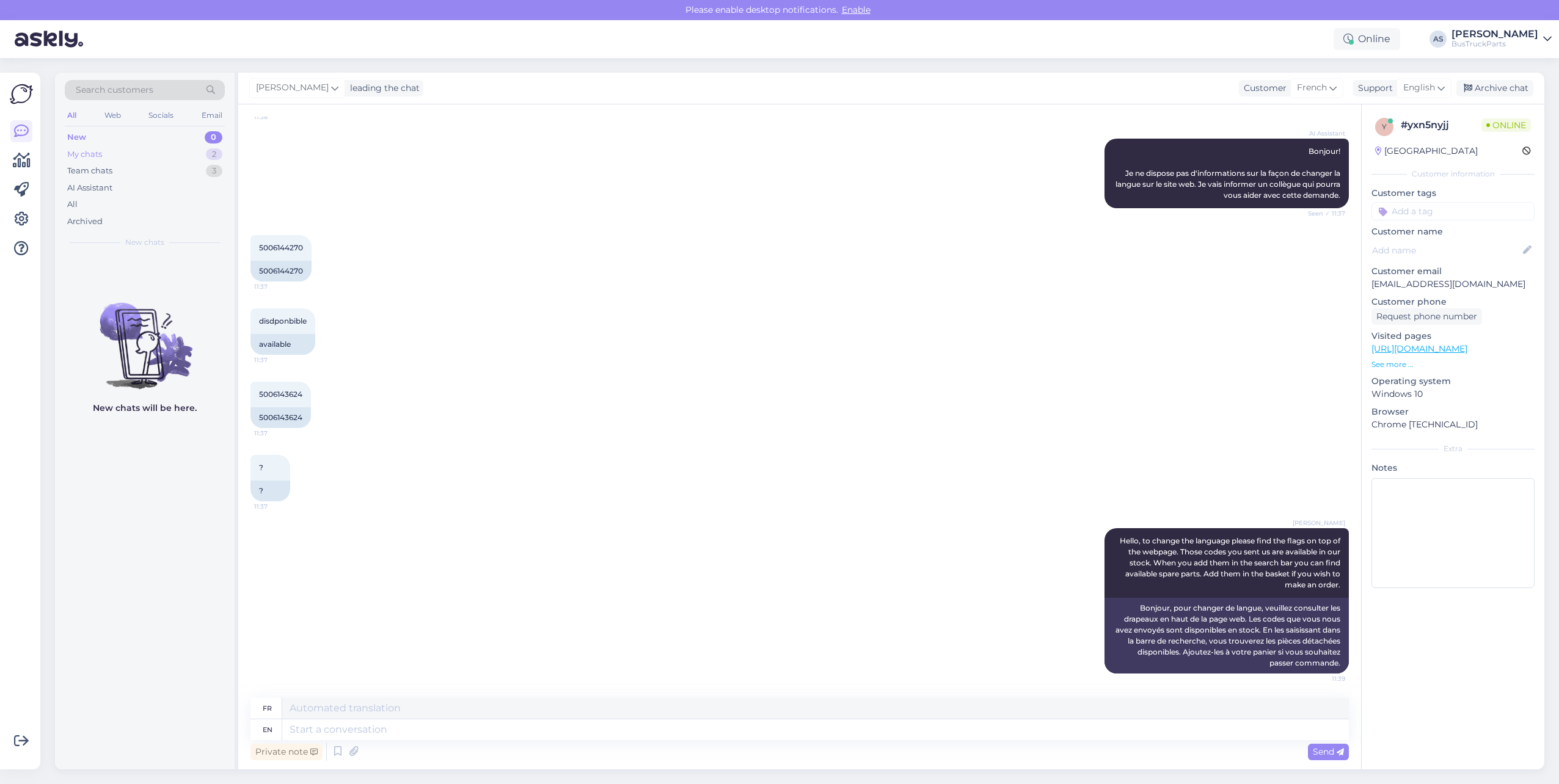
click at [169, 153] on div "My chats 2" at bounding box center [145, 155] width 160 height 18
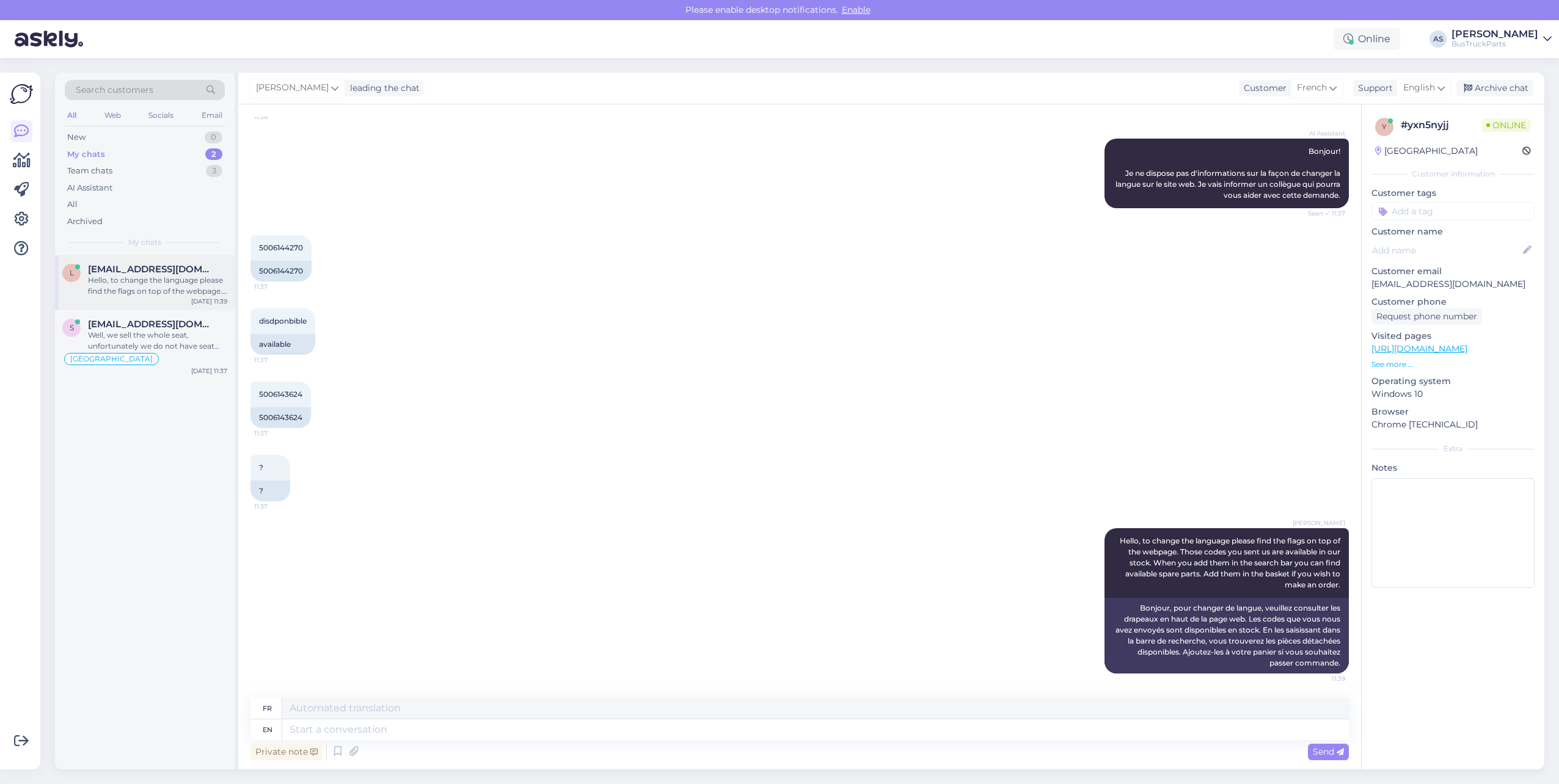
click at [138, 297] on div "l [EMAIL_ADDRESS][DOMAIN_NAME] Hello, to change the language please find the fl…" at bounding box center [145, 282] width 180 height 55
click at [148, 335] on div "Well, we sell the whole seat, unfortunately we do not have seat spare parts sep…" at bounding box center [157, 340] width 139 height 22
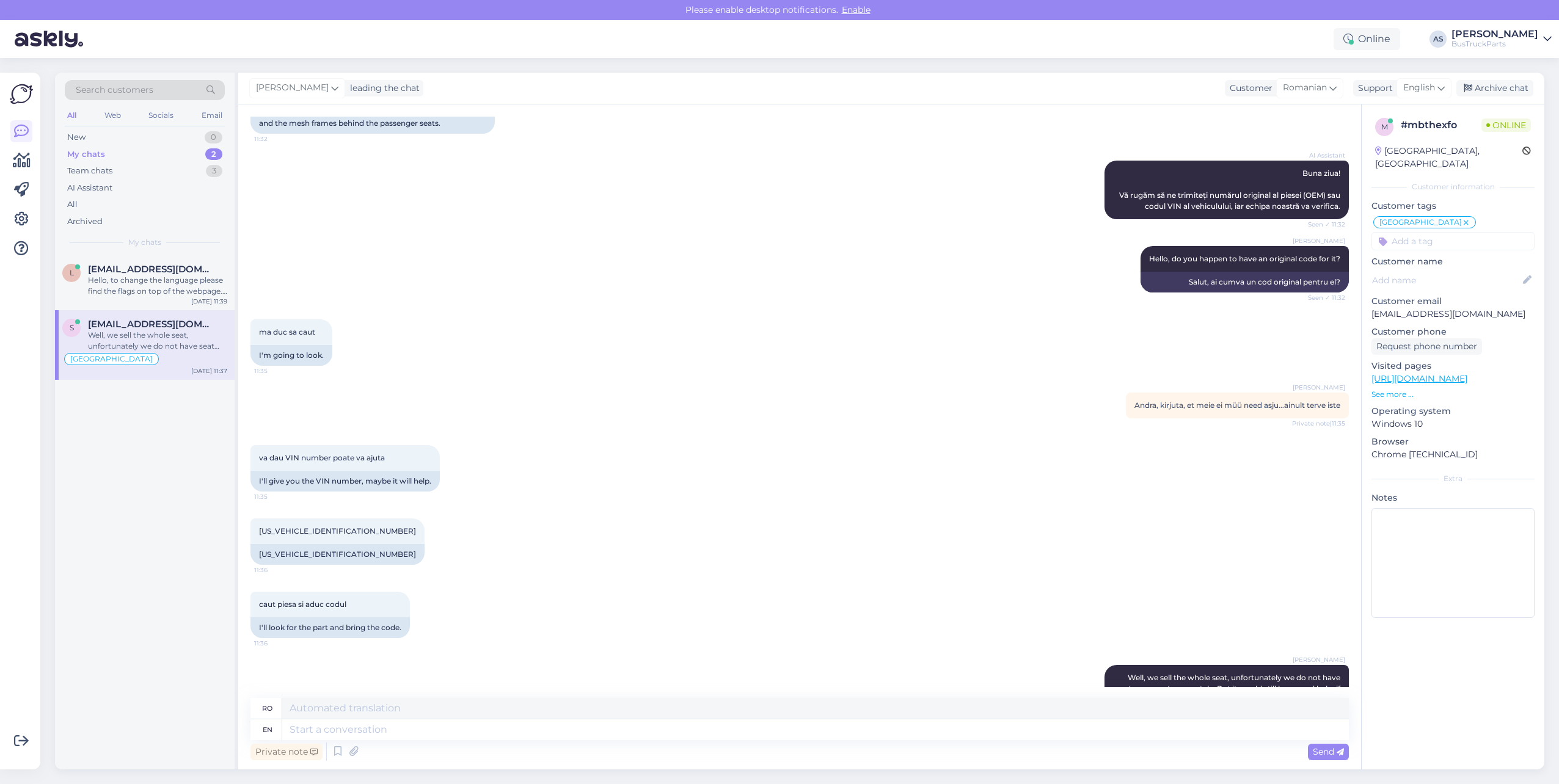
scroll to position [230, 0]
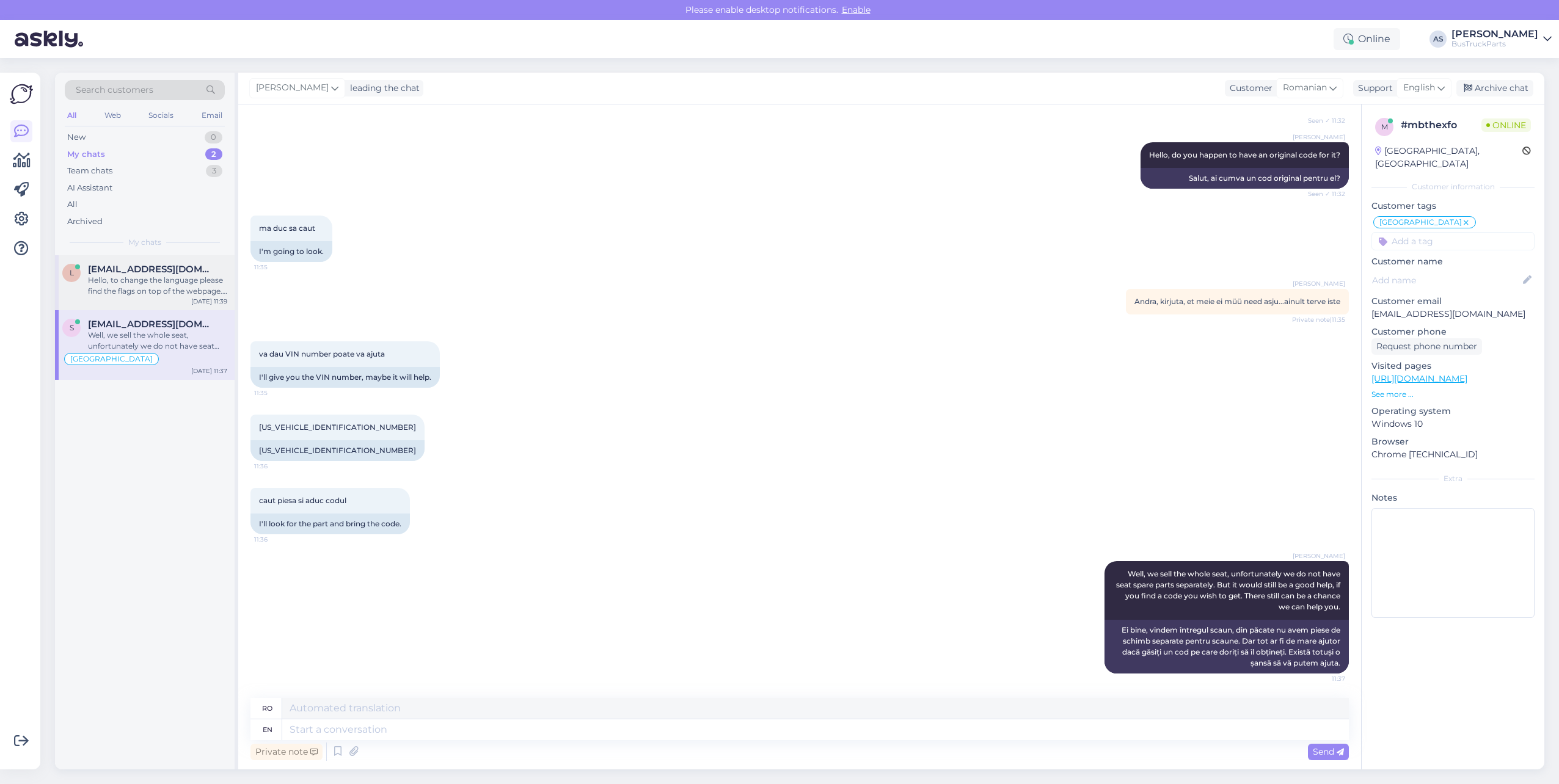
click at [137, 286] on div "Hello, to change the language please find the flags on top of the webpage. Thos…" at bounding box center [157, 286] width 139 height 22
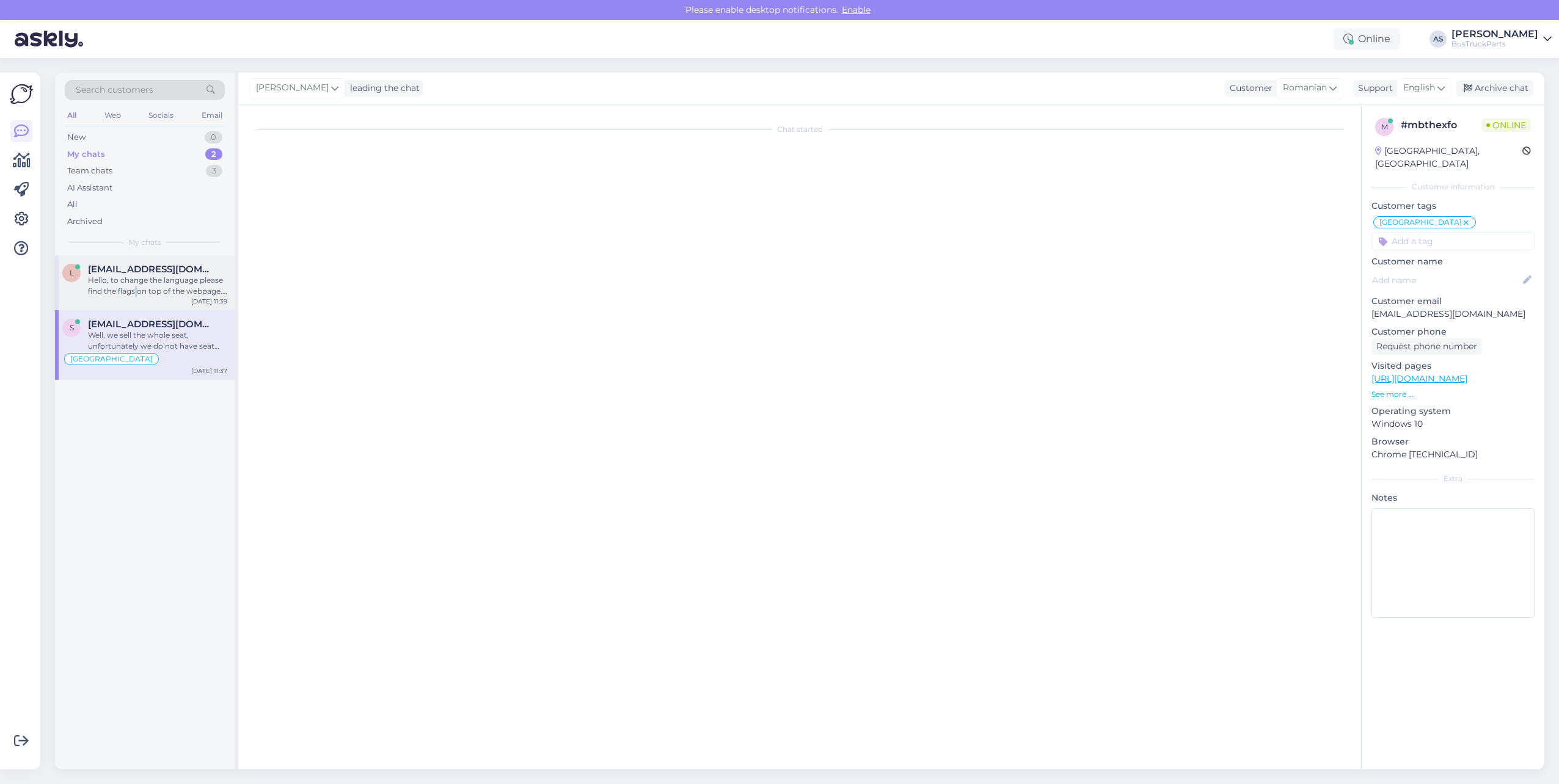
scroll to position [116, 0]
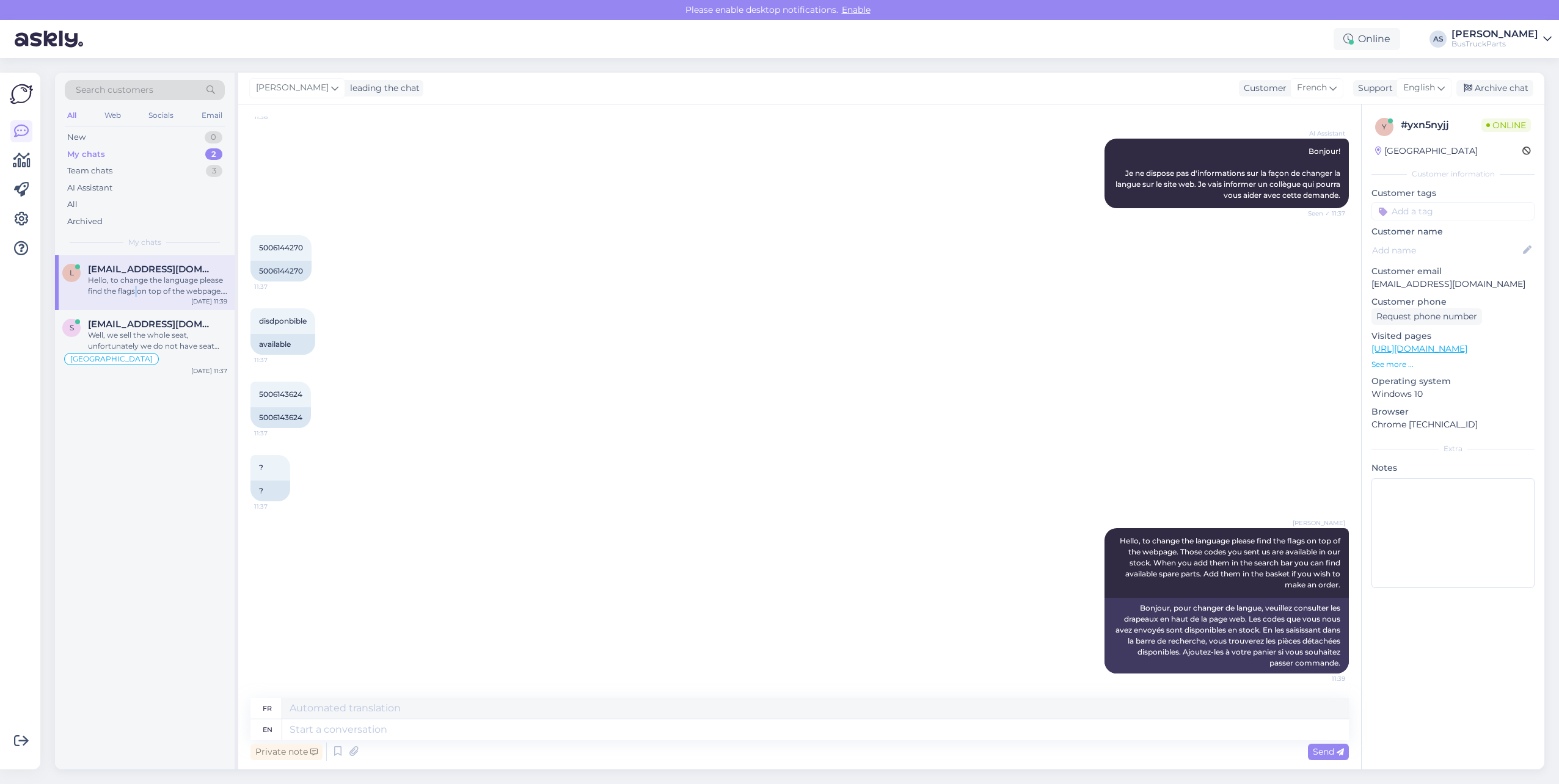
click at [768, 555] on div "[PERSON_NAME] Hello, to change the language please find the flags on top of the…" at bounding box center [799, 601] width 1098 height 173
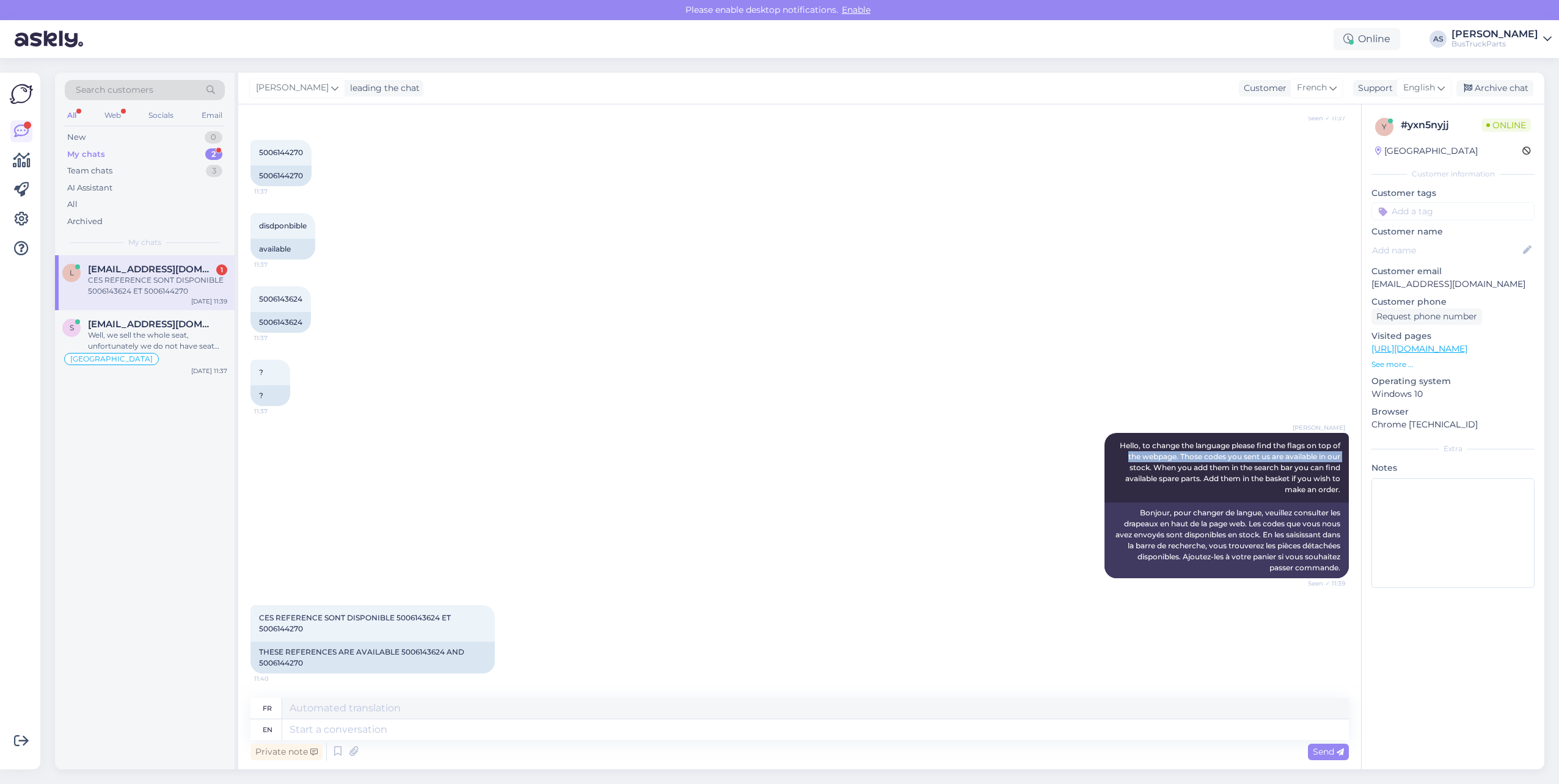
click at [280, 512] on div "[PERSON_NAME] Hello, to change the language please find the flags on top of the…" at bounding box center [799, 505] width 1098 height 173
click at [395, 710] on textarea at bounding box center [815, 709] width 1066 height 21
click at [290, 180] on div "5006144270" at bounding box center [281, 176] width 61 height 21
copy div "5006144270"
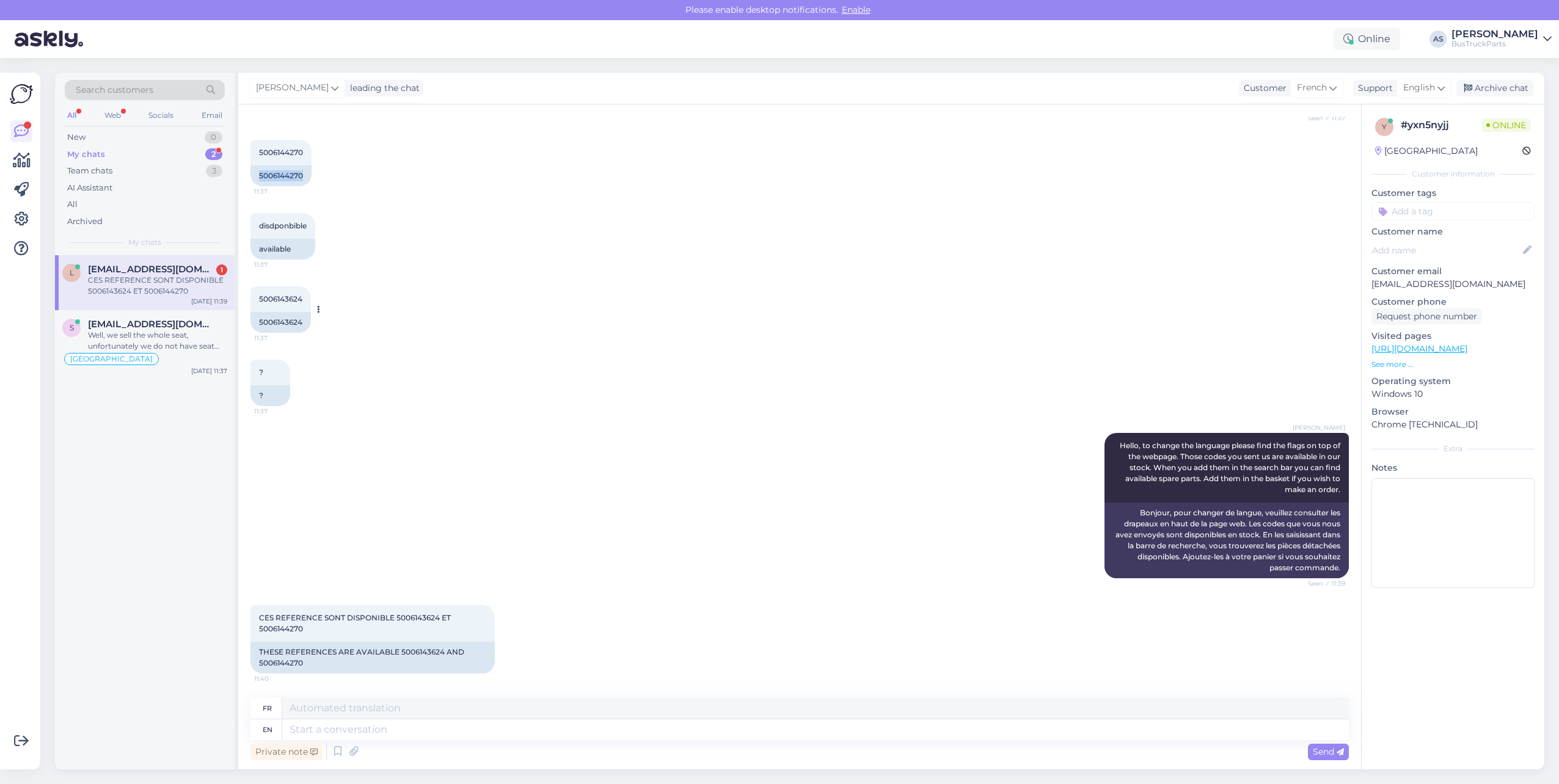
click at [287, 326] on div "5006143624" at bounding box center [280, 322] width 60 height 21
copy div "5006143624"
click at [706, 723] on textarea at bounding box center [815, 730] width 1066 height 21
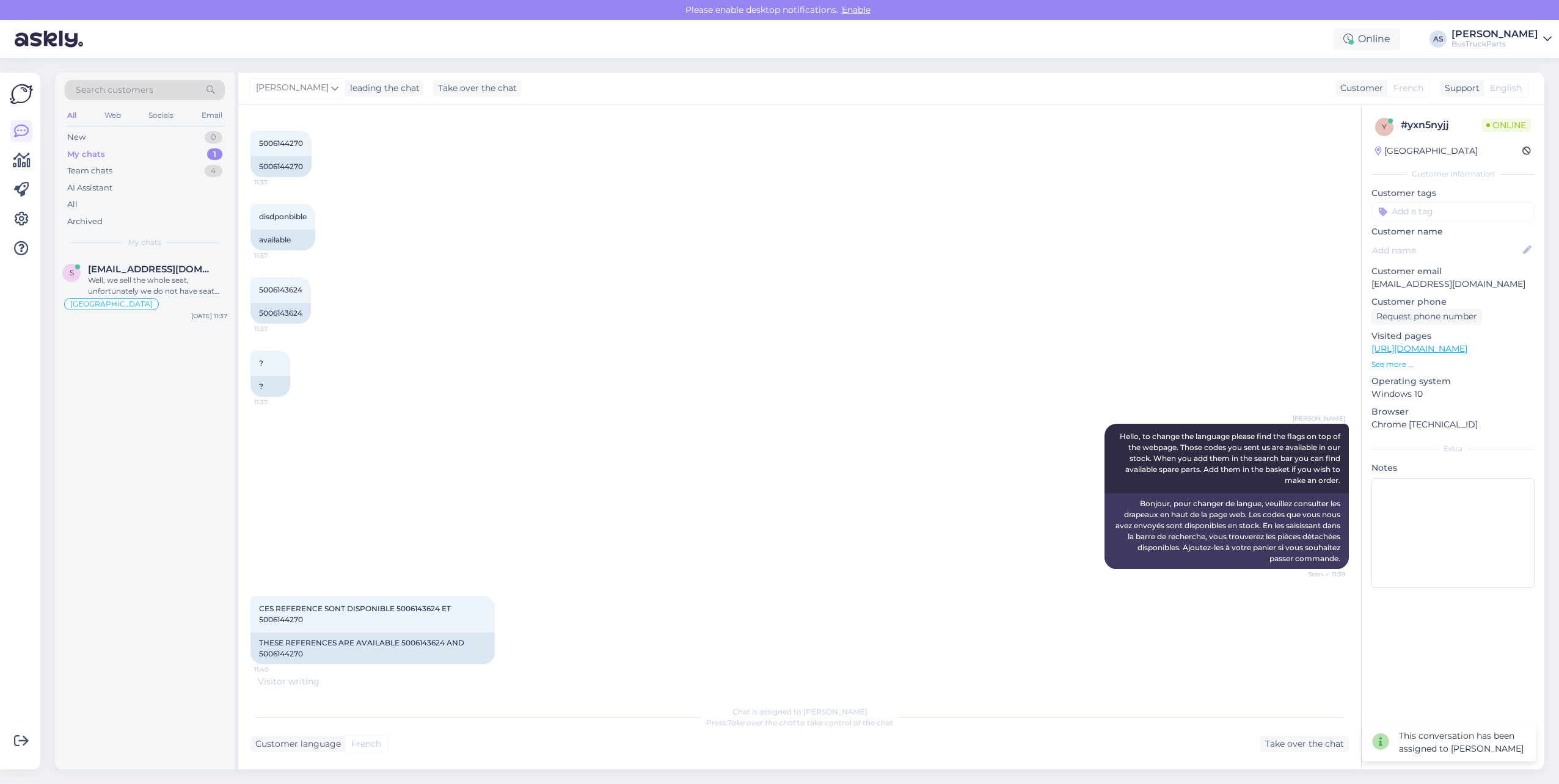
scroll to position [222, 0]
click at [140, 284] on div "Well, we sell the whole seat, unfortunately we do not have seat spare parts sep…" at bounding box center [157, 286] width 139 height 22
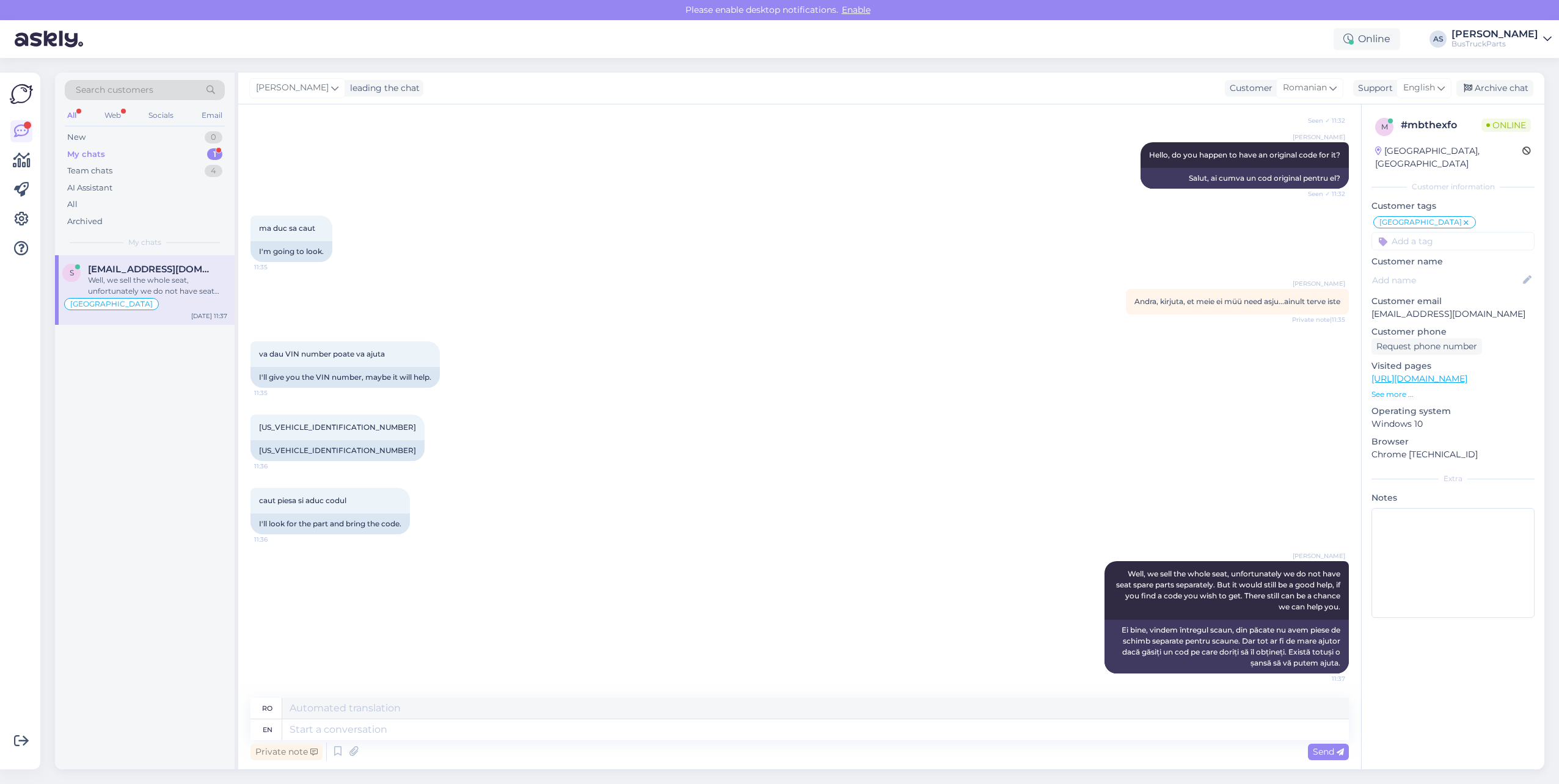
scroll to position [230, 0]
click at [138, 282] on div "Well, we sell the whole seat, unfortunately we do not have seat spare parts sep…" at bounding box center [157, 286] width 139 height 22
click at [137, 146] on div "My chats 1" at bounding box center [145, 155] width 160 height 18
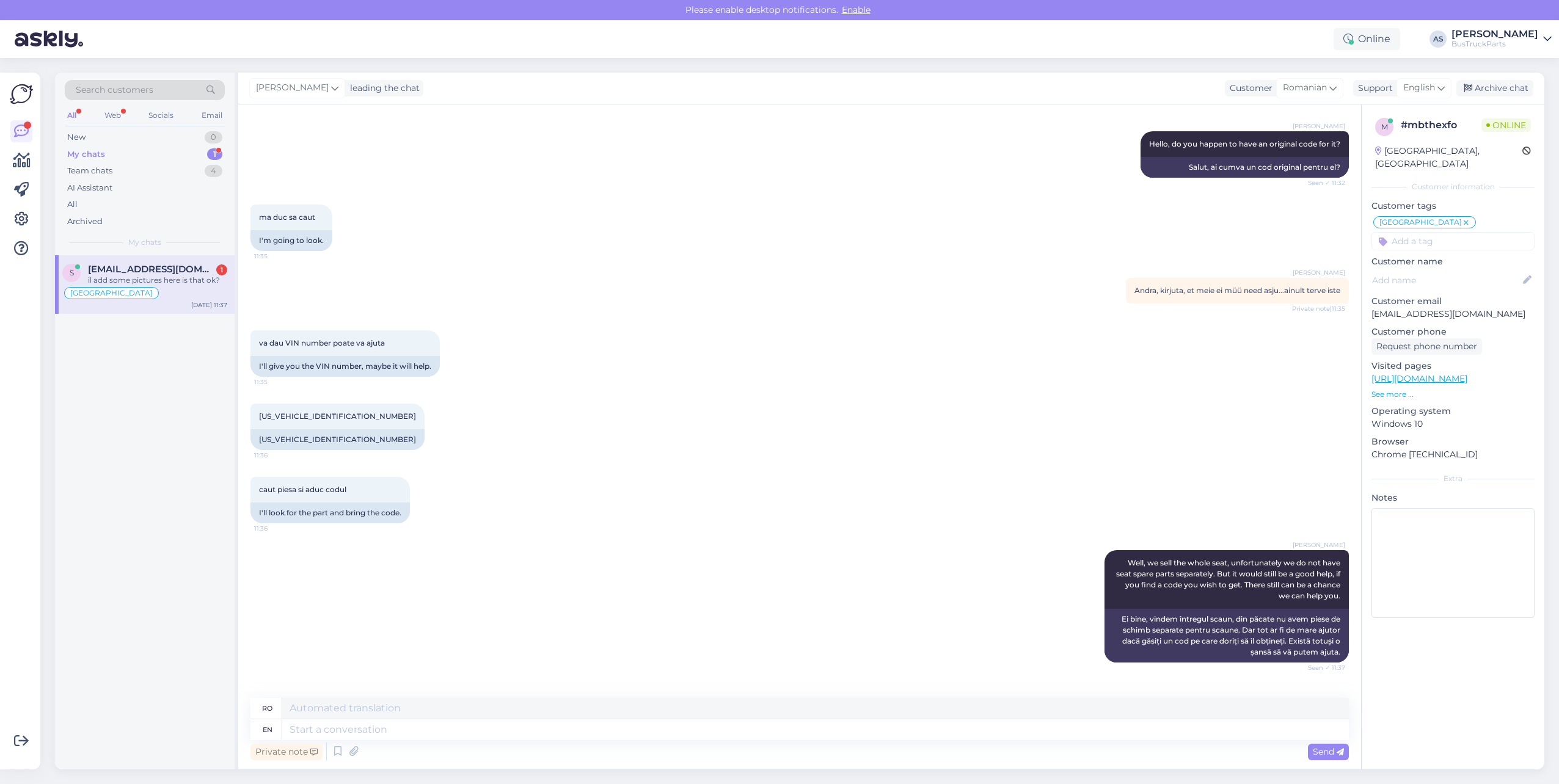
scroll to position [304, 0]
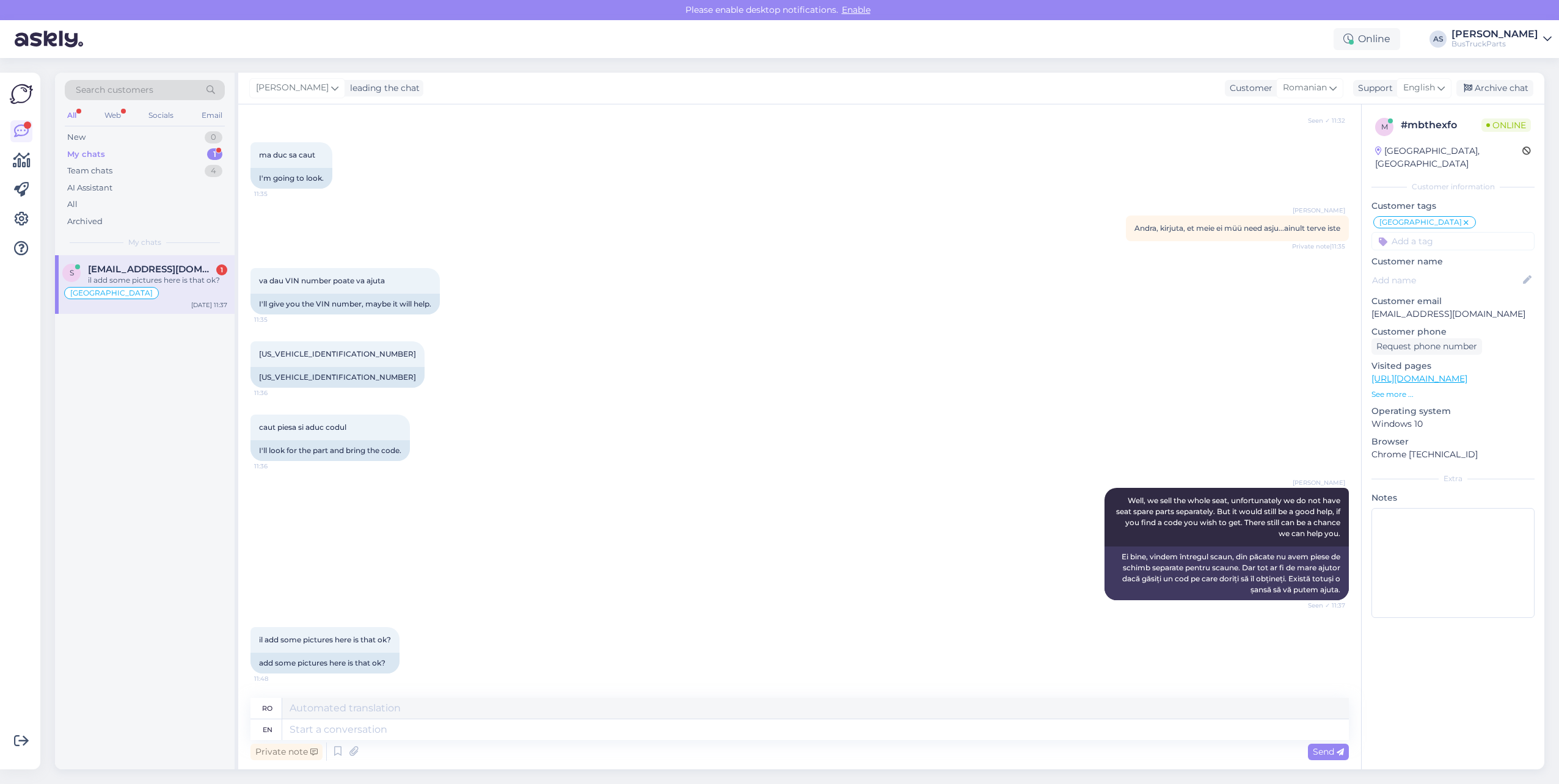
click at [300, 557] on div "[PERSON_NAME] Well, we sell the whole seat, unfortunately we do not have seat s…" at bounding box center [799, 544] width 1098 height 139
click at [348, 713] on textarea at bounding box center [815, 709] width 1066 height 21
click at [351, 728] on textarea at bounding box center [815, 730] width 1066 height 21
click at [1336, 745] on div "Send" at bounding box center [1328, 752] width 41 height 17
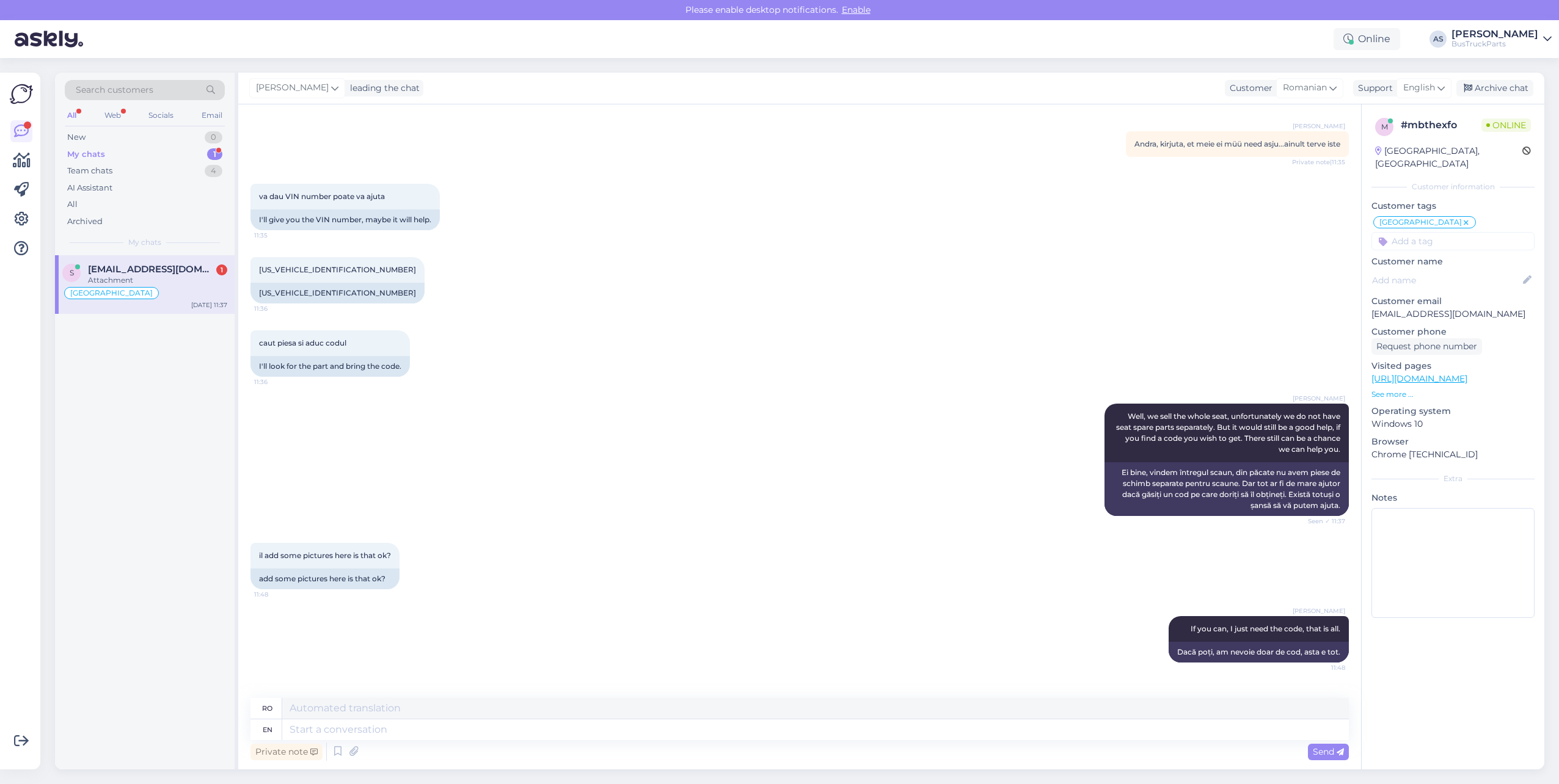
scroll to position [916, 0]
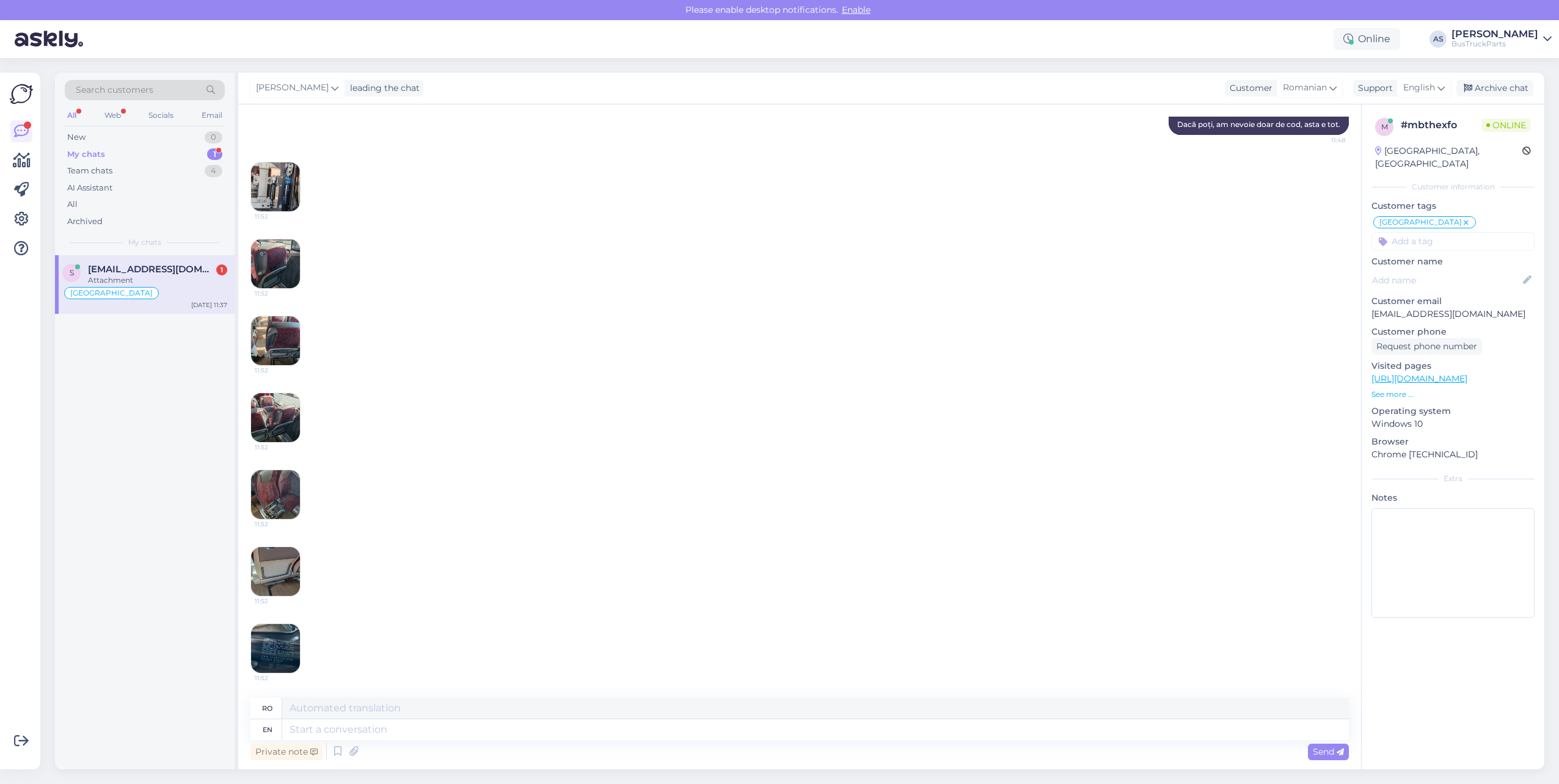
drag, startPoint x: 155, startPoint y: 383, endPoint x: 148, endPoint y: 394, distance: 13.0
click at [149, 394] on div "s [EMAIL_ADDRESS][DOMAIN_NAME] 1 Attachment [GEOGRAPHIC_DATA] [DATE] 11:37" at bounding box center [145, 512] width 180 height 514
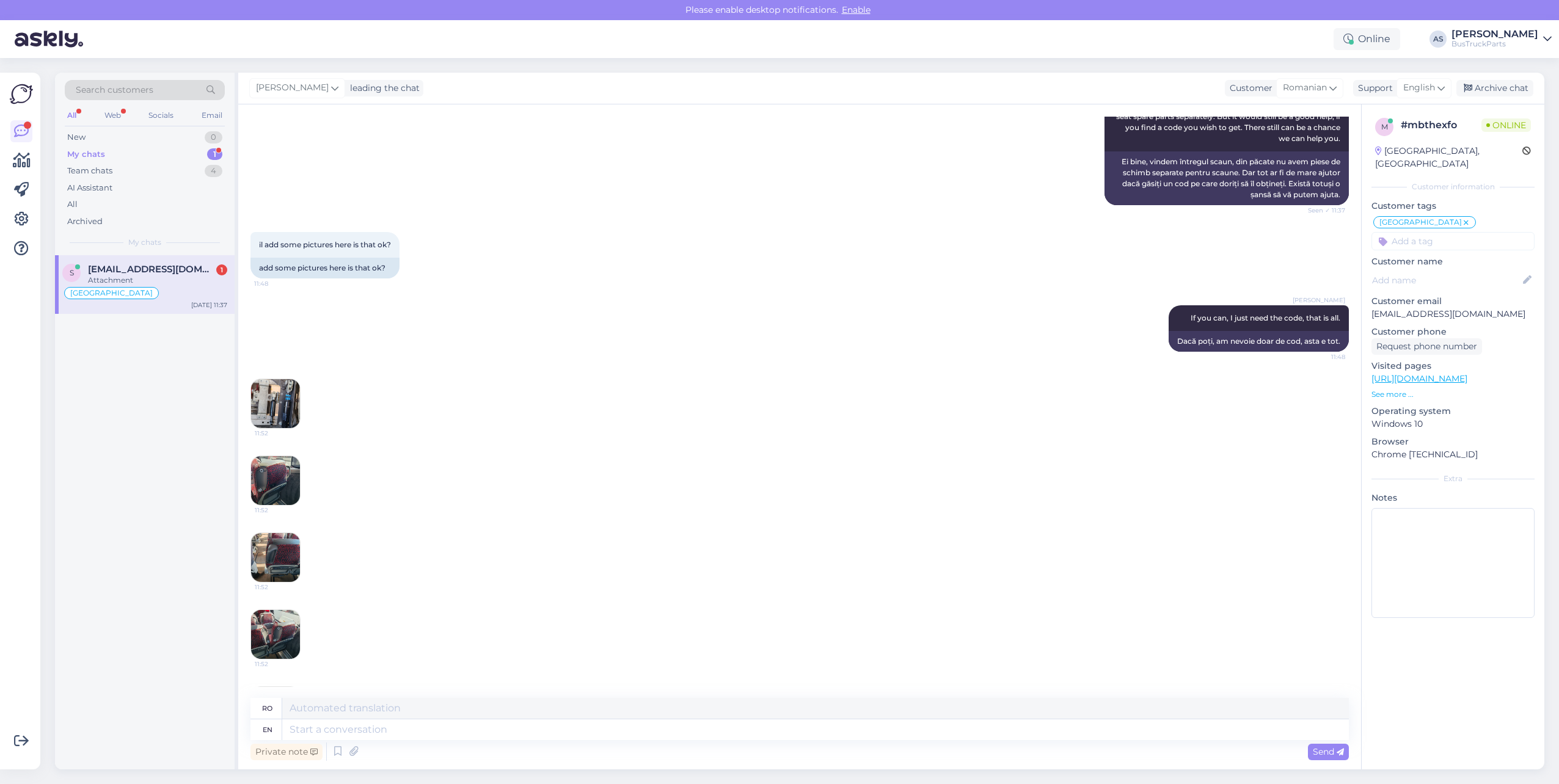
scroll to position [752, 0]
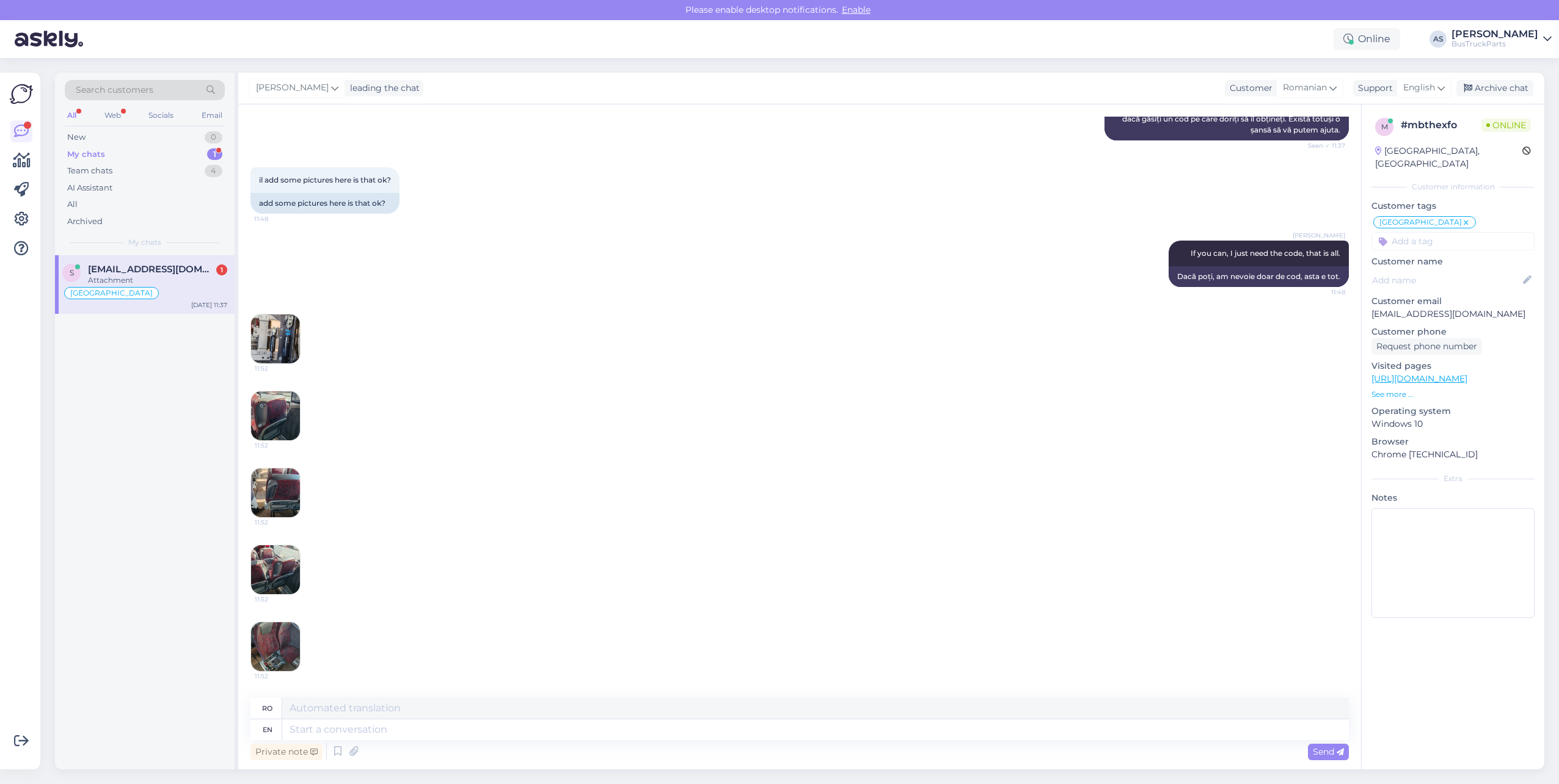
click at [281, 346] on img at bounding box center [275, 339] width 49 height 49
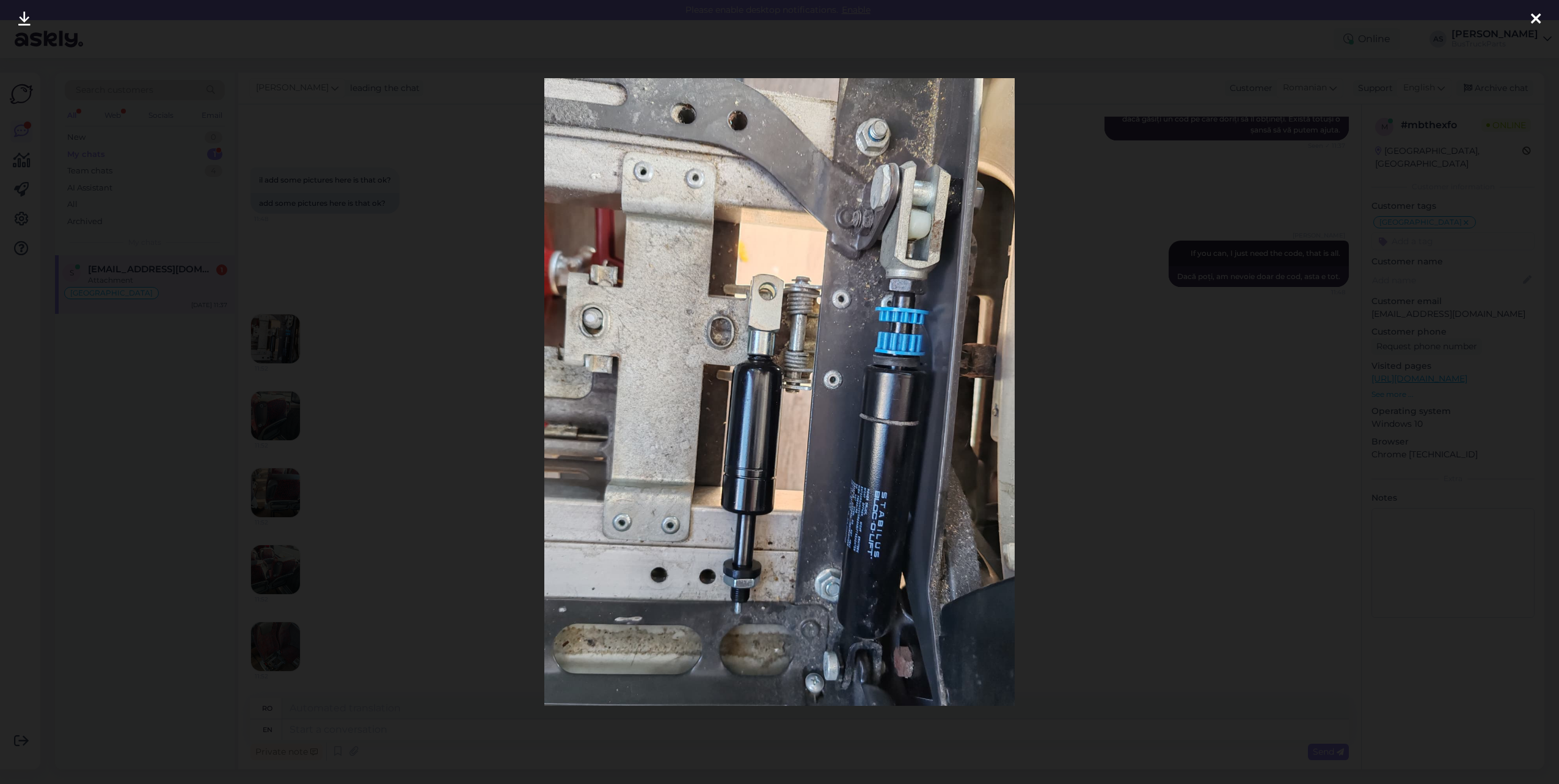
click at [1201, 416] on div at bounding box center [779, 392] width 1559 height 784
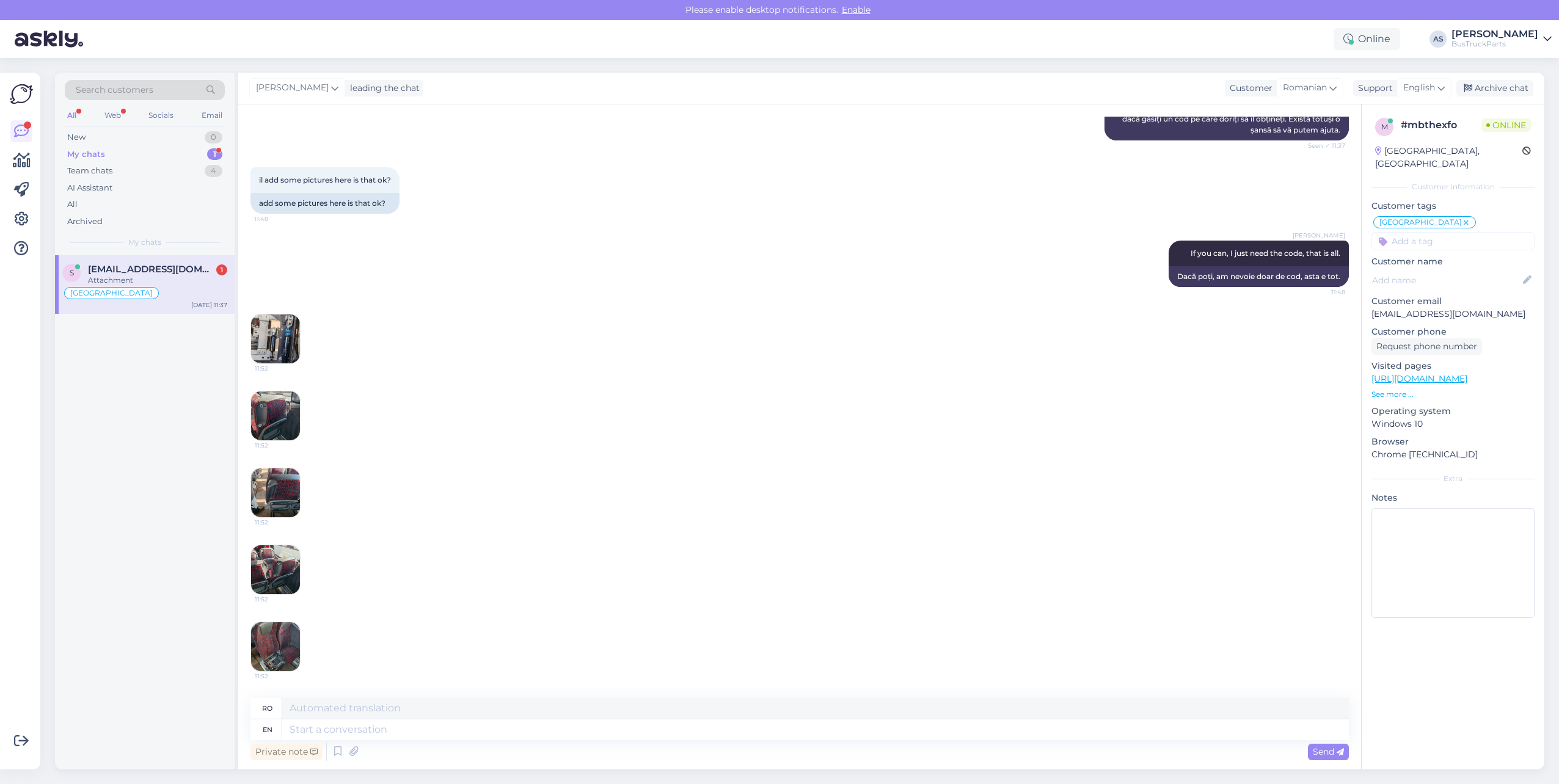
click at [270, 434] on img at bounding box center [275, 416] width 49 height 49
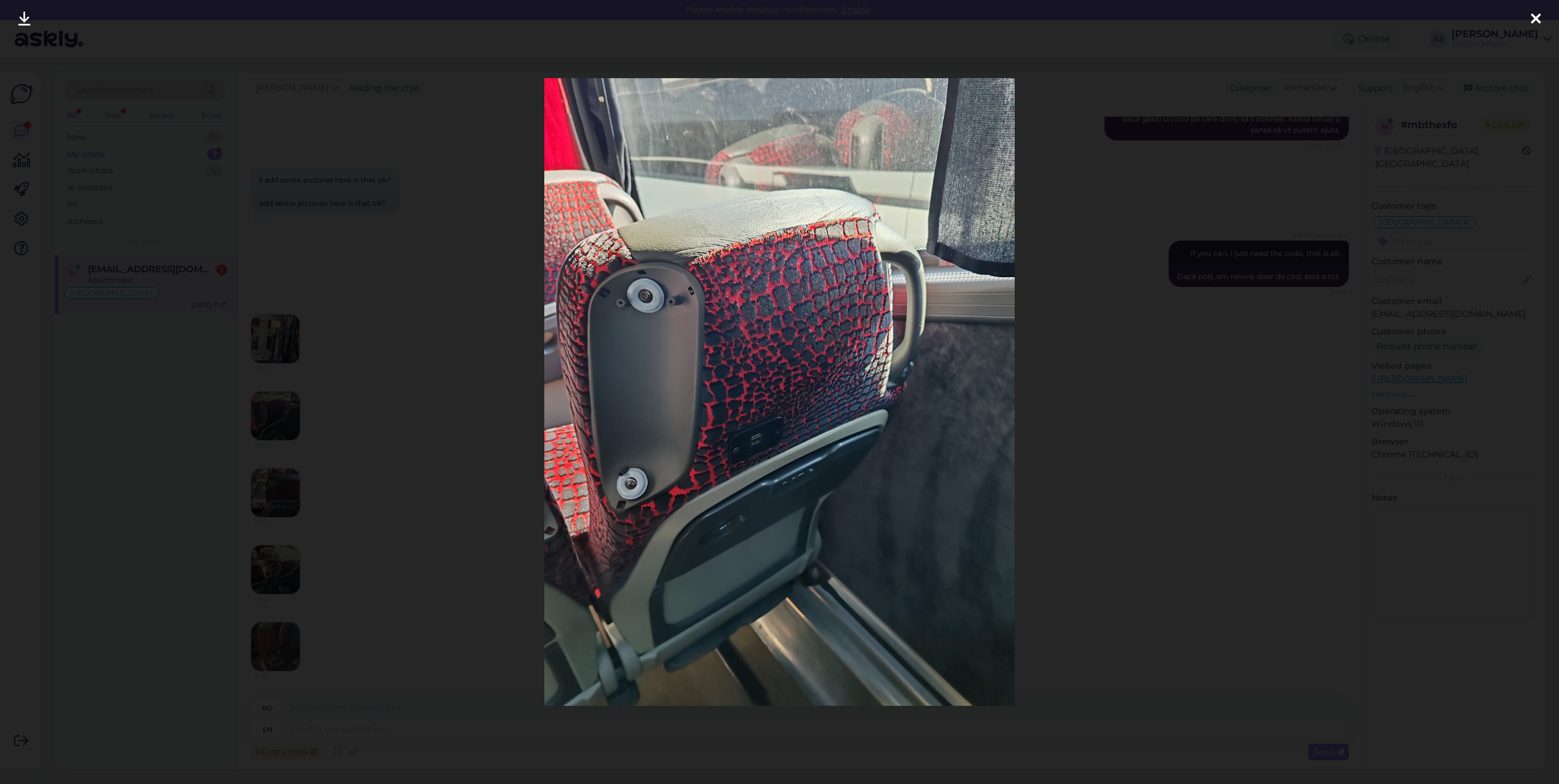
click at [1163, 418] on div at bounding box center [779, 392] width 1559 height 784
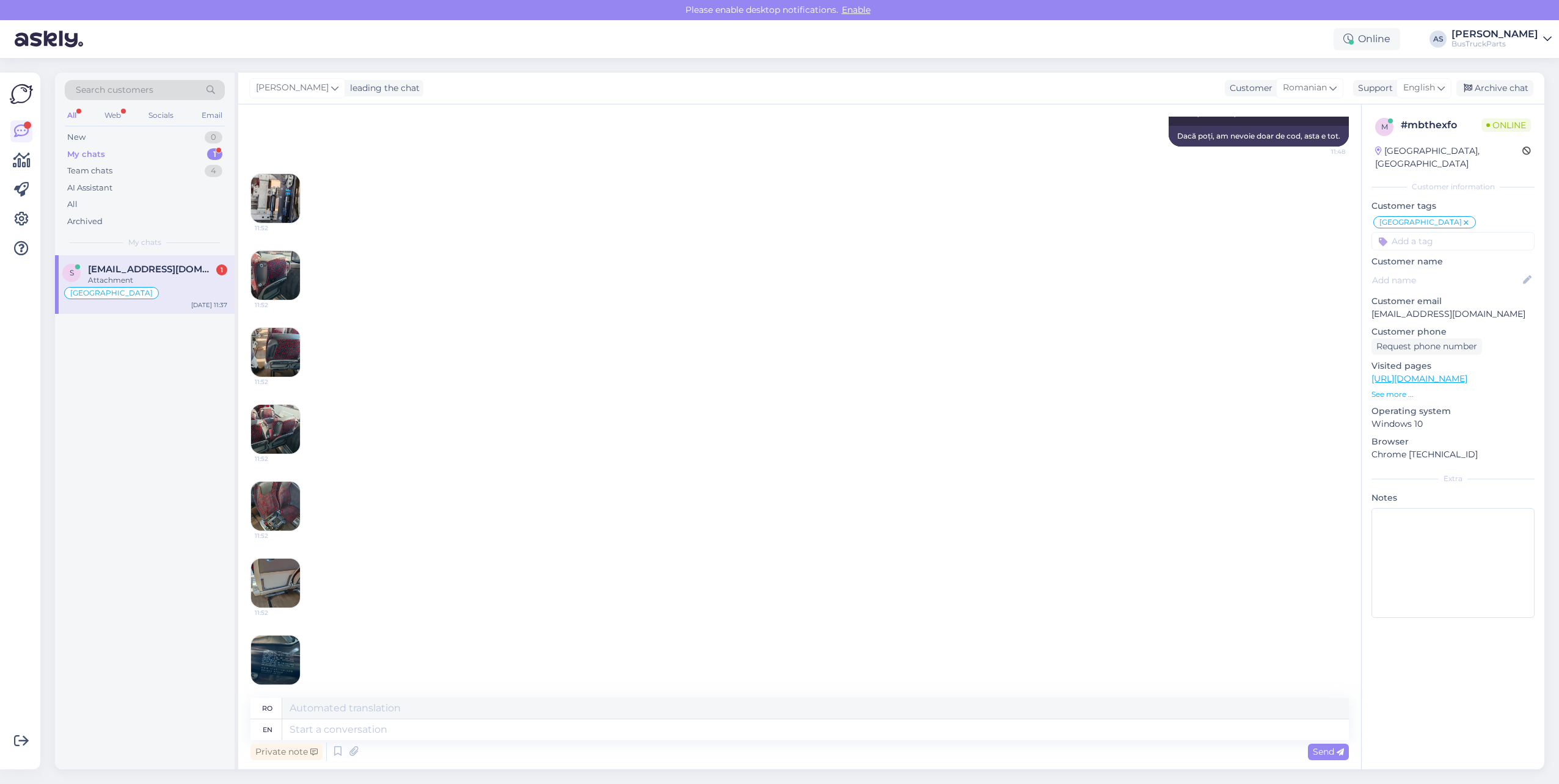
scroll to position [916, 0]
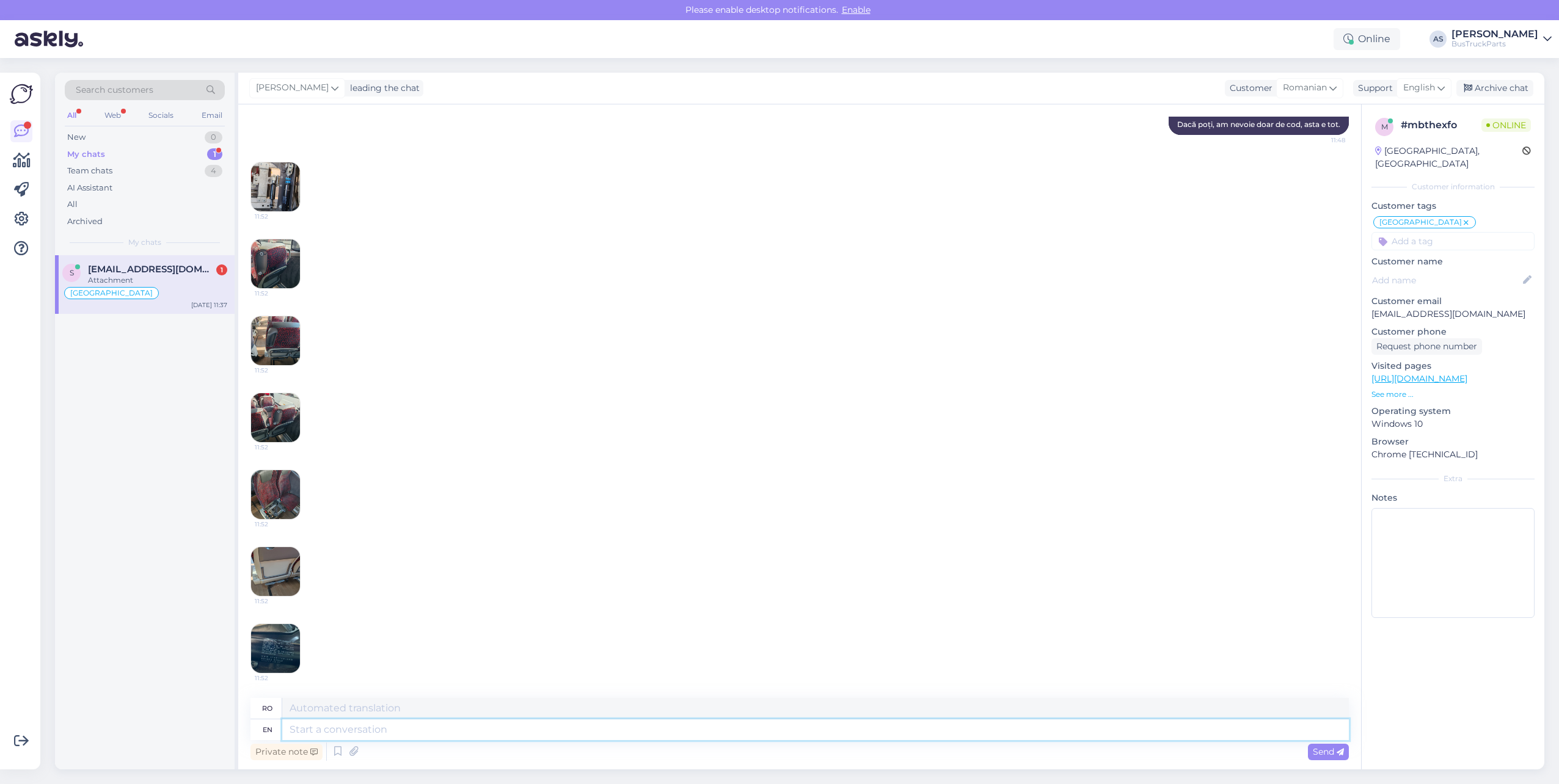
click at [657, 734] on textarea at bounding box center [815, 730] width 1066 height 21
click at [286, 642] on img at bounding box center [275, 648] width 49 height 49
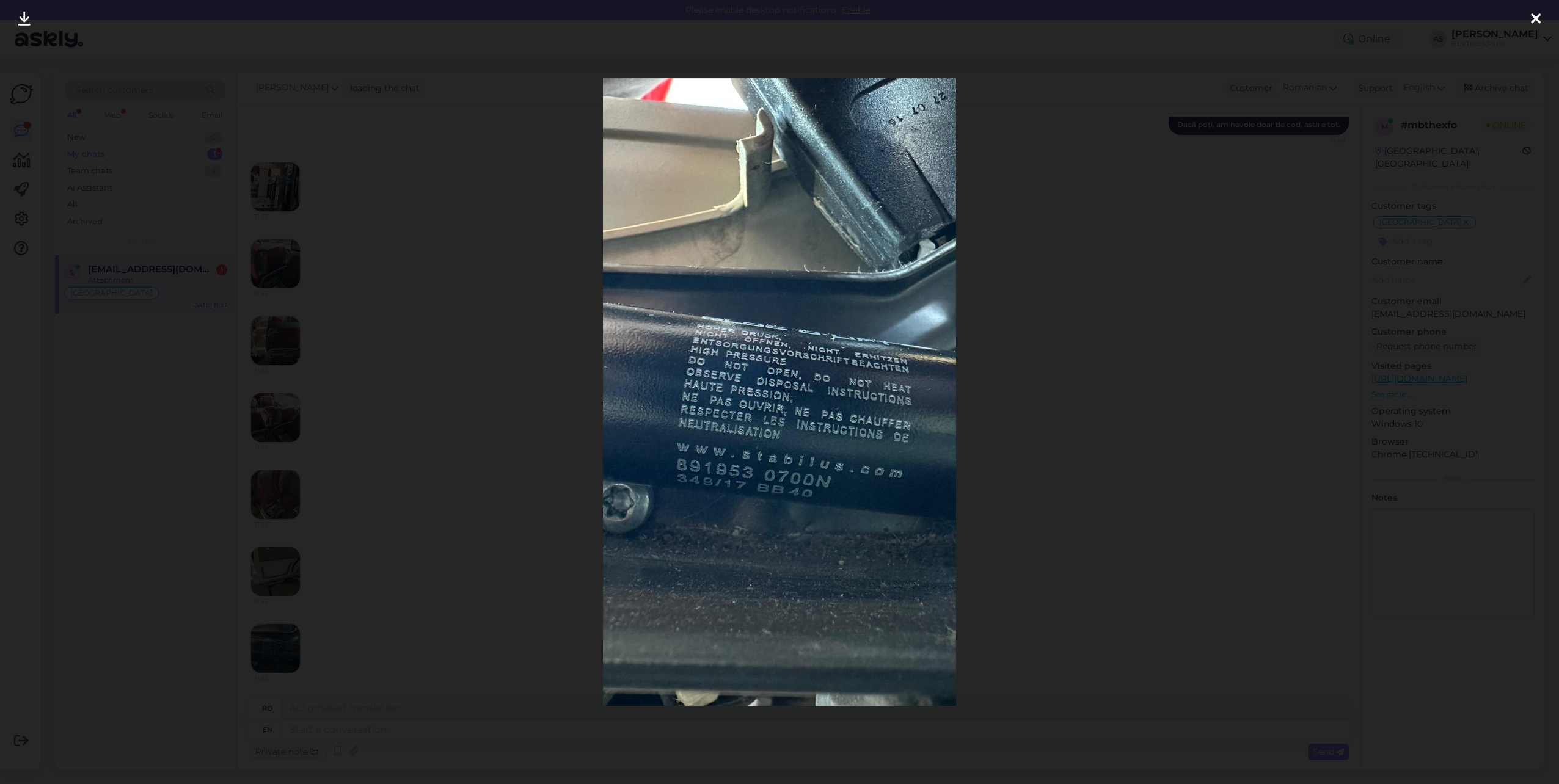
click at [1118, 352] on div at bounding box center [779, 392] width 1559 height 784
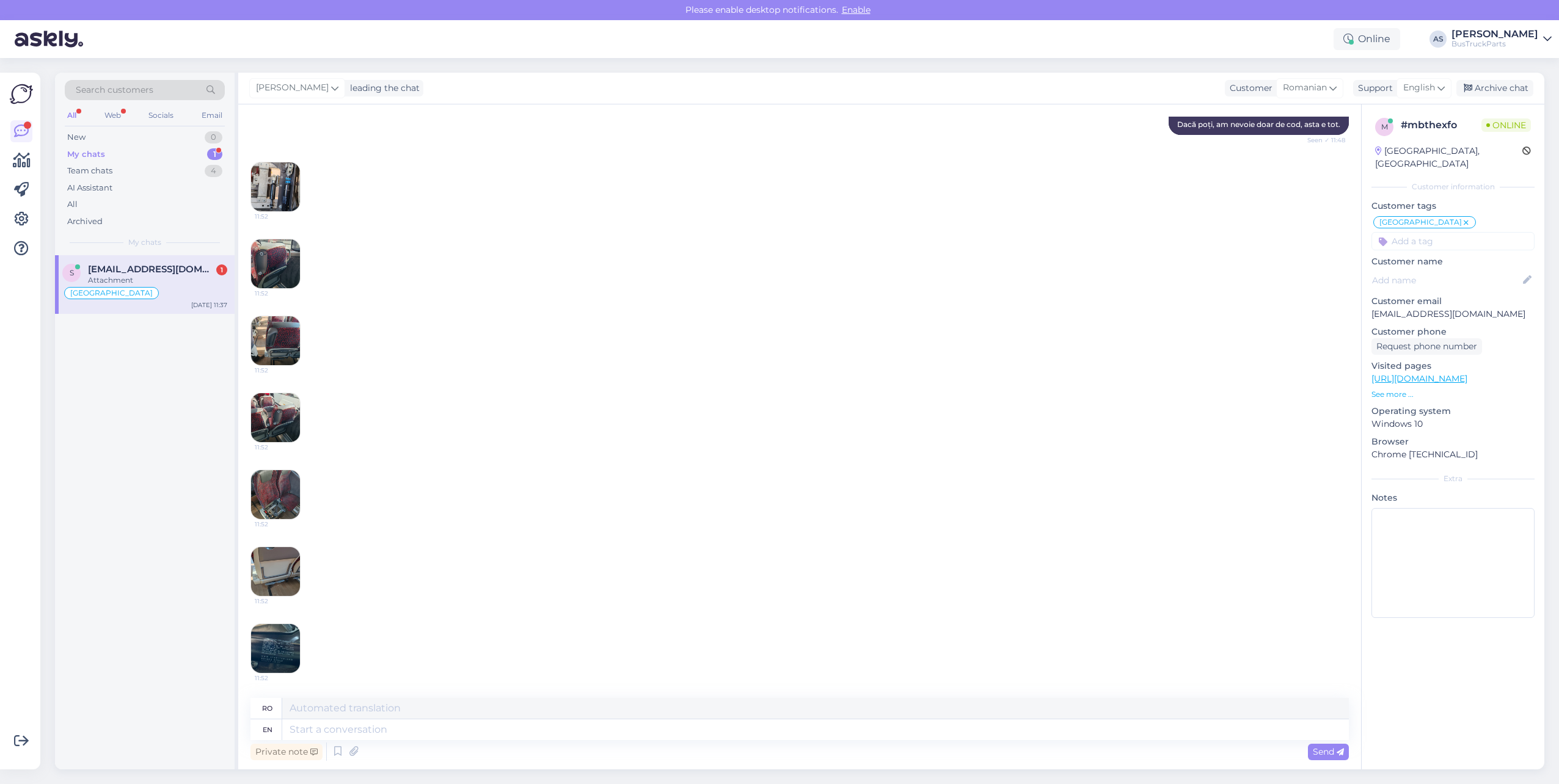
click at [281, 176] on img at bounding box center [275, 187] width 49 height 49
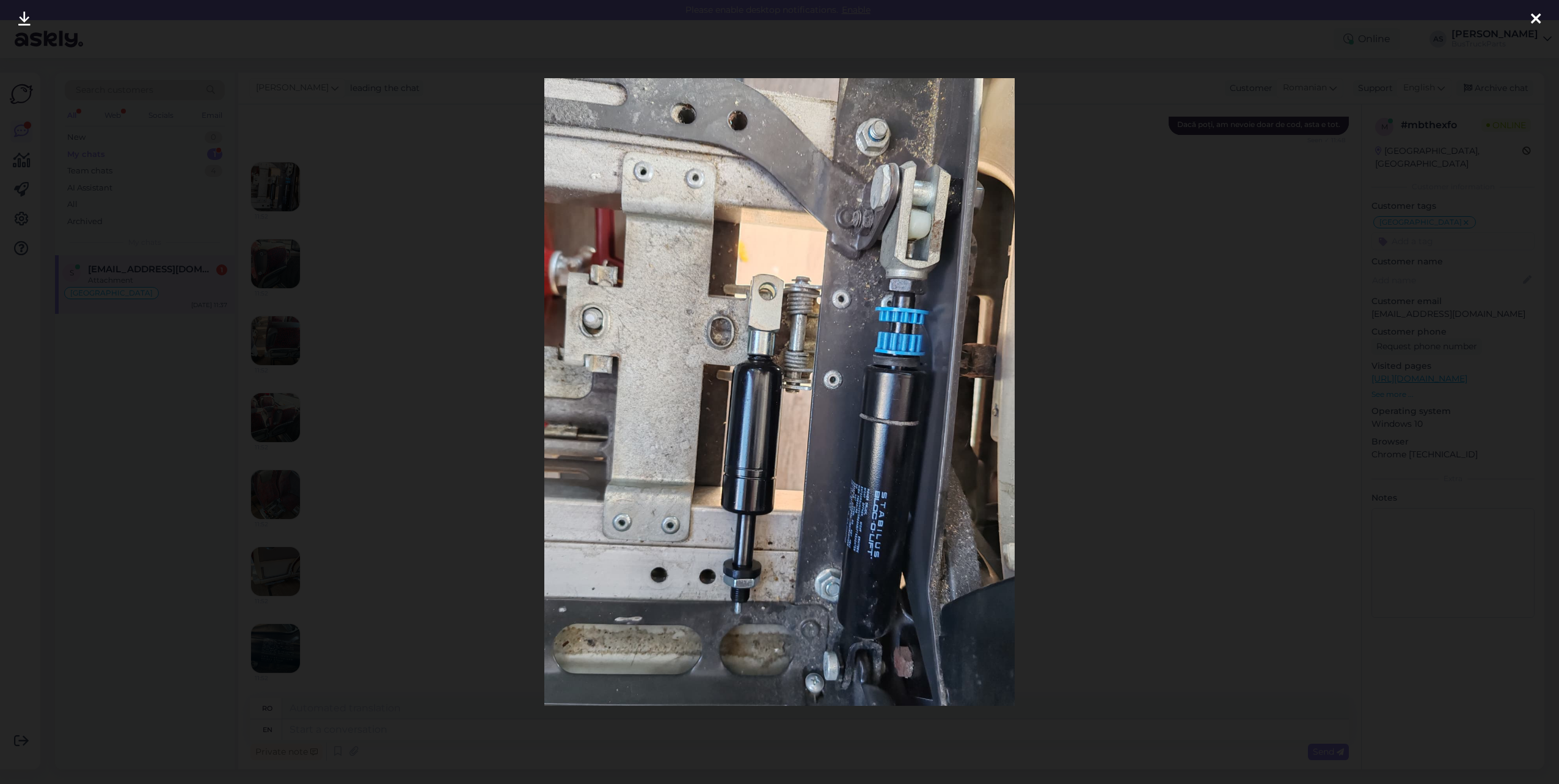
click at [1320, 390] on div at bounding box center [779, 392] width 1559 height 784
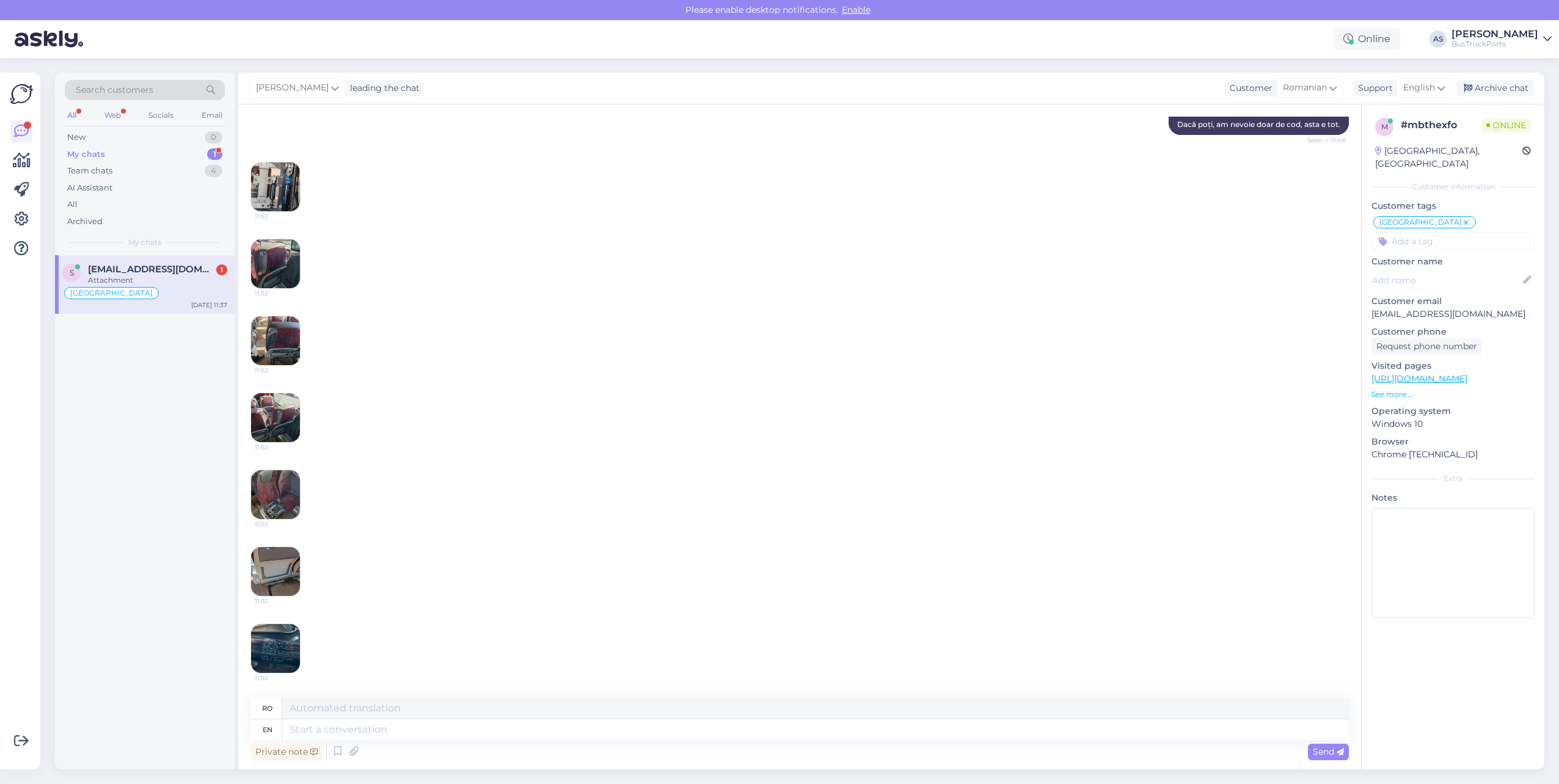
click at [294, 269] on img at bounding box center [275, 264] width 49 height 49
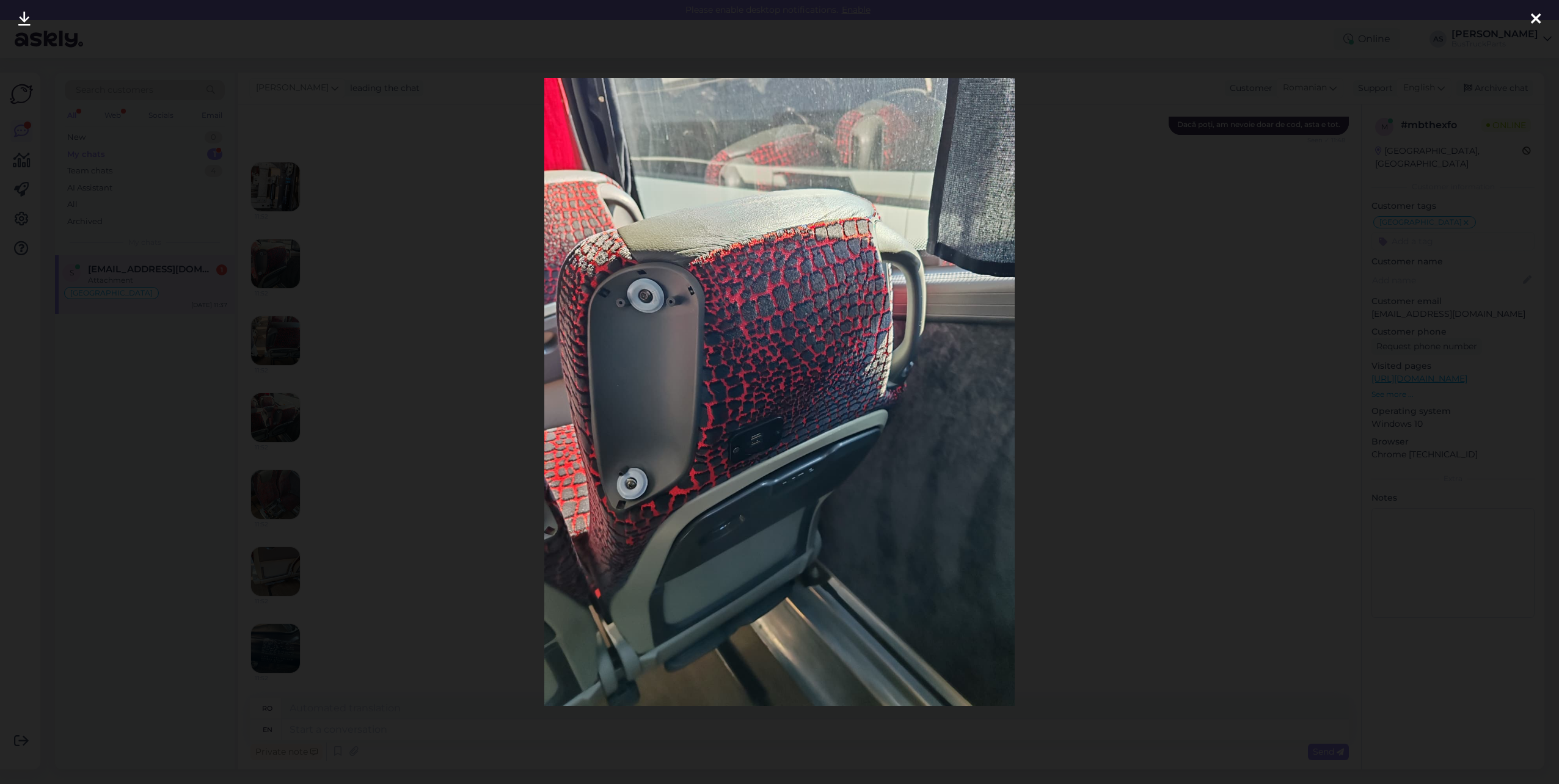
click at [1176, 402] on div at bounding box center [779, 392] width 1559 height 784
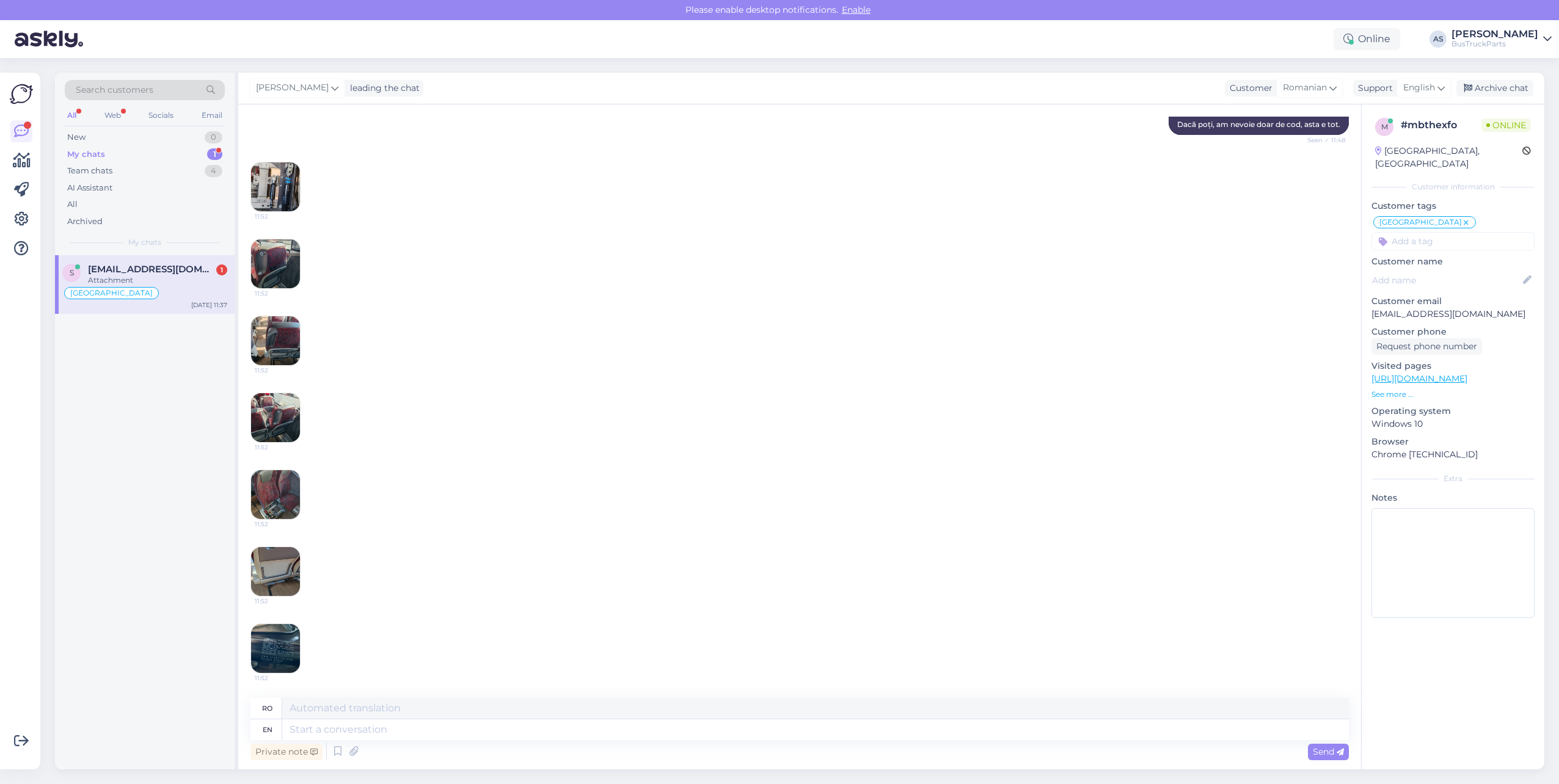
click at [277, 416] on img at bounding box center [275, 418] width 49 height 49
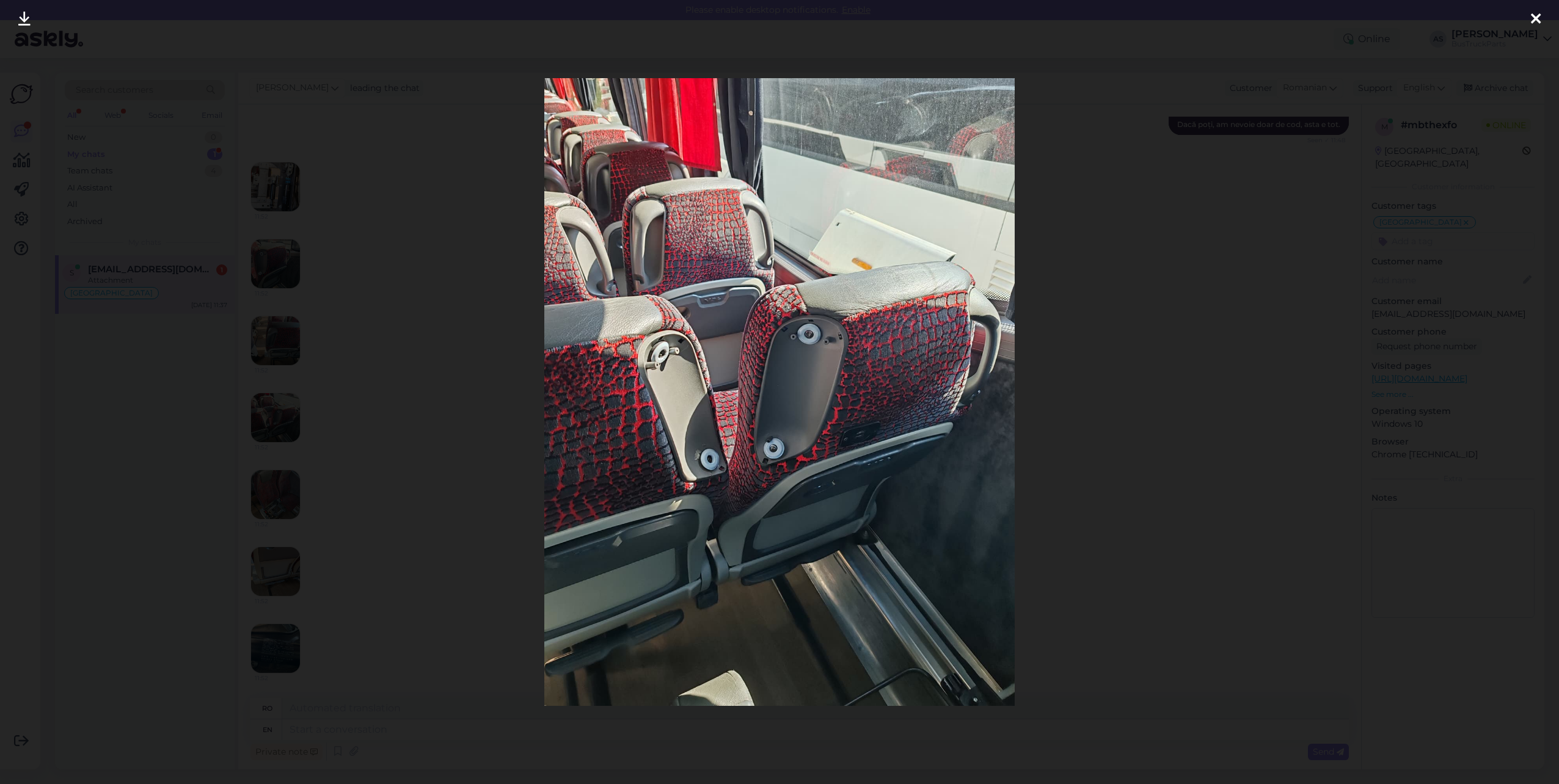
click at [1120, 394] on div at bounding box center [779, 392] width 1559 height 784
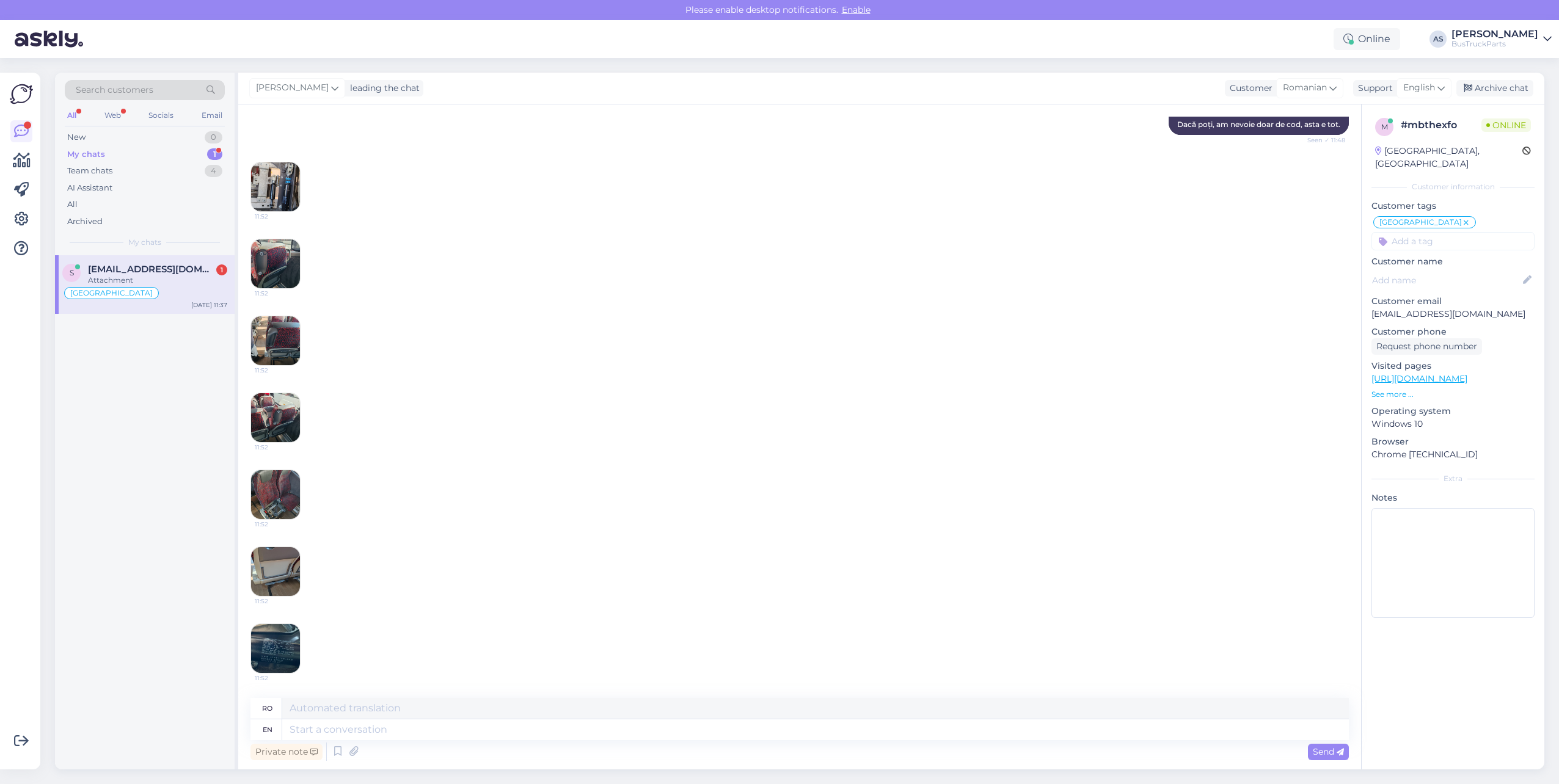
scroll to position [752, 0]
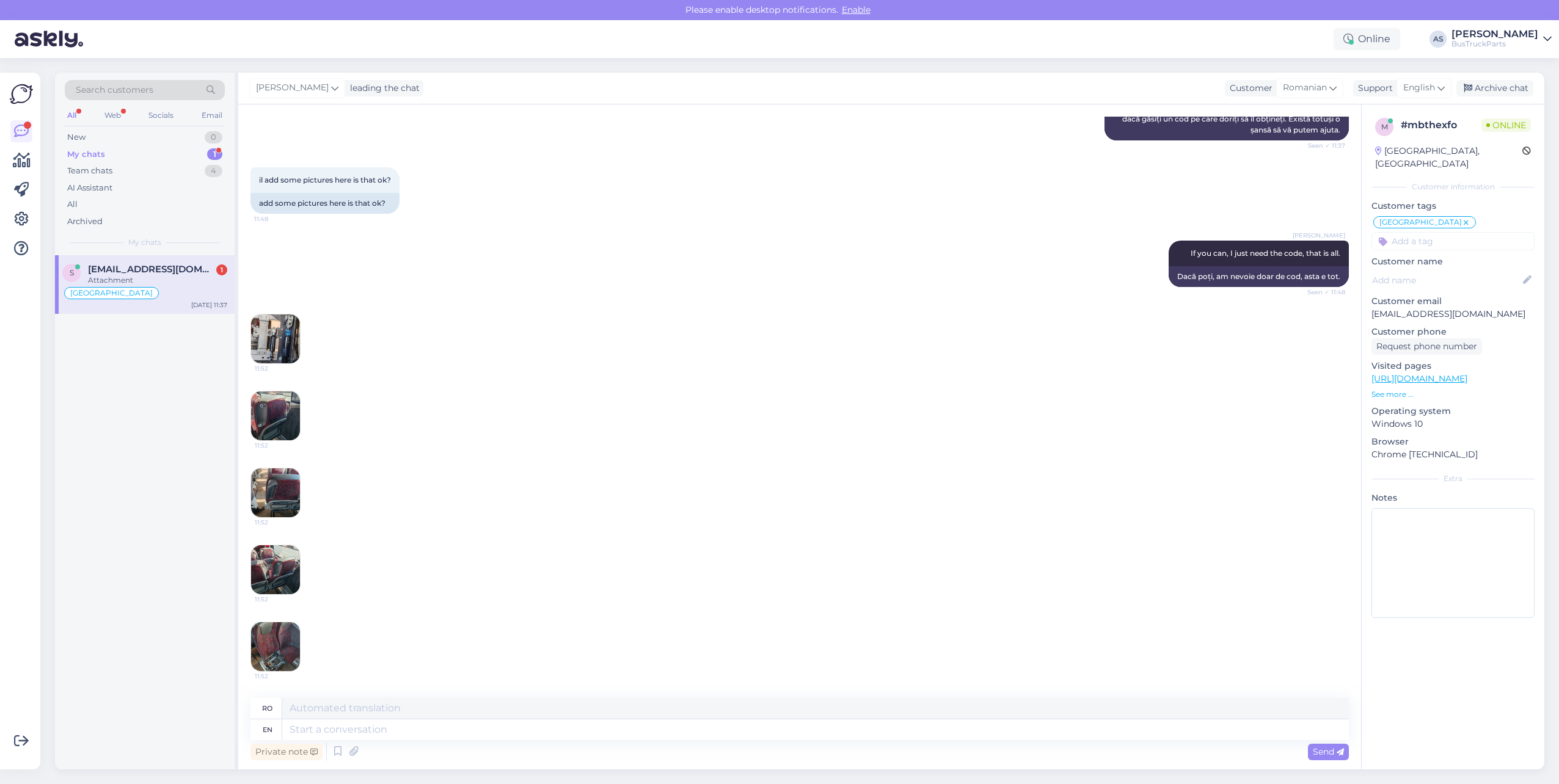
click at [288, 359] on img at bounding box center [275, 339] width 49 height 49
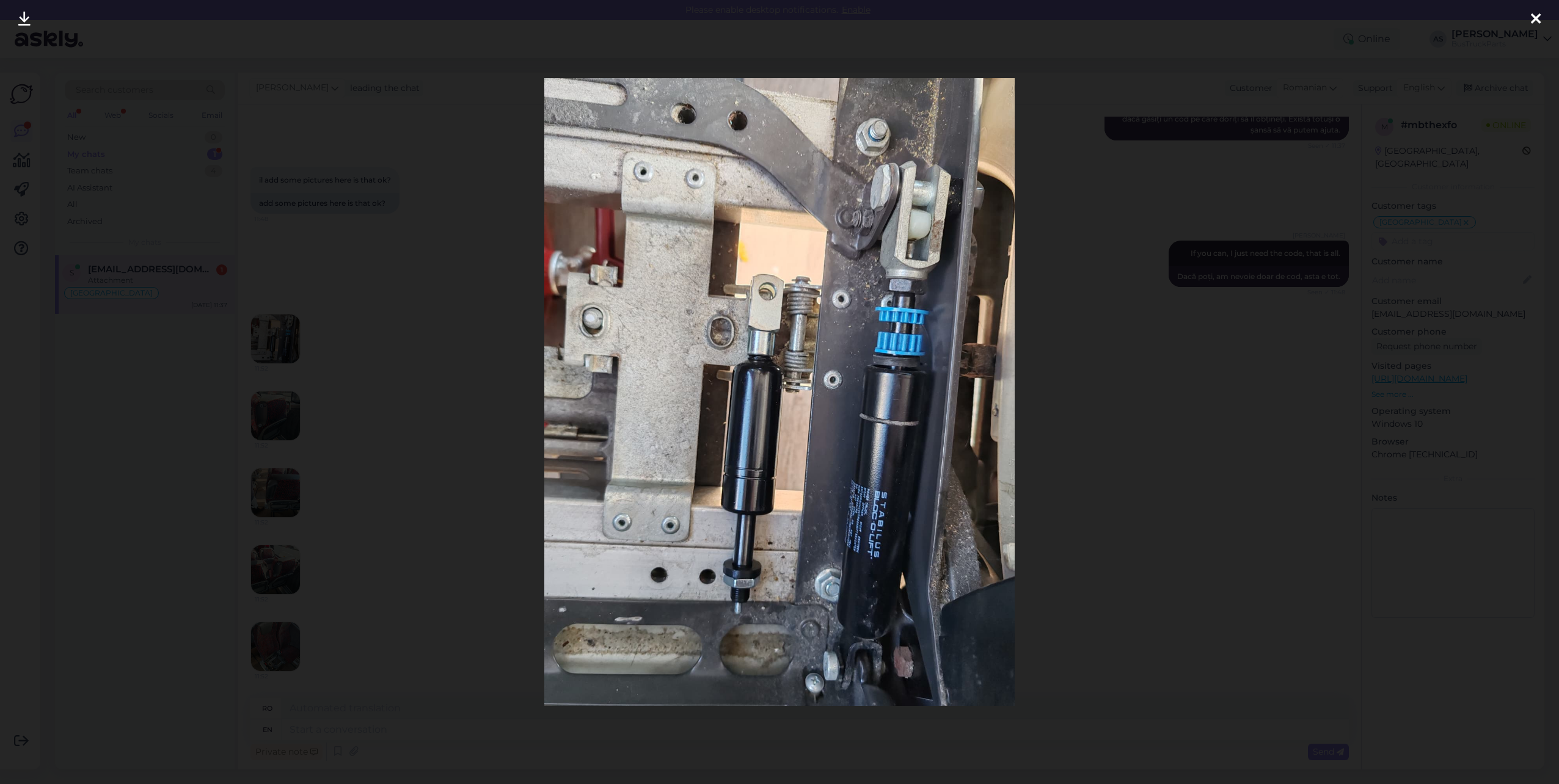
click at [1161, 432] on div at bounding box center [779, 392] width 1559 height 784
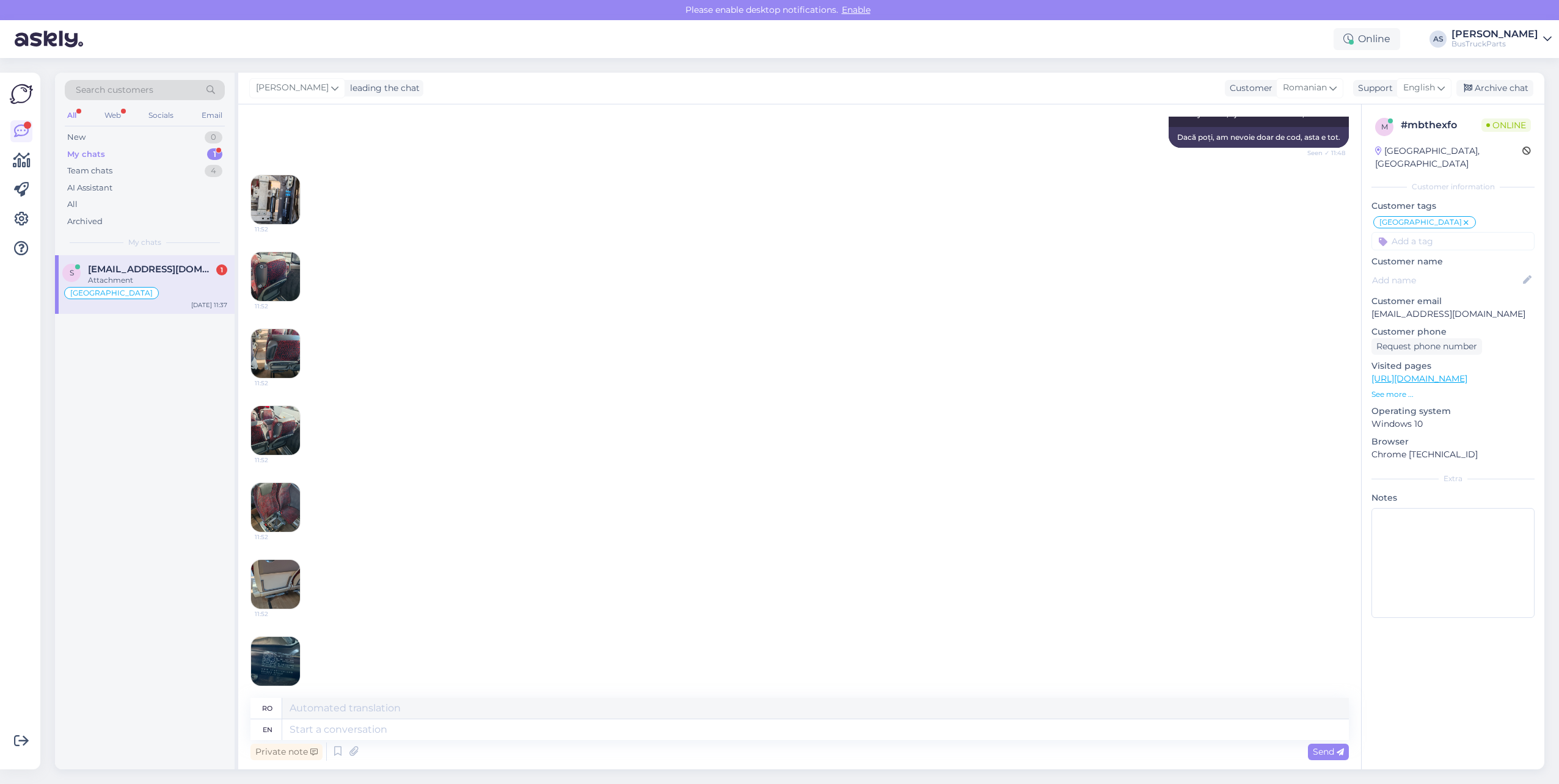
scroll to position [916, 0]
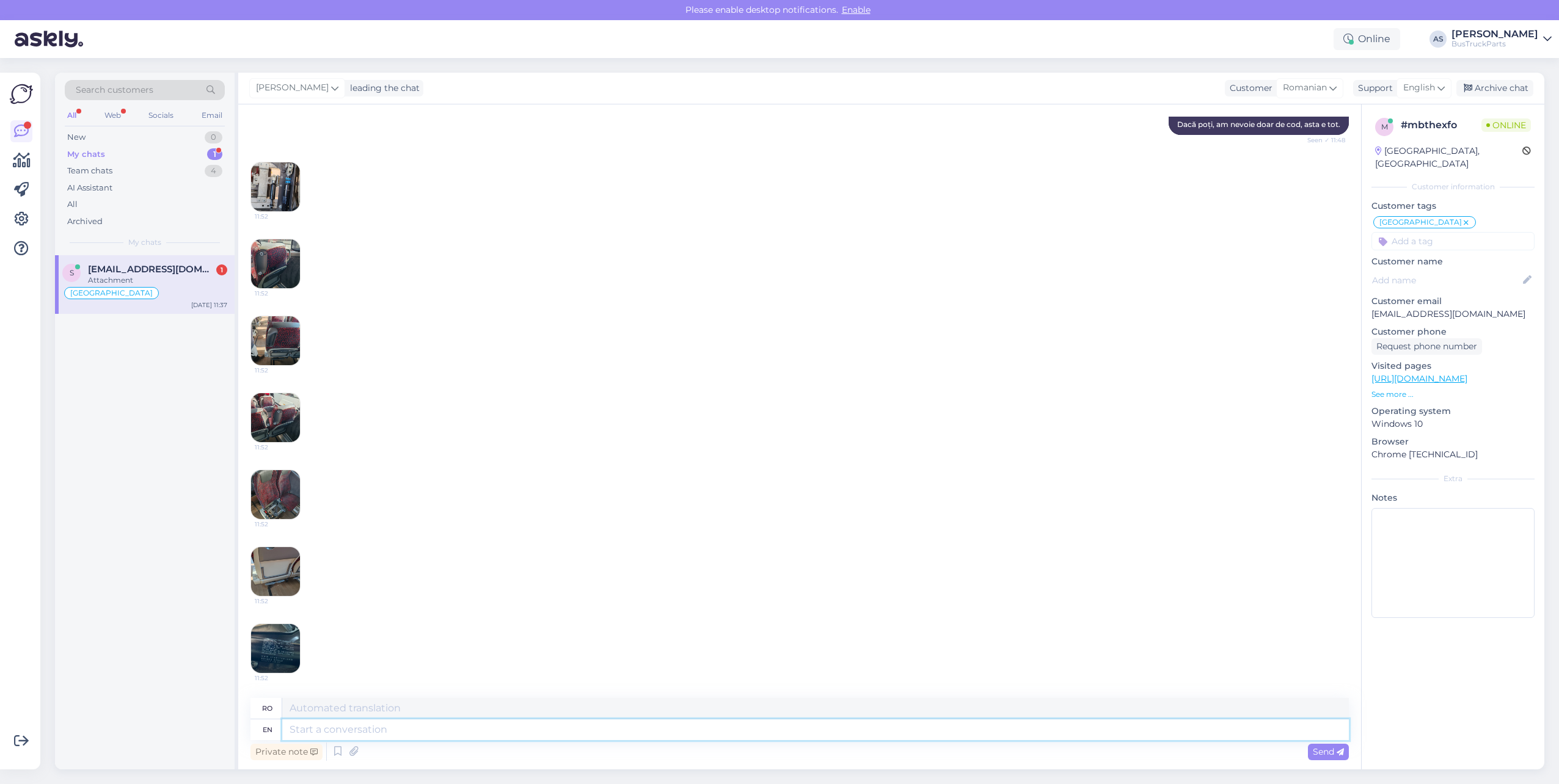
click at [351, 724] on textarea at bounding box center [815, 730] width 1066 height 21
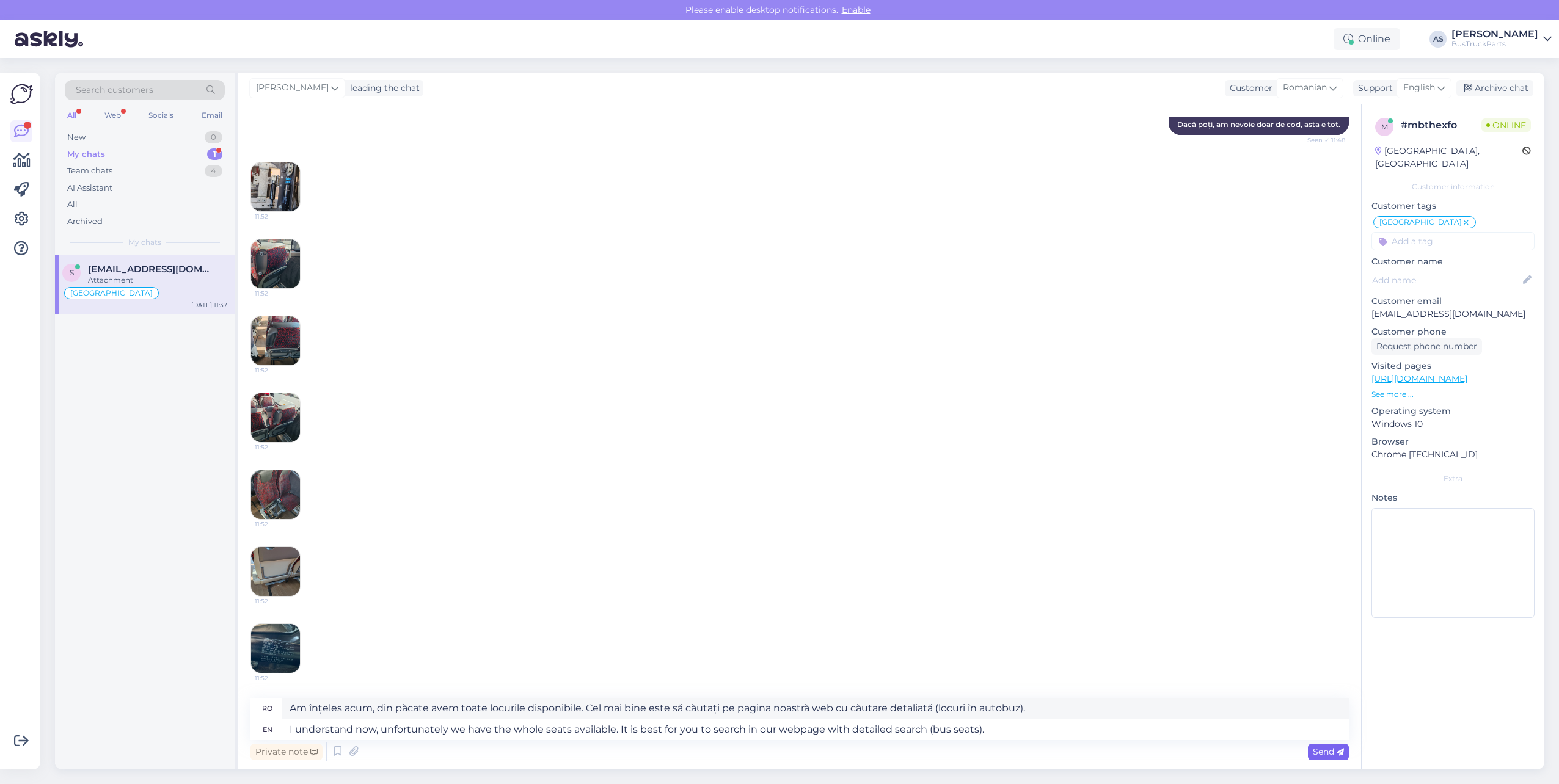
click at [1331, 754] on span "Send" at bounding box center [1329, 752] width 32 height 11
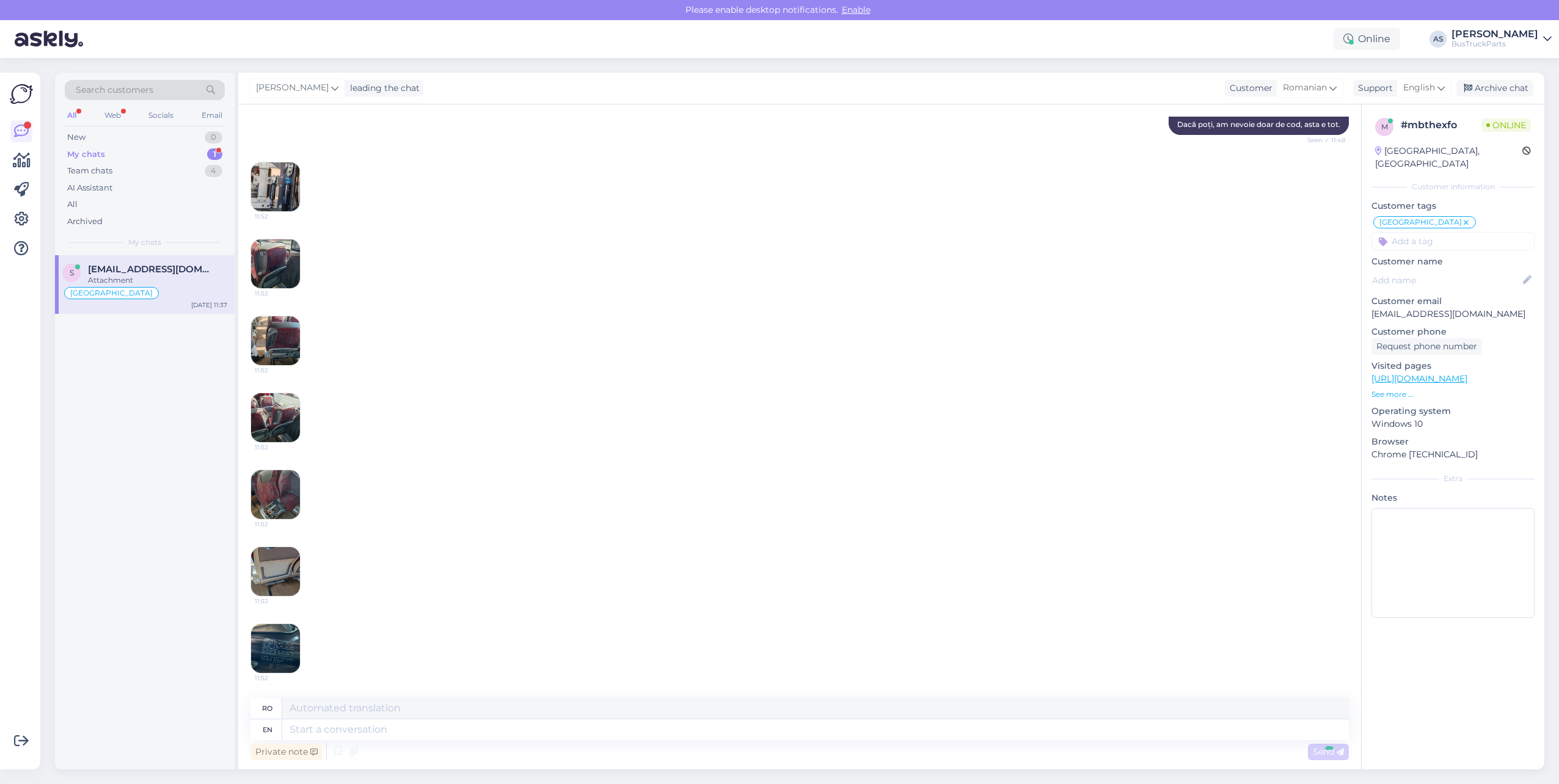
scroll to position [1033, 0]
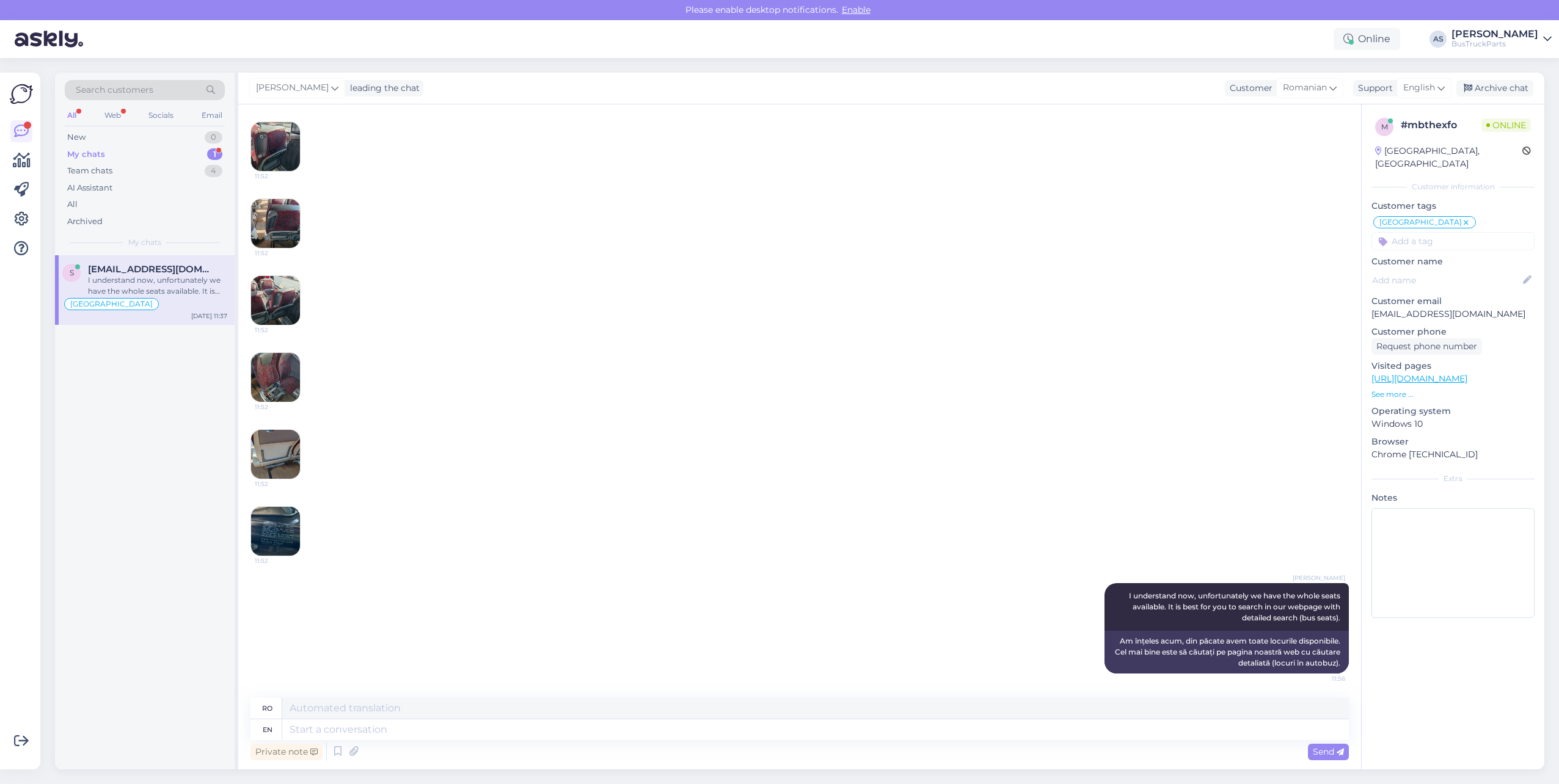
click at [281, 455] on img at bounding box center [275, 455] width 49 height 49
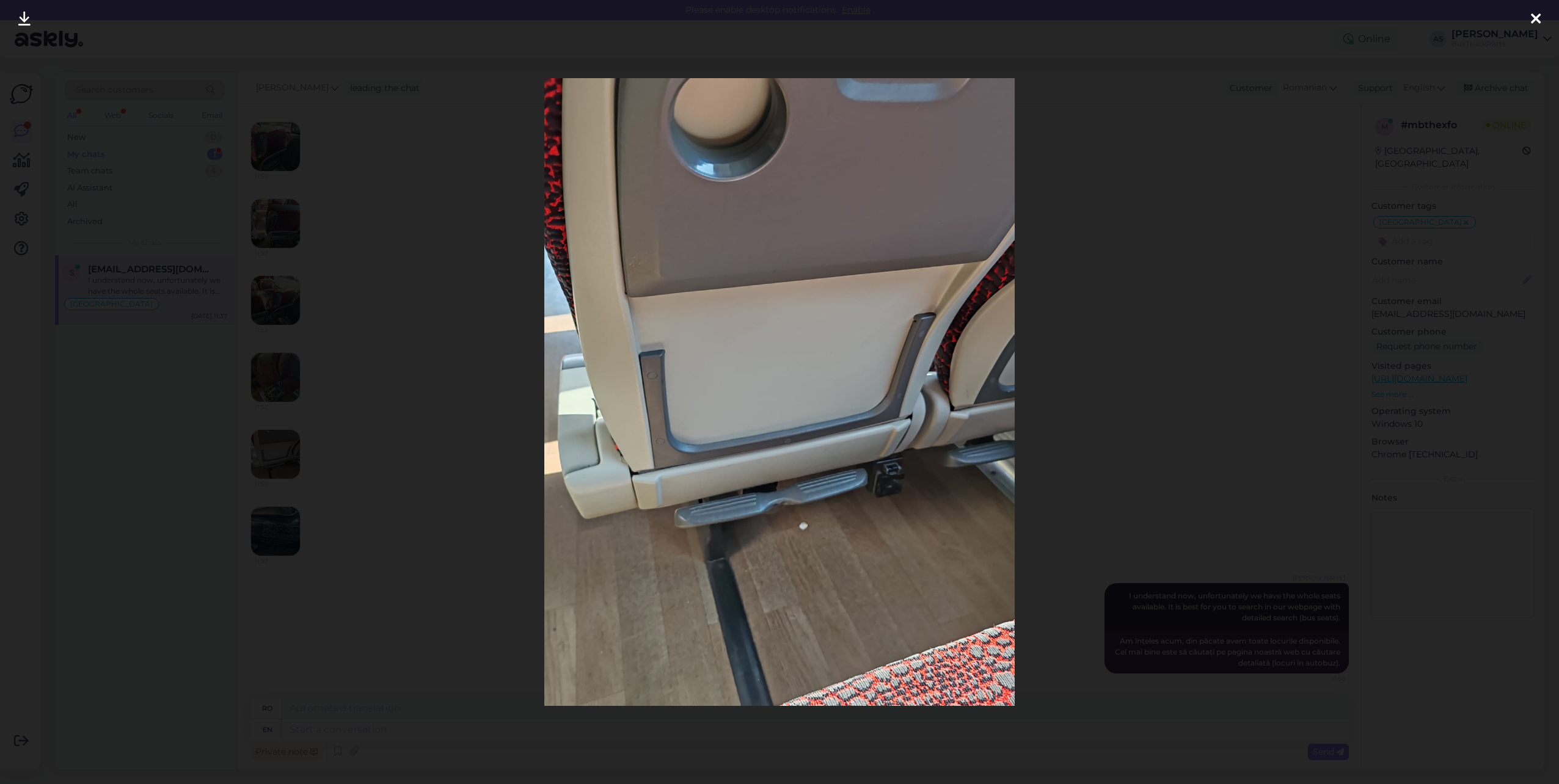
click at [1150, 398] on div at bounding box center [779, 392] width 1559 height 784
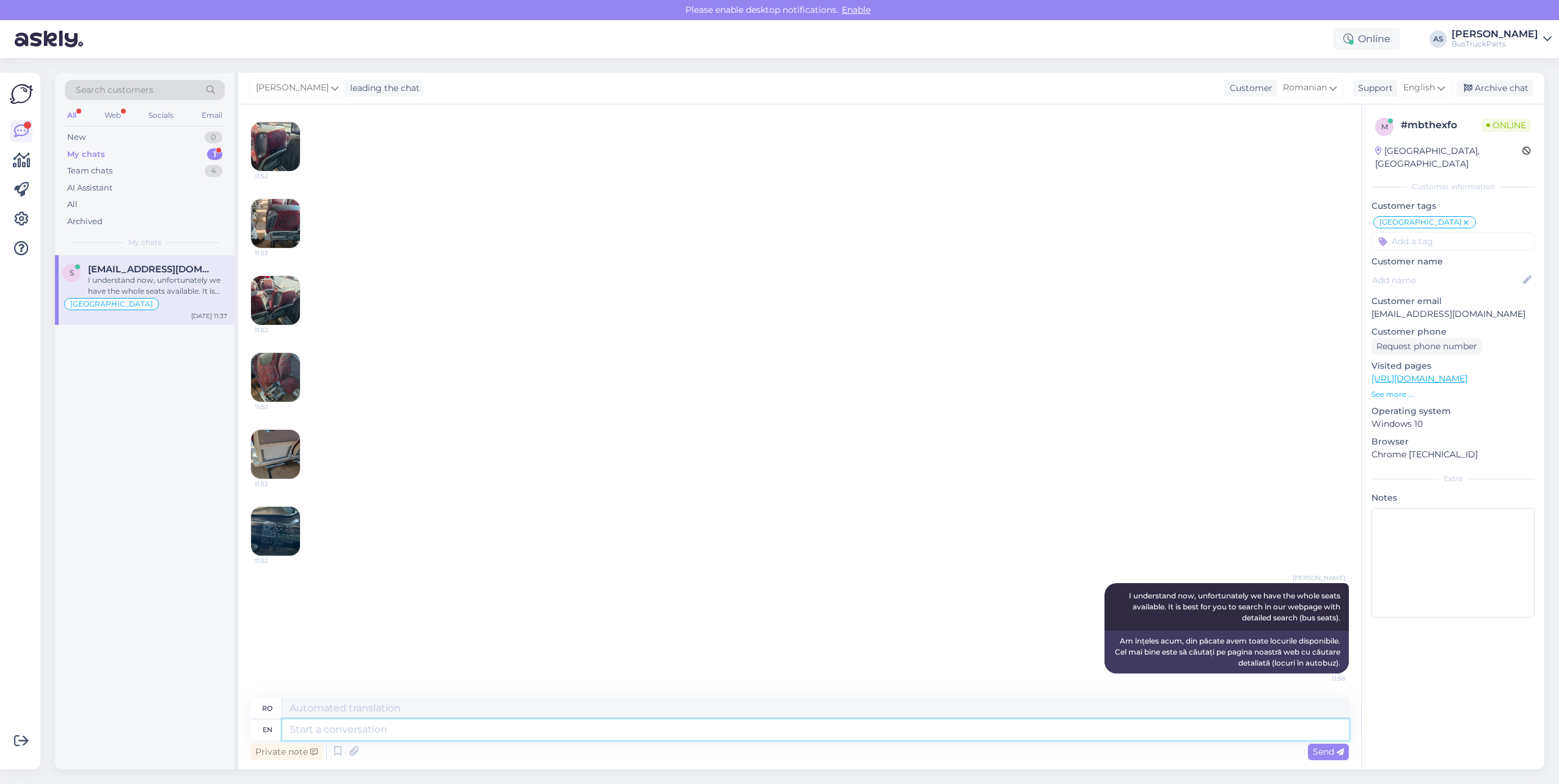
click at [344, 734] on textarea at bounding box center [815, 730] width 1066 height 21
click at [353, 729] on textarea at bounding box center [815, 730] width 1066 height 21
click at [163, 159] on div "My chats 1" at bounding box center [145, 155] width 160 height 18
click at [178, 269] on span "[EMAIL_ADDRESS][DOMAIN_NAME]" at bounding box center [151, 269] width 127 height 11
click at [492, 759] on div "Private note Send" at bounding box center [799, 752] width 1098 height 23
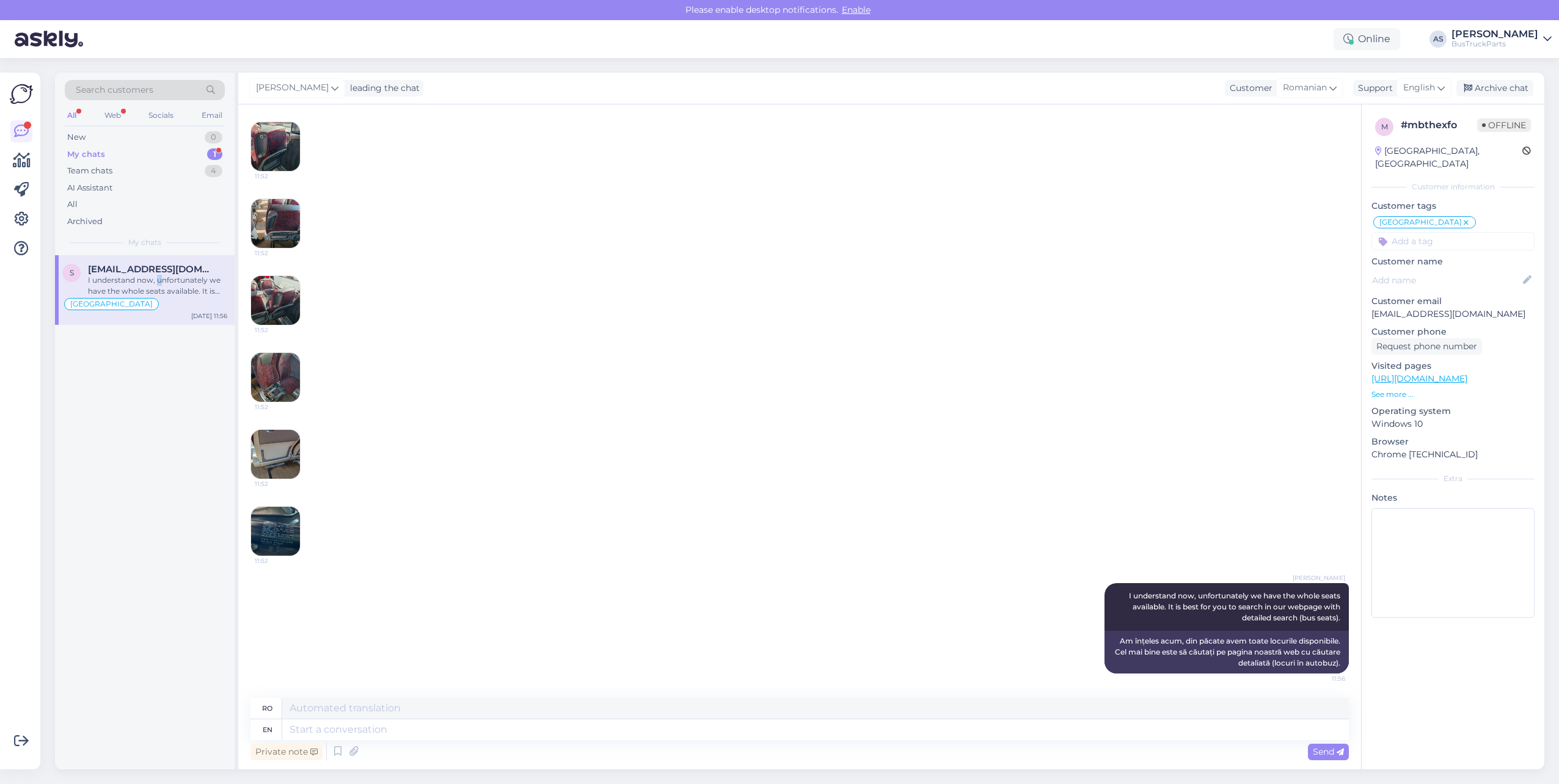
click at [155, 282] on div "I understand now, unfortunately we have the whole seats available. It is best f…" at bounding box center [157, 286] width 139 height 22
click at [133, 155] on div "My chats 1" at bounding box center [145, 155] width 160 height 18
click at [200, 497] on div "s [EMAIL_ADDRESS][DOMAIN_NAME] I understand now, unfortunately we have the whol…" at bounding box center [145, 512] width 180 height 514
click at [1436, 232] on input at bounding box center [1453, 241] width 163 height 18
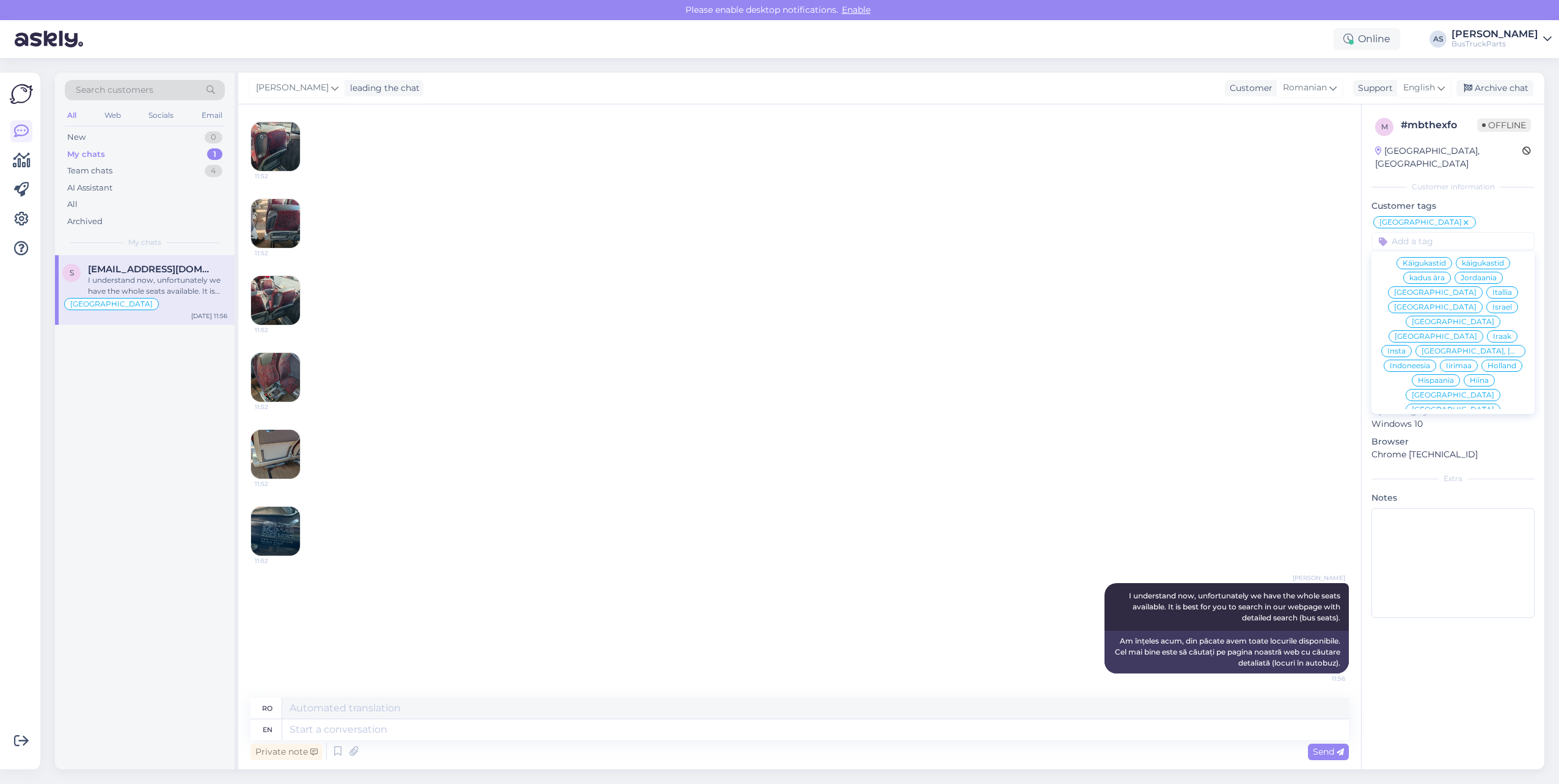
scroll to position [977, 0]
click at [1426, 568] on span "Ei [PERSON_NAME]" at bounding box center [1434, 571] width 73 height 7
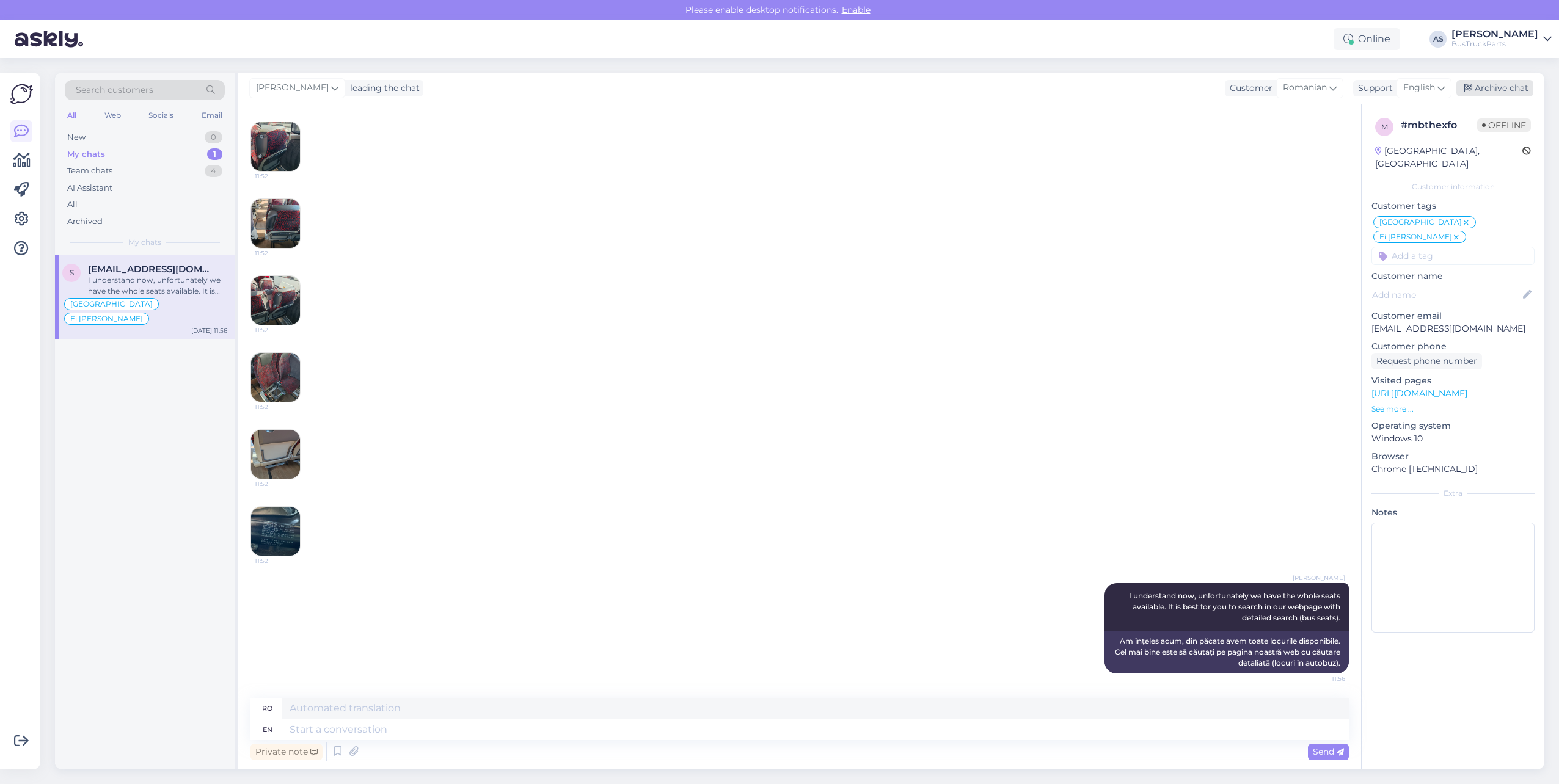
click at [1511, 87] on div "Archive chat" at bounding box center [1495, 88] width 77 height 17
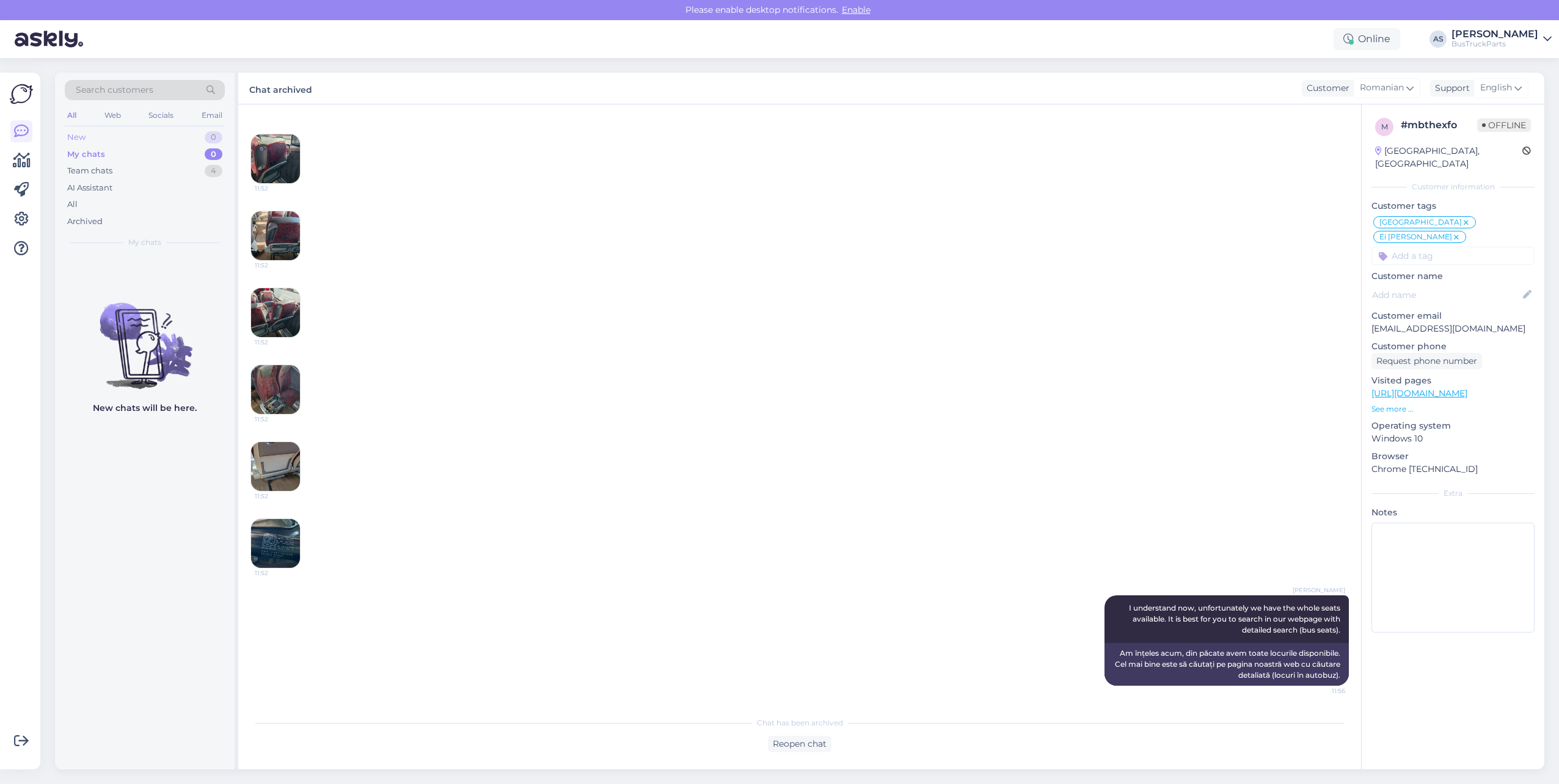
click at [162, 139] on div "New 0" at bounding box center [145, 138] width 160 height 18
click at [110, 155] on div "My chats 0" at bounding box center [145, 155] width 160 height 18
click at [130, 137] on div "New 0" at bounding box center [145, 138] width 160 height 18
